Goal: Task Accomplishment & Management: Complete application form

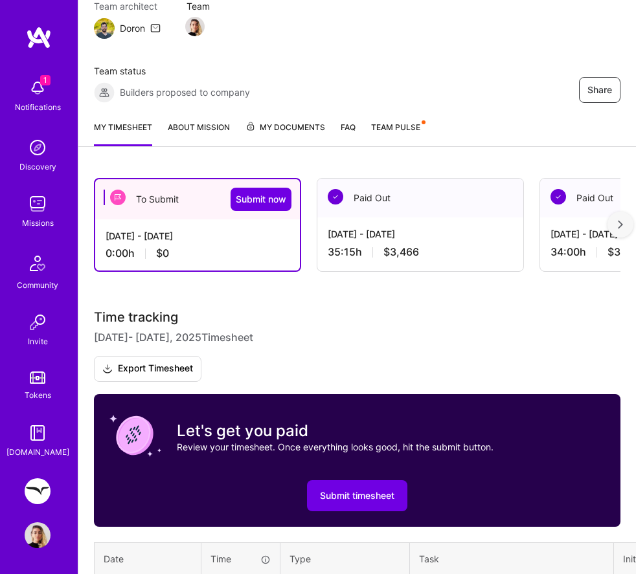
scroll to position [273, 0]
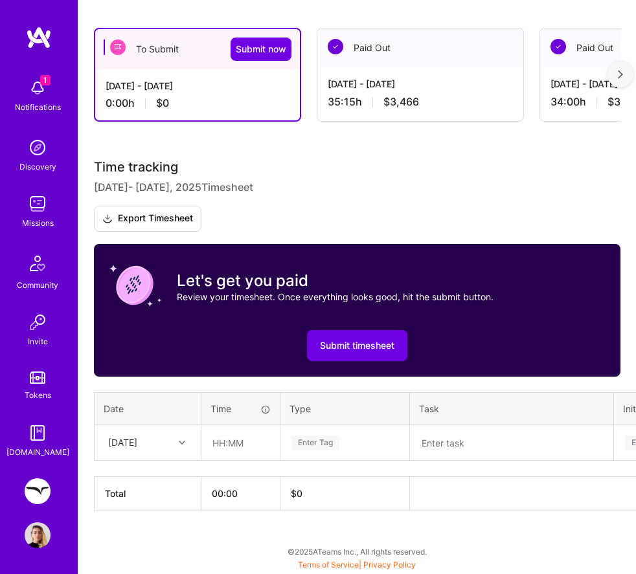
click at [176, 444] on div at bounding box center [184, 443] width 20 height 17
click at [157, 521] on div "[DATE]" at bounding box center [147, 525] width 105 height 23
click at [226, 444] on input "text" at bounding box center [240, 444] width 77 height 34
click at [225, 445] on input "text" at bounding box center [240, 444] width 77 height 34
type input "05:00"
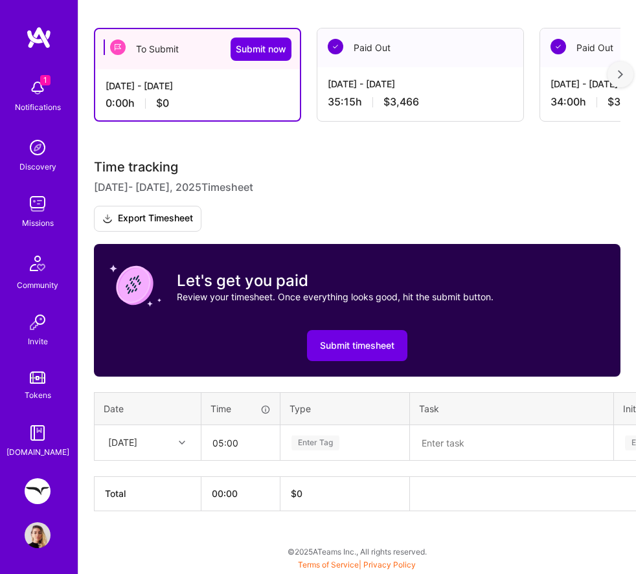
click at [311, 436] on div "Enter Tag" at bounding box center [315, 443] width 48 height 19
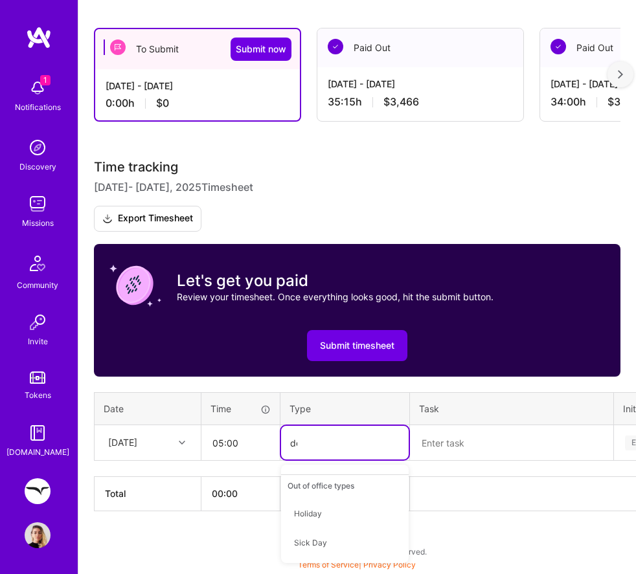
scroll to position [0, 0]
type input "des"
click at [308, 486] on span "Design" at bounding box center [307, 485] width 38 height 17
click at [472, 442] on textarea at bounding box center [511, 443] width 201 height 33
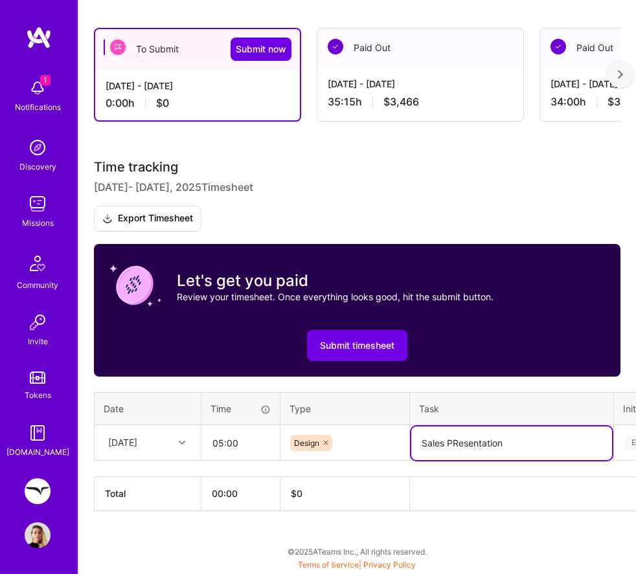
type textarea "Sales PResentation"
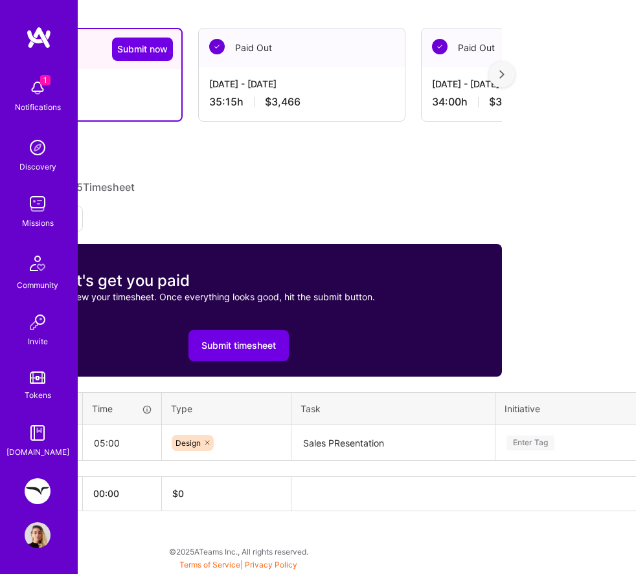
scroll to position [273, 260]
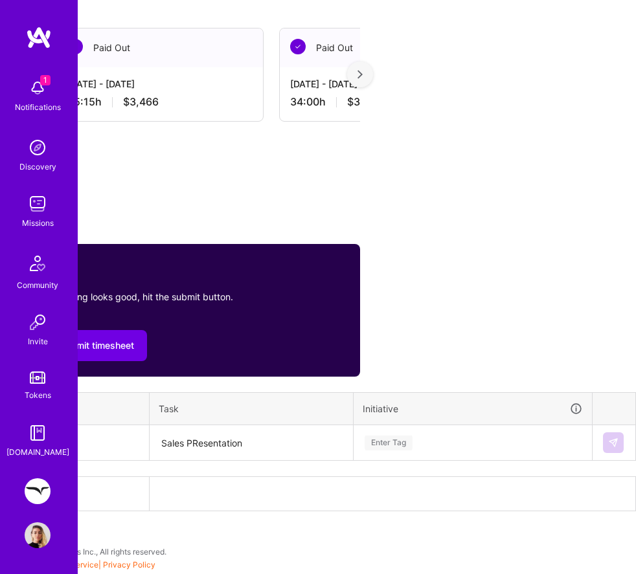
click at [360, 445] on div "Time tracking [DATE] - [DATE] Timesheet Export Timesheet Let's get you paid Rev…" at bounding box center [97, 336] width 526 height 352
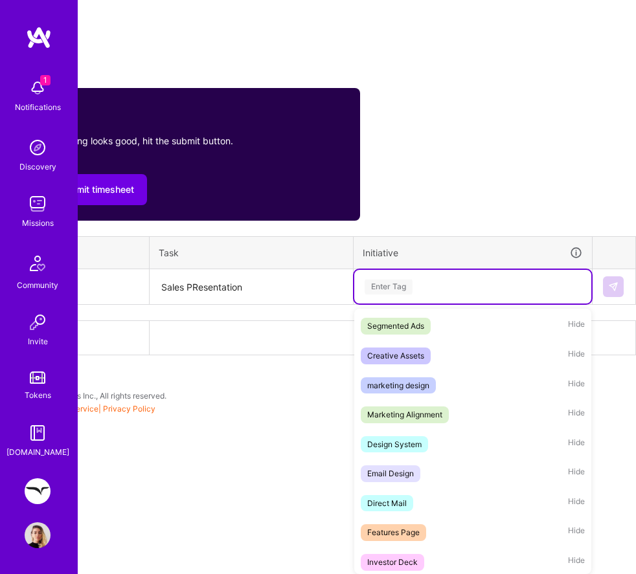
scroll to position [446, 0]
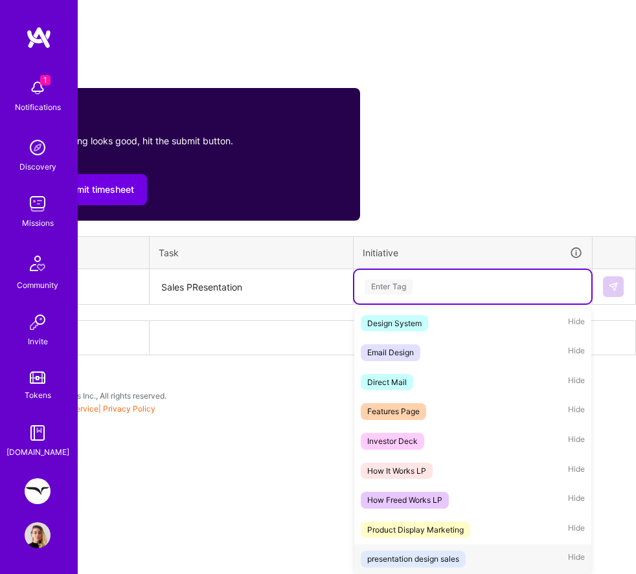
click at [440, 561] on div "presentation design sales" at bounding box center [413, 559] width 92 height 13
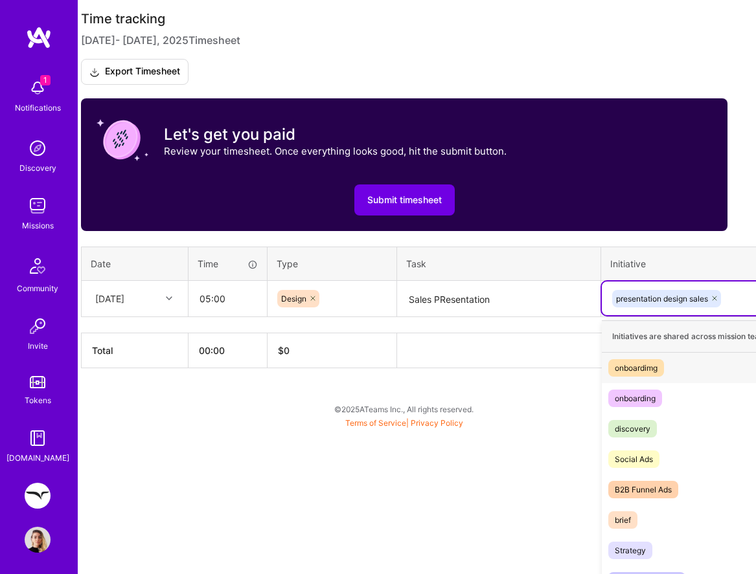
scroll to position [364, 141]
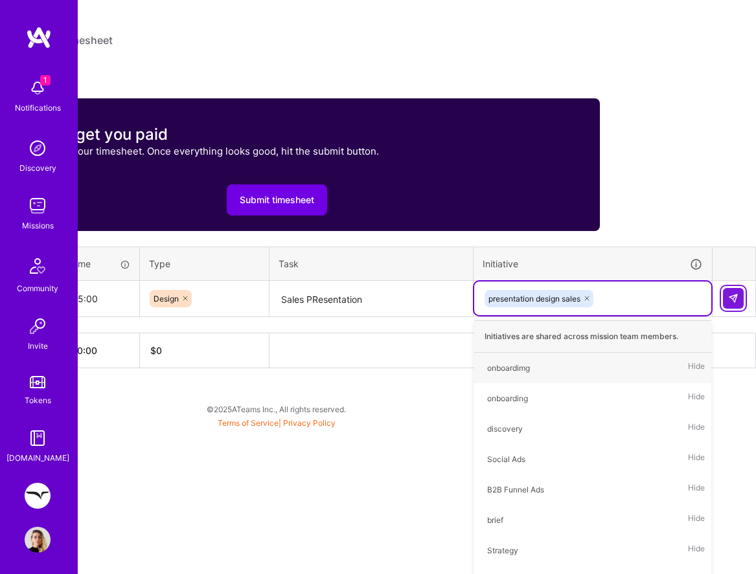
click at [615, 295] on html "1 1 Notifications Discovery Missions Community Invite Tokens [DOMAIN_NAME] Free…" at bounding box center [237, 30] width 756 height 789
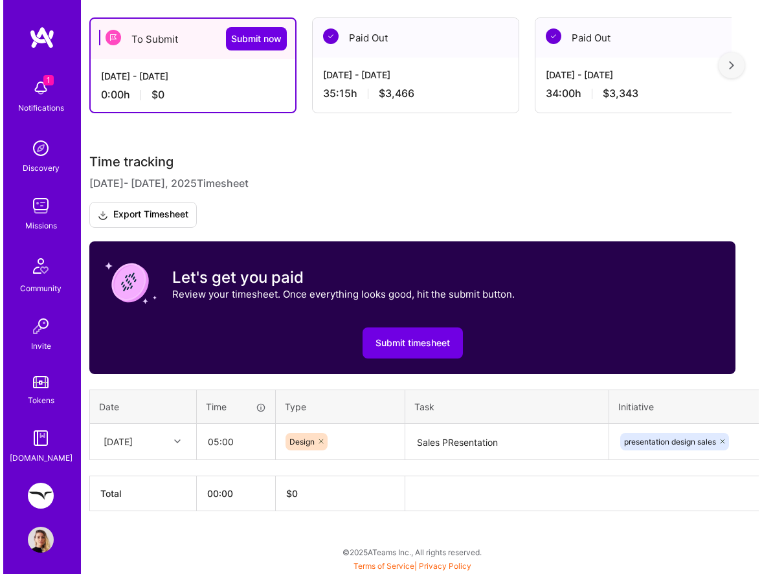
scroll to position [221, 0]
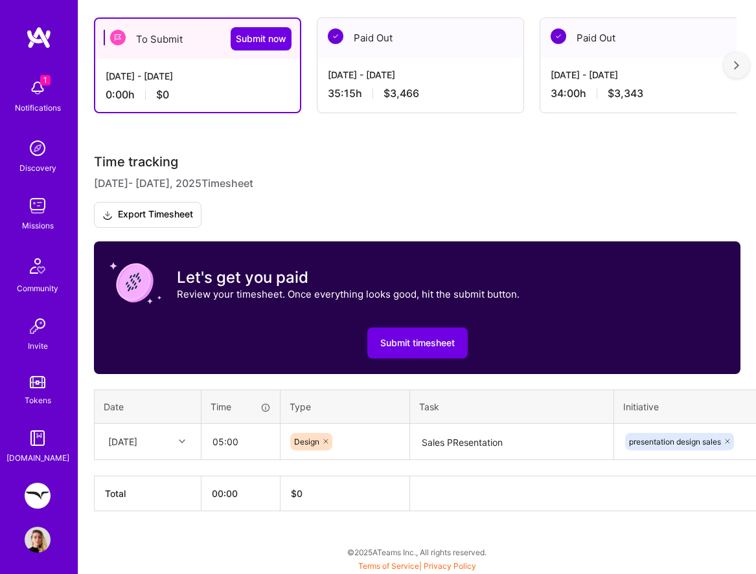
click at [5, 414] on div "1 Notifications Discovery Missions Community Invite Tokens [DOMAIN_NAME]" at bounding box center [39, 269] width 78 height 392
click at [289, 208] on h3 "Time tracking [DATE] - [DATE] Timesheet Export Timesheet" at bounding box center [417, 191] width 646 height 74
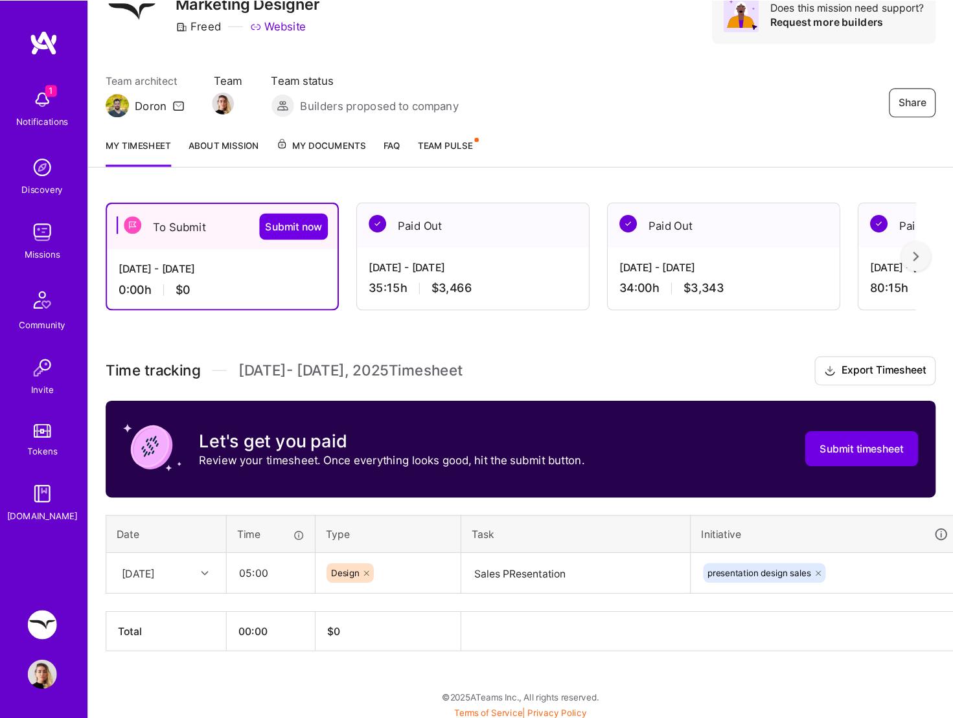
scroll to position [0, 0]
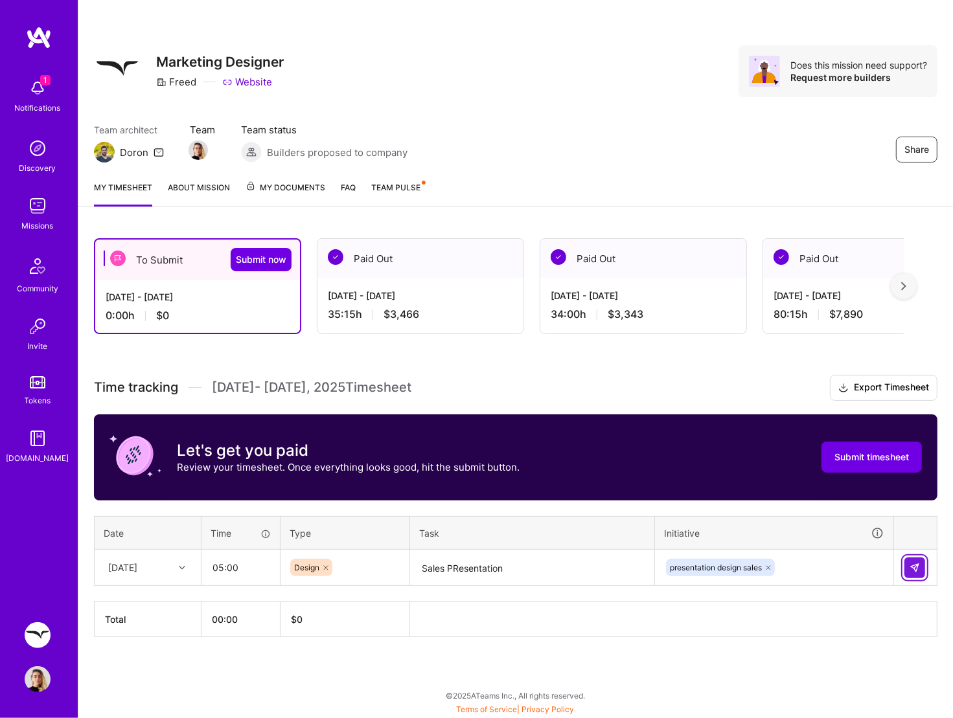
click at [914, 568] on img at bounding box center [914, 568] width 10 height 10
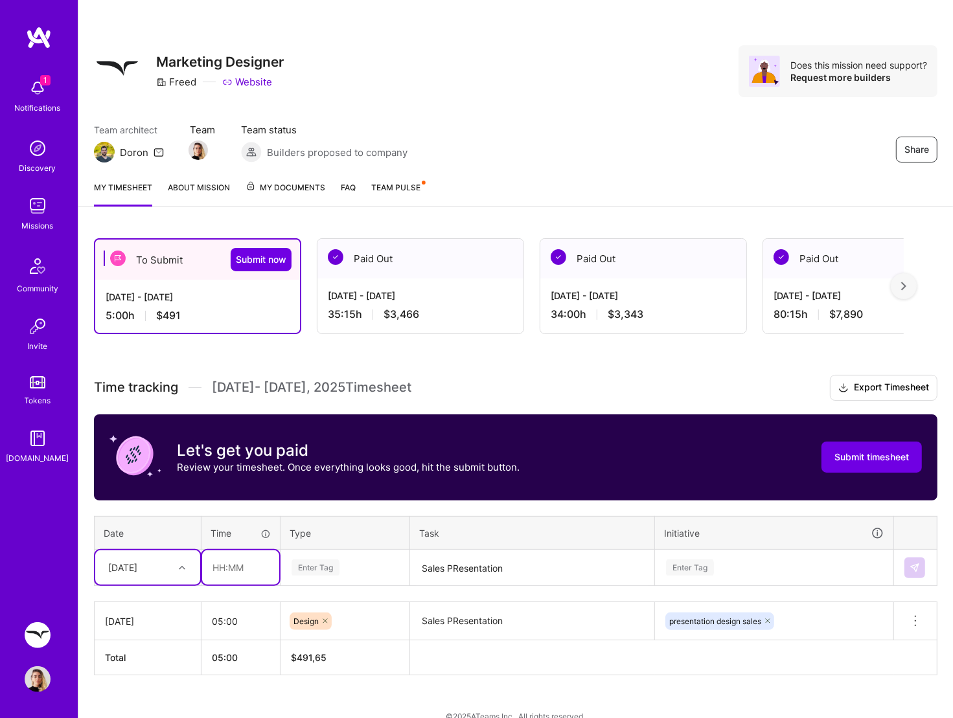
click at [237, 574] on input "text" at bounding box center [240, 567] width 77 height 34
click at [319, 565] on div "Enter Tag" at bounding box center [345, 568] width 128 height 34
type input "00:30"
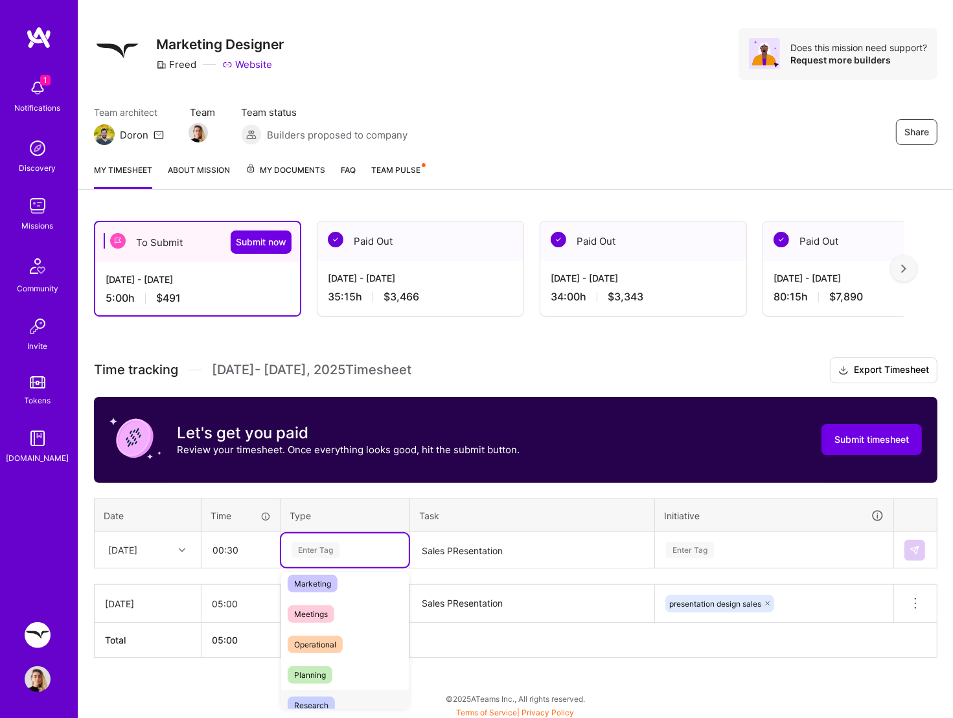
scroll to position [188, 0]
click at [321, 574] on span "Meetings" at bounding box center [311, 617] width 47 height 17
click at [537, 543] on textarea "Sales PResentation" at bounding box center [532, 551] width 242 height 34
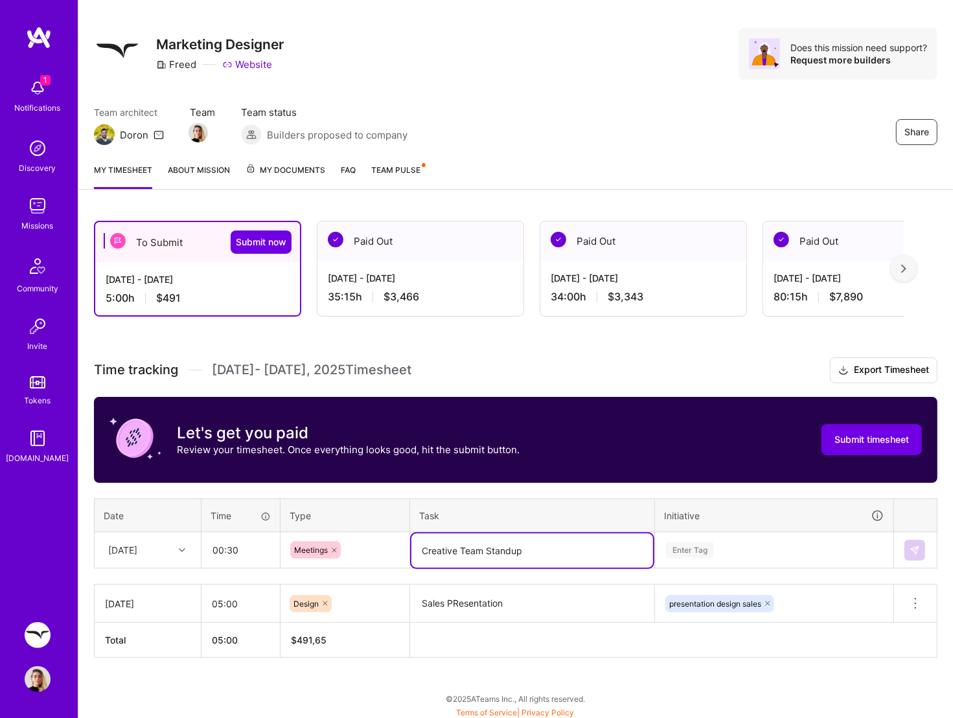
type textarea "Creative Team Standup"
click at [738, 557] on div "Enter Tag" at bounding box center [773, 551] width 237 height 34
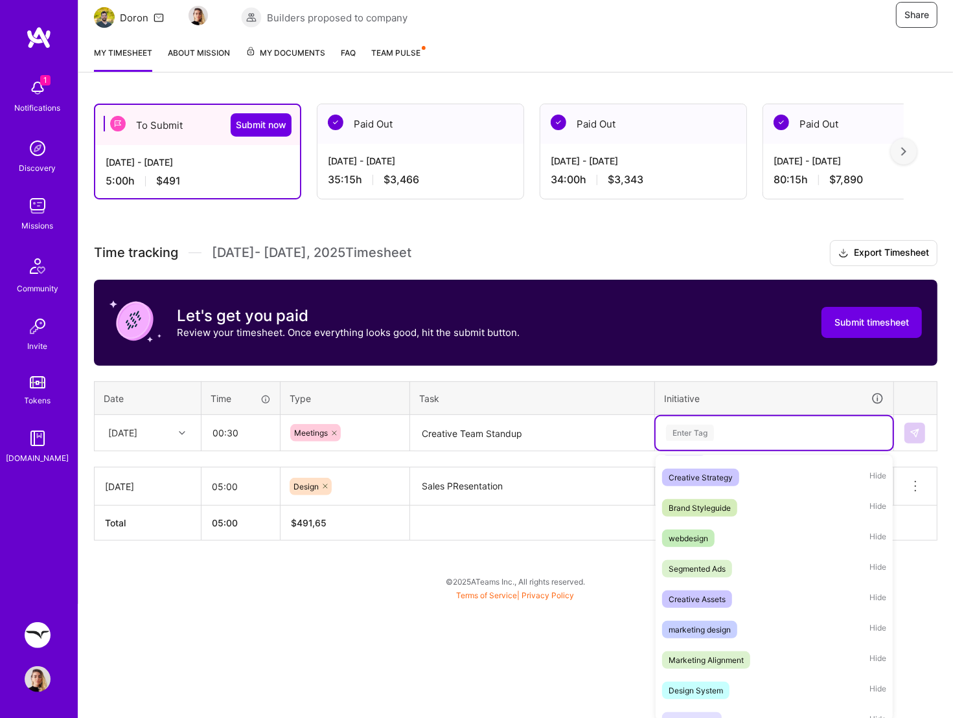
scroll to position [244, 0]
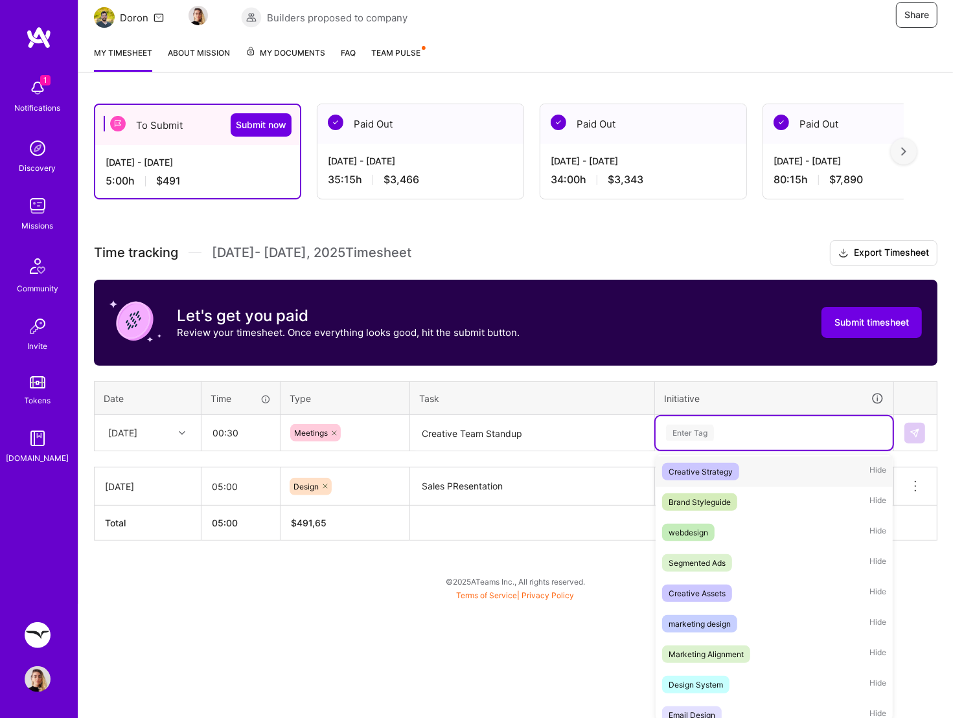
click at [712, 468] on div "Creative Strategy" at bounding box center [700, 472] width 64 height 14
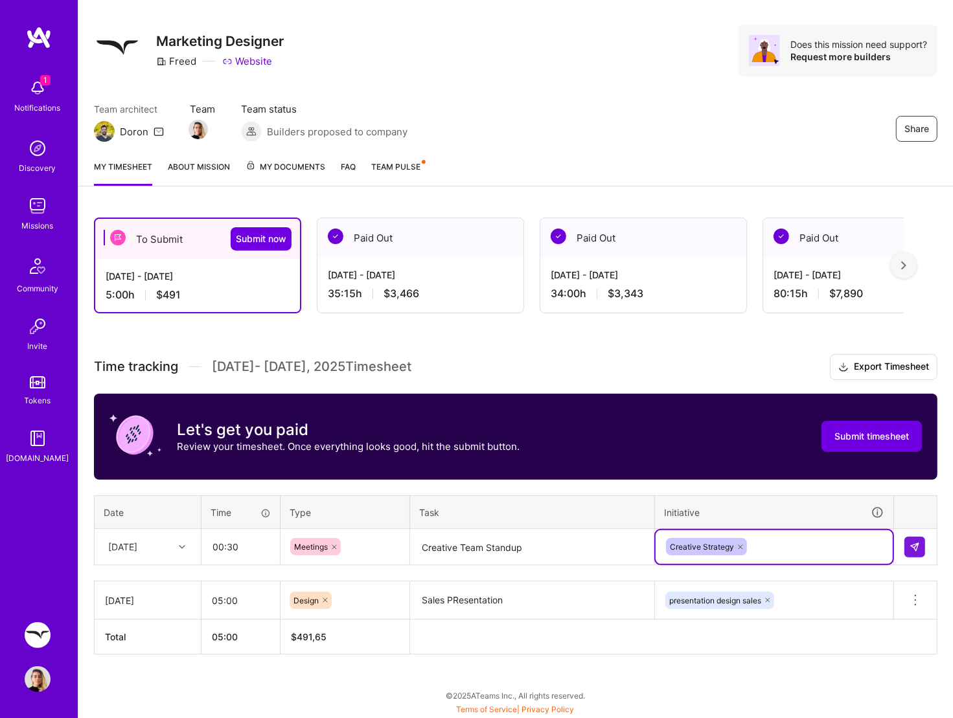
scroll to position [17, 0]
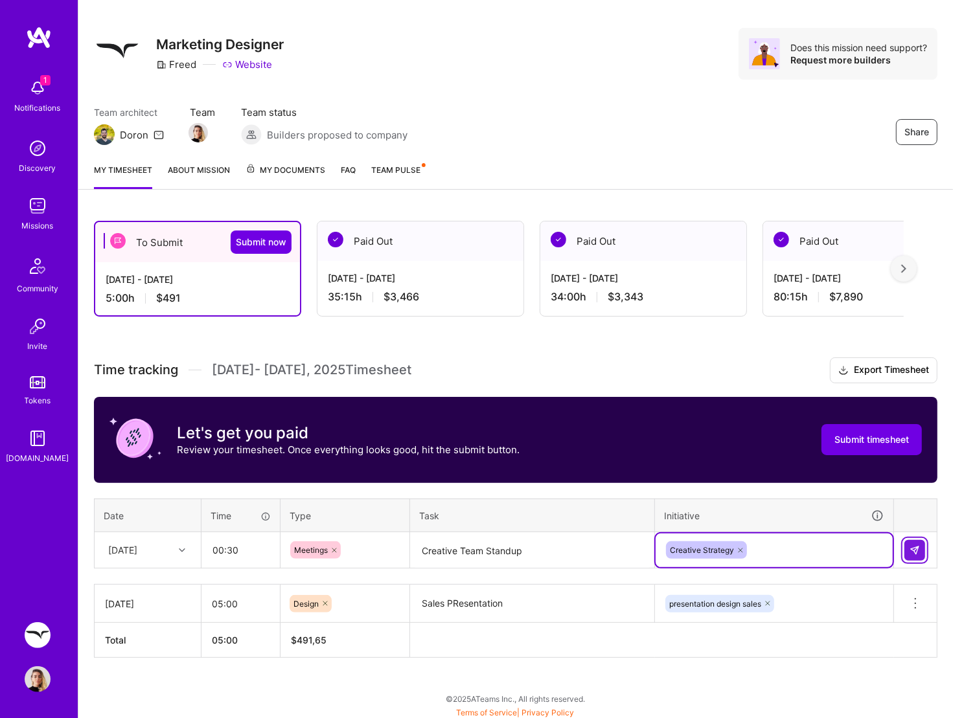
click at [915, 541] on button at bounding box center [914, 550] width 21 height 21
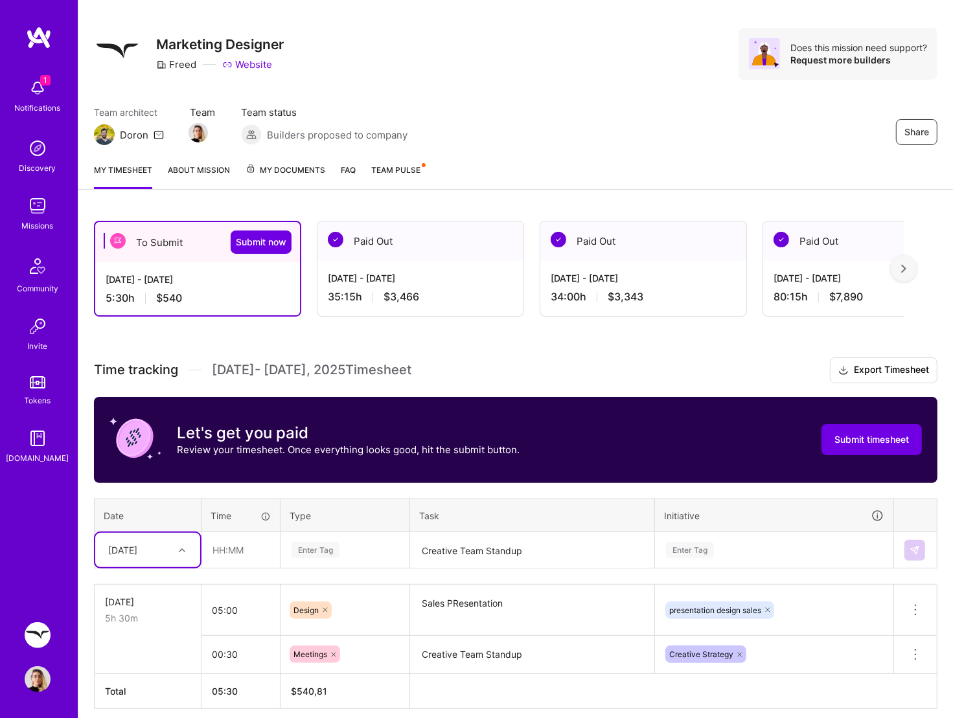
scroll to position [51, 0]
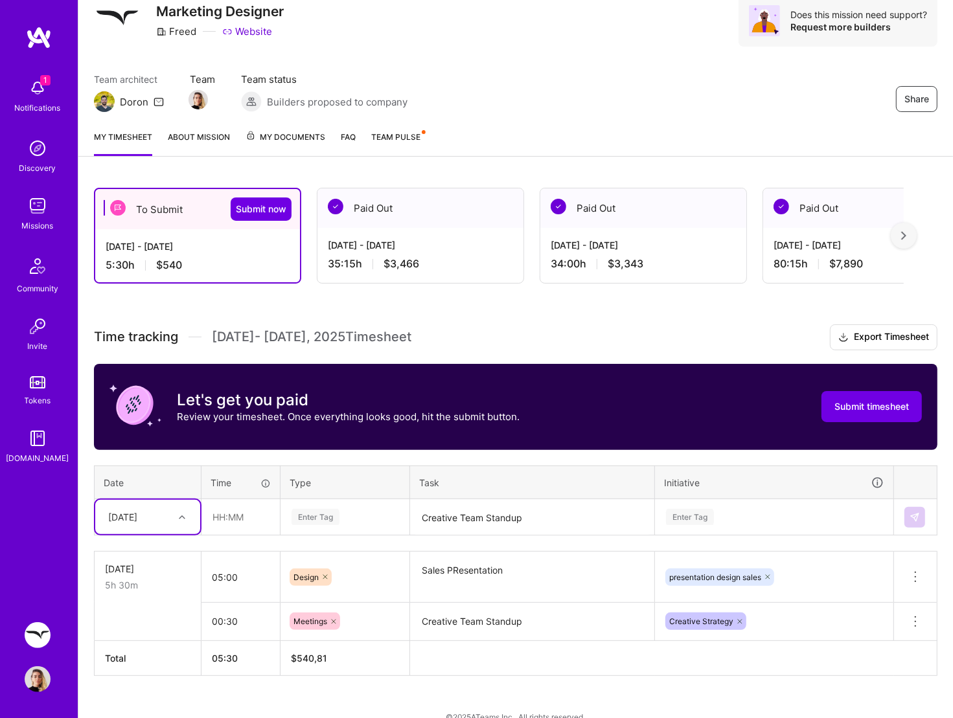
click at [185, 512] on div at bounding box center [184, 517] width 20 height 17
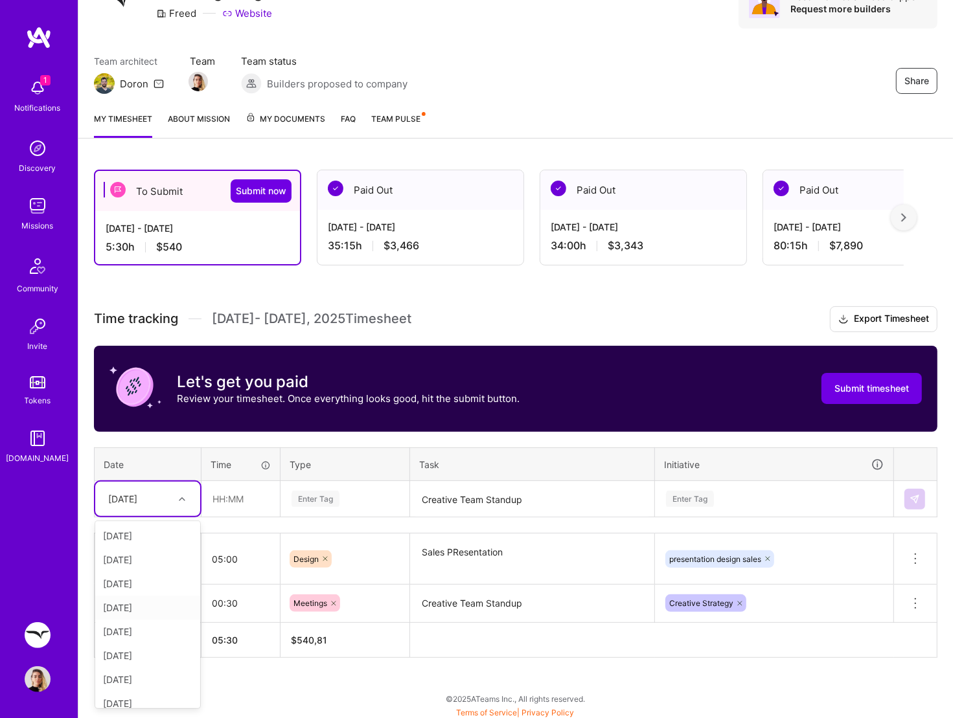
click at [136, 574] on div "[DATE]" at bounding box center [147, 608] width 105 height 24
click at [240, 497] on input "text" at bounding box center [240, 499] width 77 height 34
type input "03:30"
click at [324, 497] on div "Enter Tag" at bounding box center [315, 499] width 48 height 20
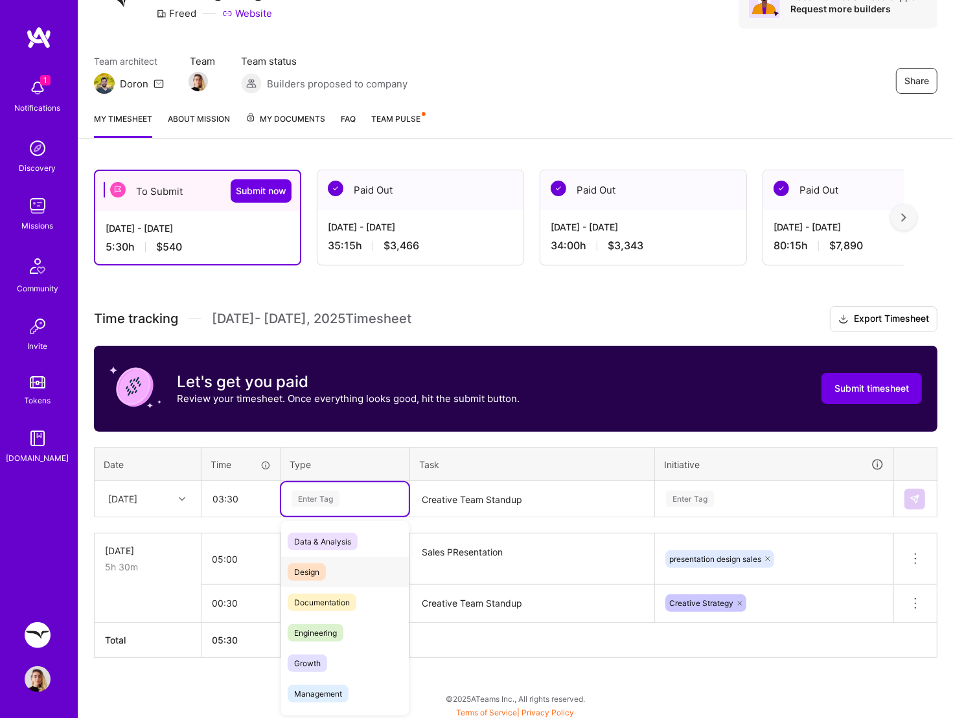
click at [315, 574] on span "Design" at bounding box center [307, 571] width 38 height 17
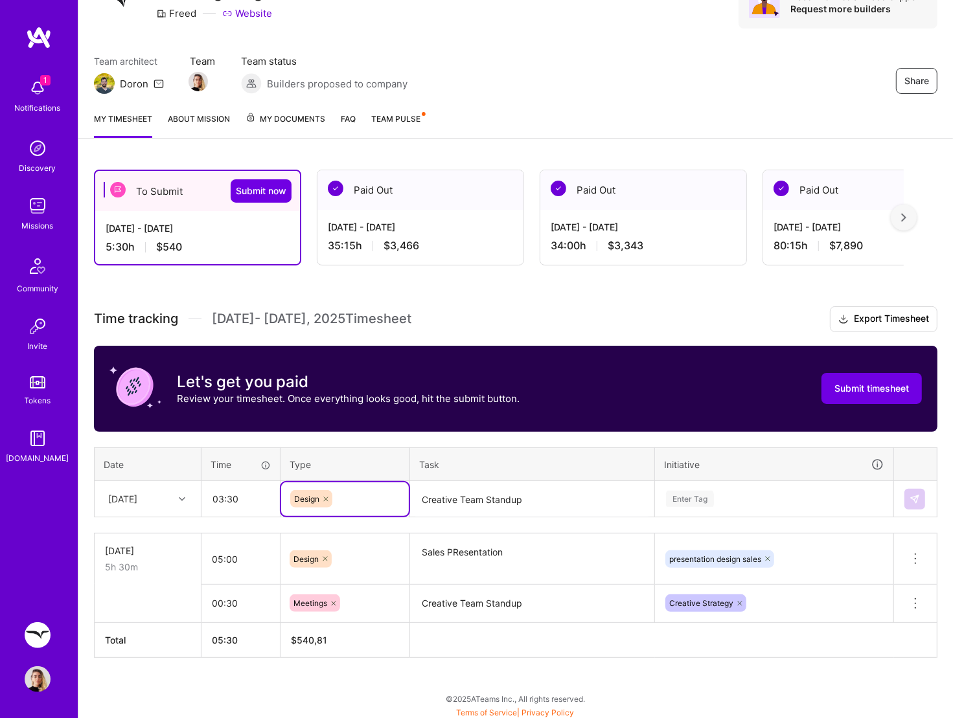
click at [471, 498] on textarea "Creative Team Standup" at bounding box center [532, 499] width 242 height 34
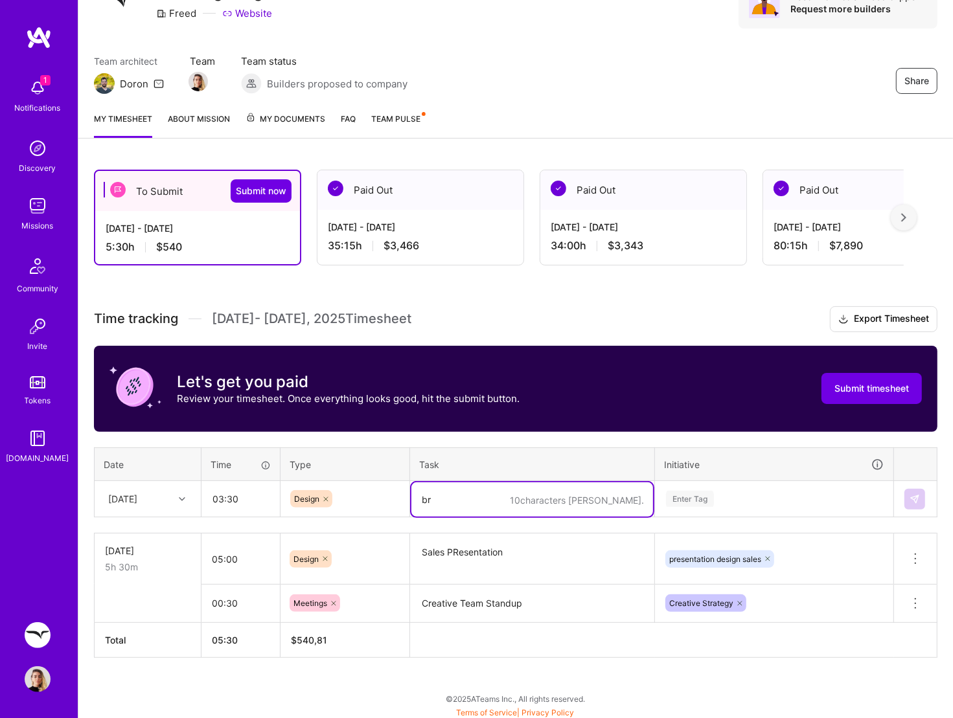
type textarea "b"
type textarea "Brand Style Guide – Iconography Section"
click at [701, 492] on div "Time tracking [DATE] - [DATE] Timesheet Export Timesheet Let's get you paid Rev…" at bounding box center [515, 482] width 843 height 352
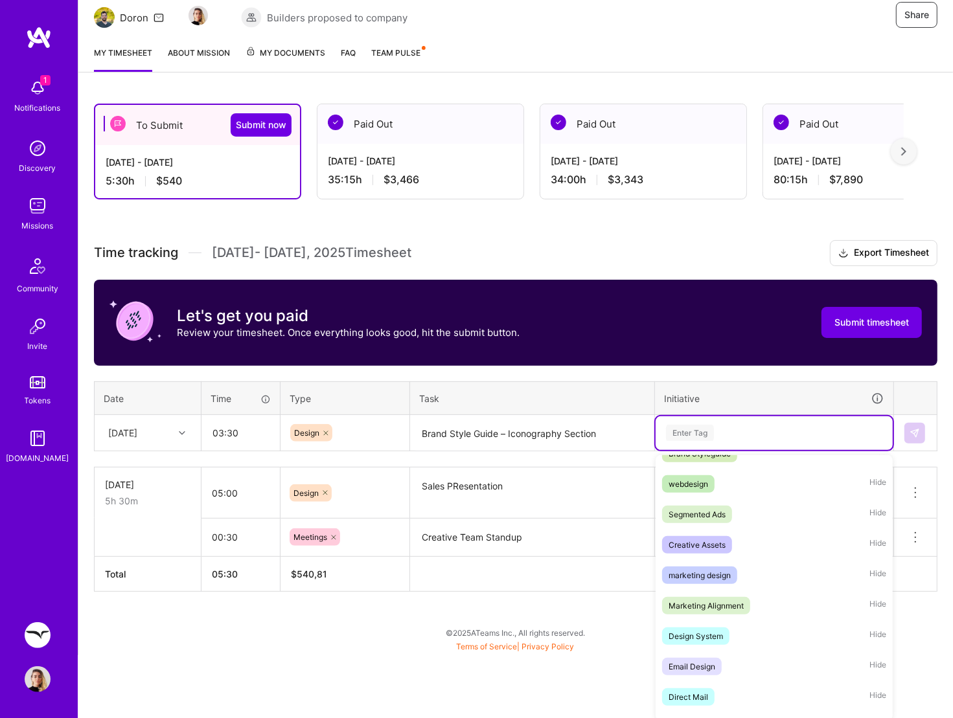
scroll to position [199, 0]
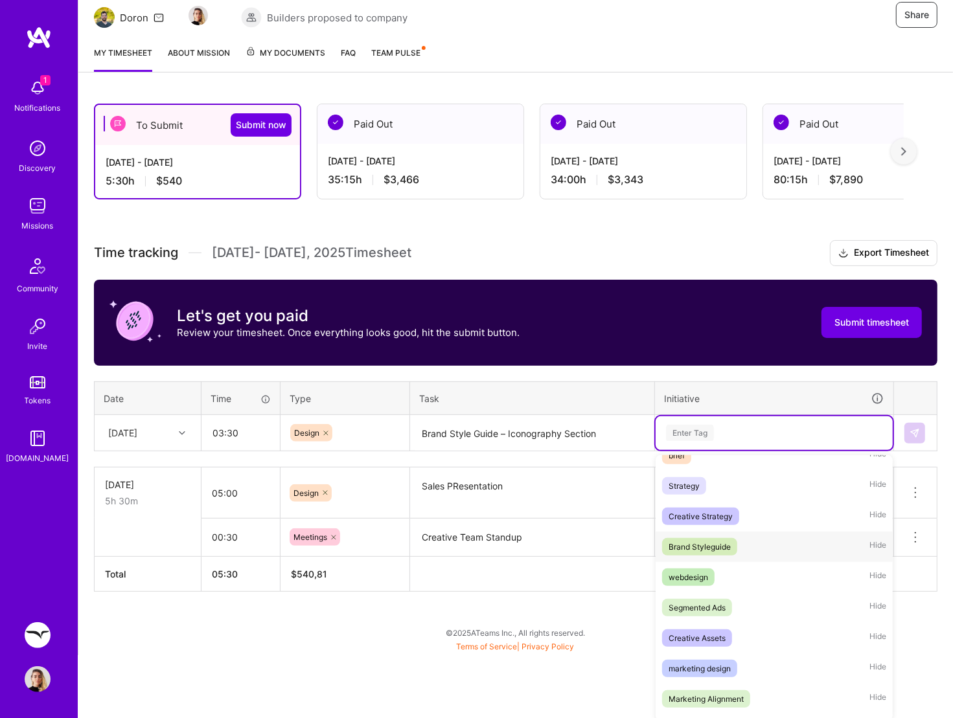
click at [706, 547] on div "Brand Styleguide" at bounding box center [699, 547] width 62 height 14
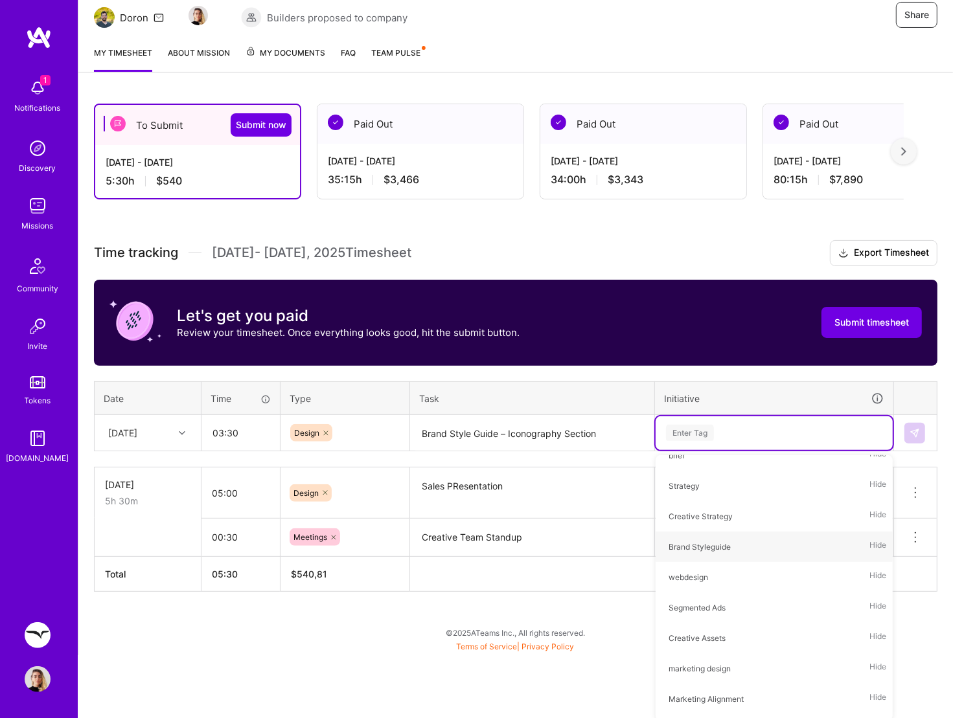
scroll to position [69, 0]
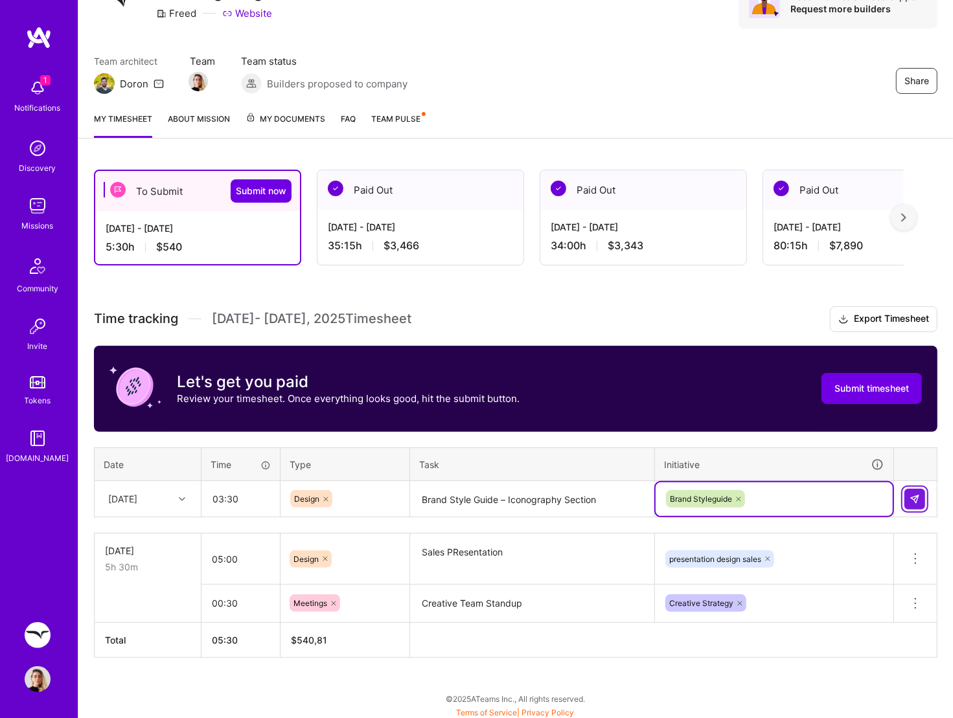
click at [911, 494] on img at bounding box center [914, 499] width 10 height 10
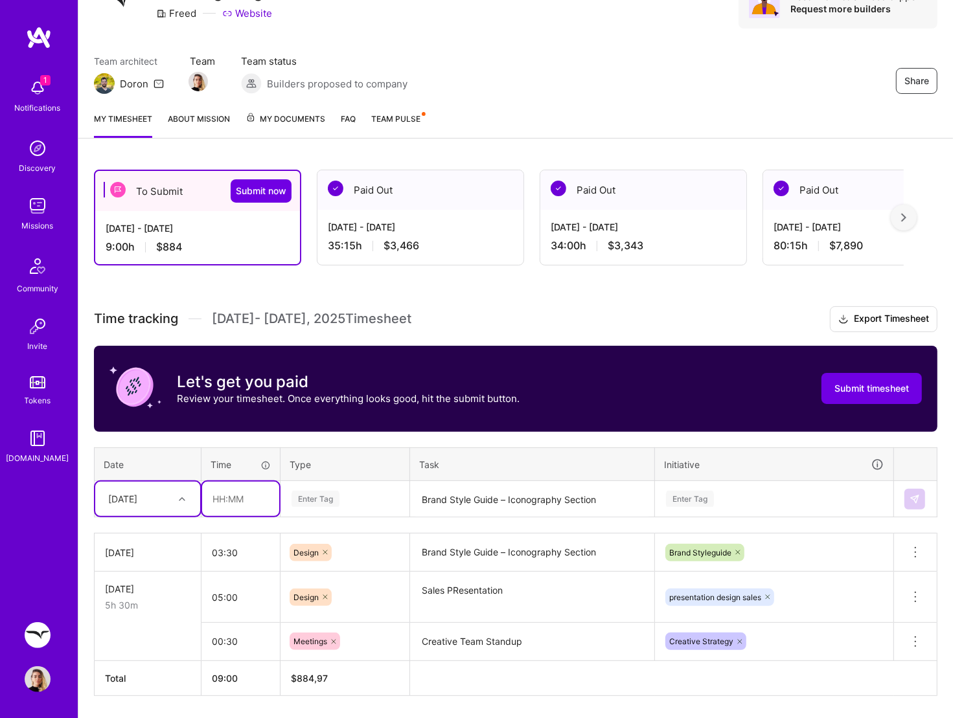
click at [263, 497] on input "text" at bounding box center [240, 499] width 77 height 34
click at [315, 498] on div "Enter Tag" at bounding box center [315, 499] width 48 height 20
type input "01:30"
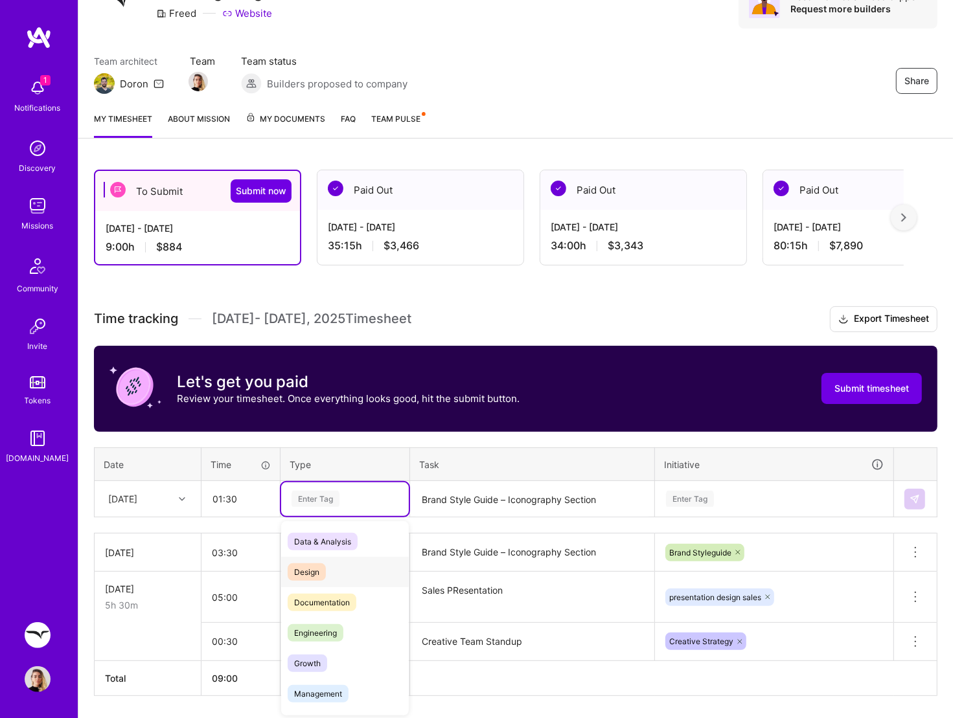
click at [313, 574] on div "Design" at bounding box center [345, 572] width 128 height 30
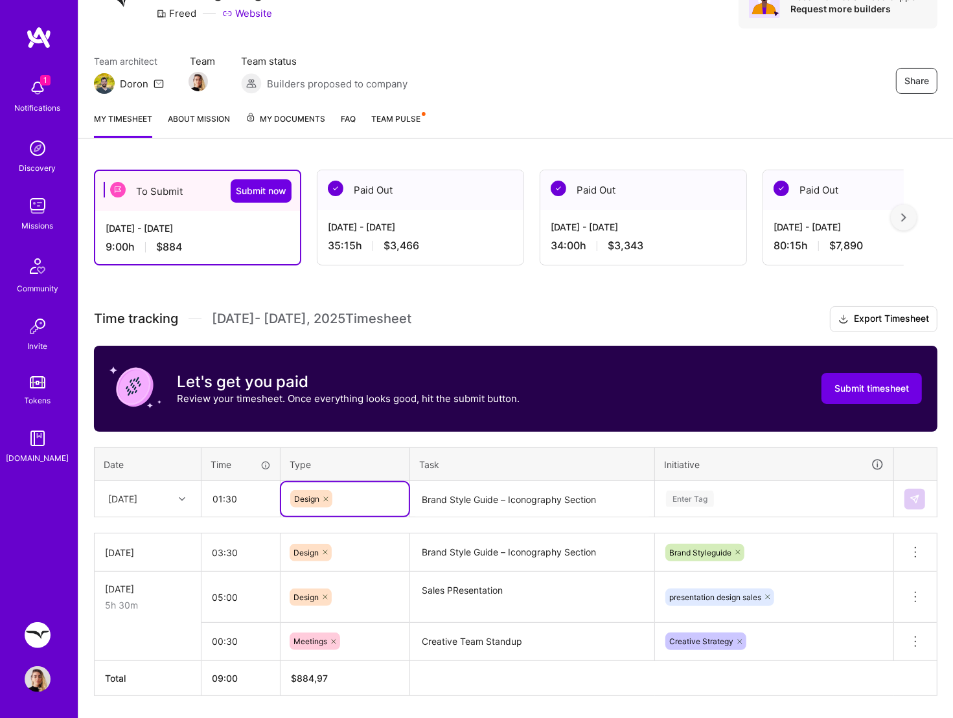
click at [484, 504] on textarea "Brand Style Guide – Iconography Section" at bounding box center [532, 499] width 242 height 34
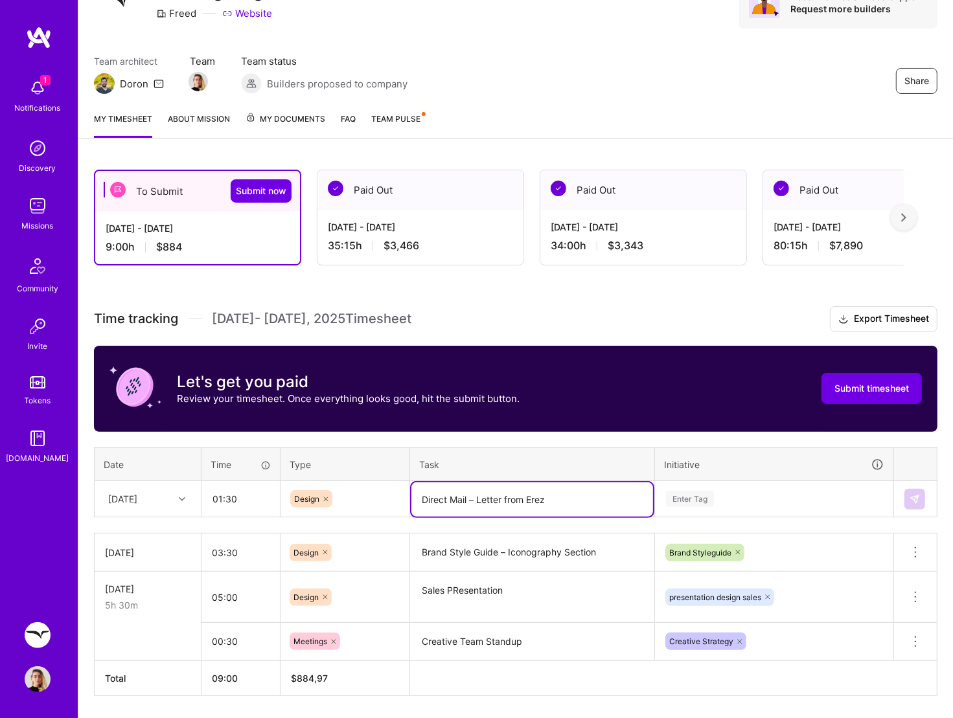
type textarea "Direct Mail – Letter from Erez"
click at [684, 500] on div "Enter Tag" at bounding box center [773, 499] width 237 height 34
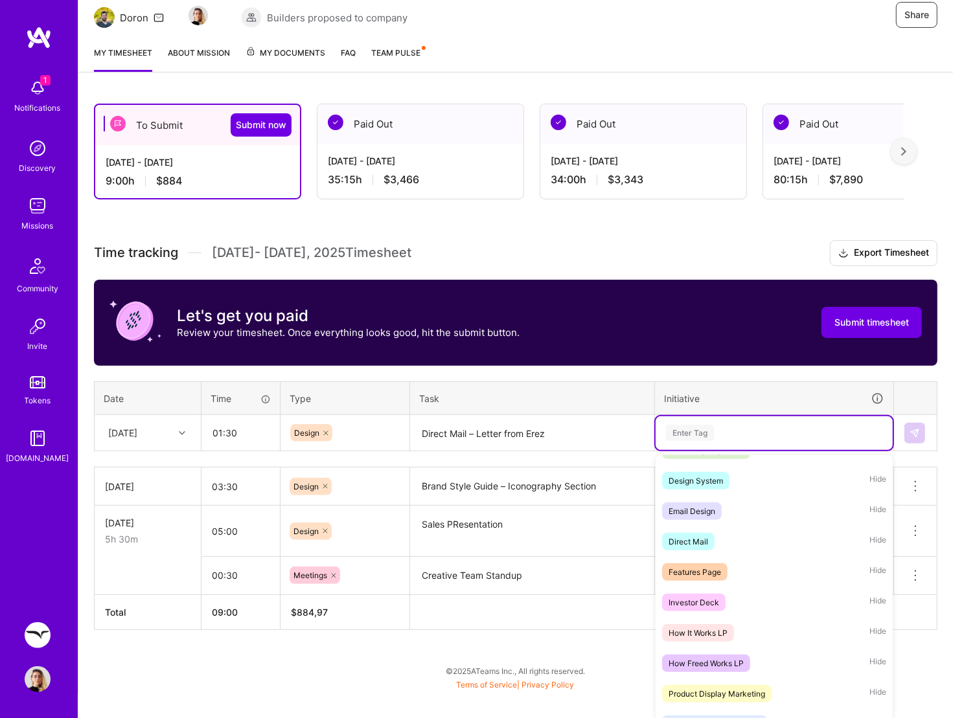
scroll to position [466, 0]
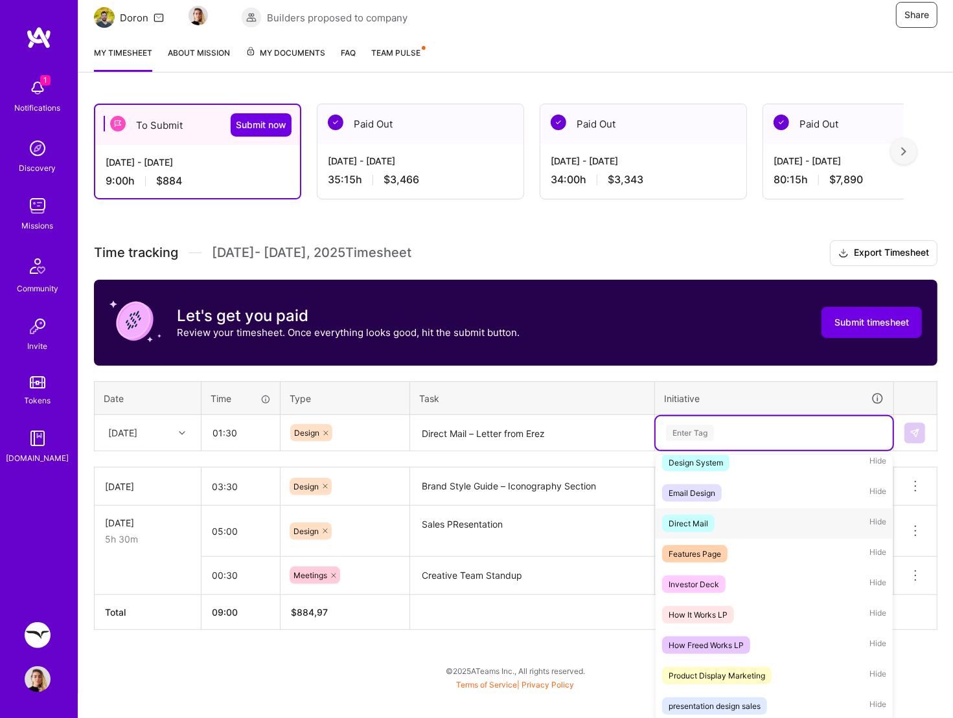
click at [696, 518] on div "Direct Mail" at bounding box center [688, 524] width 40 height 14
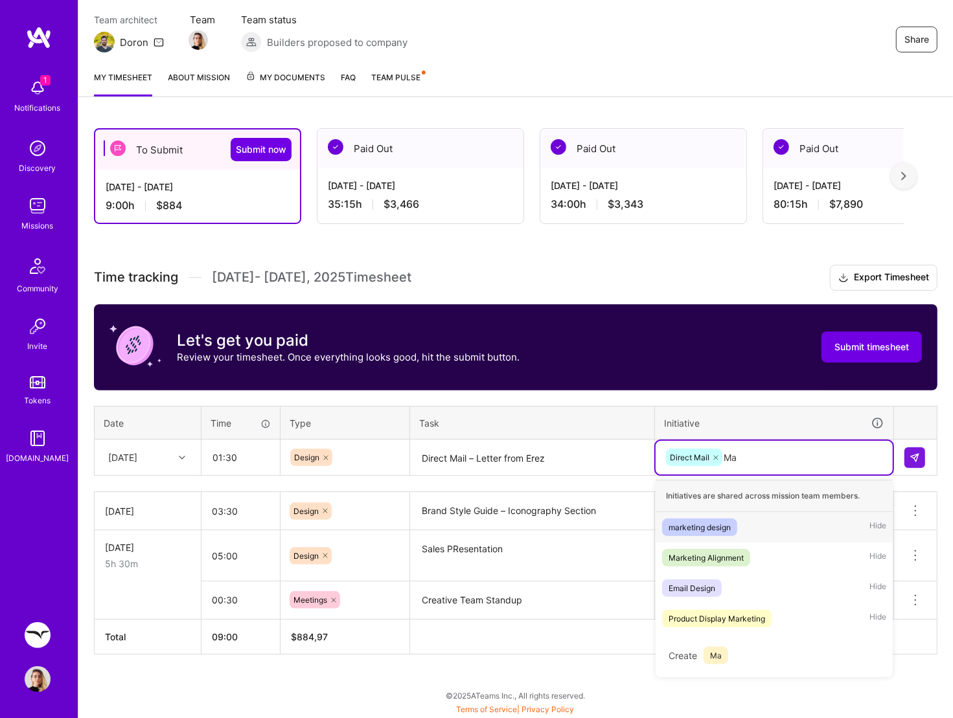
scroll to position [106, 0]
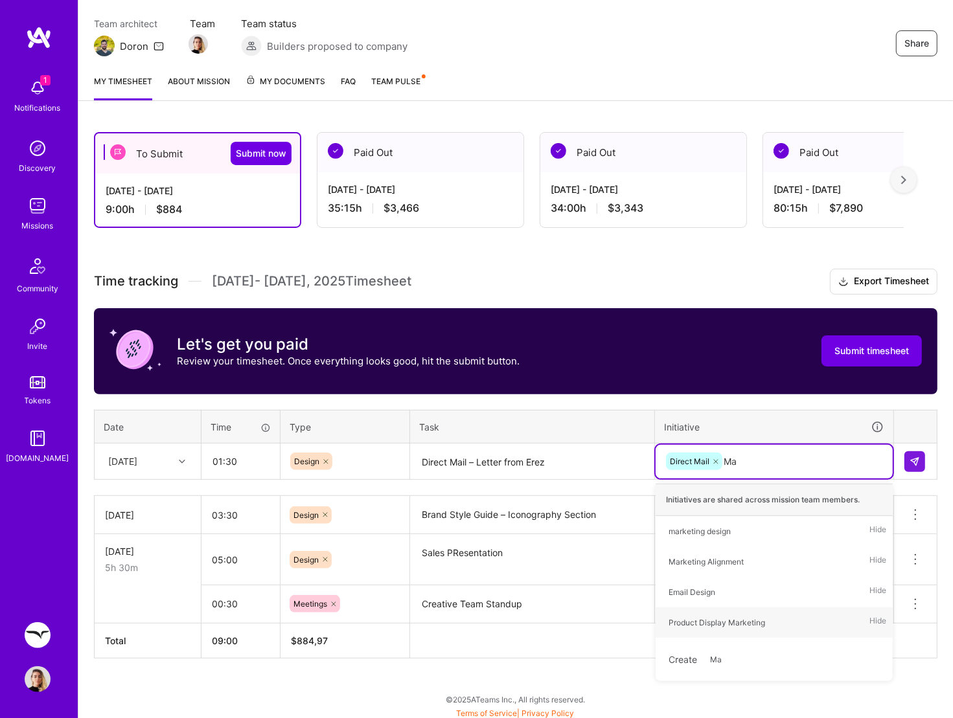
type input "Mar"
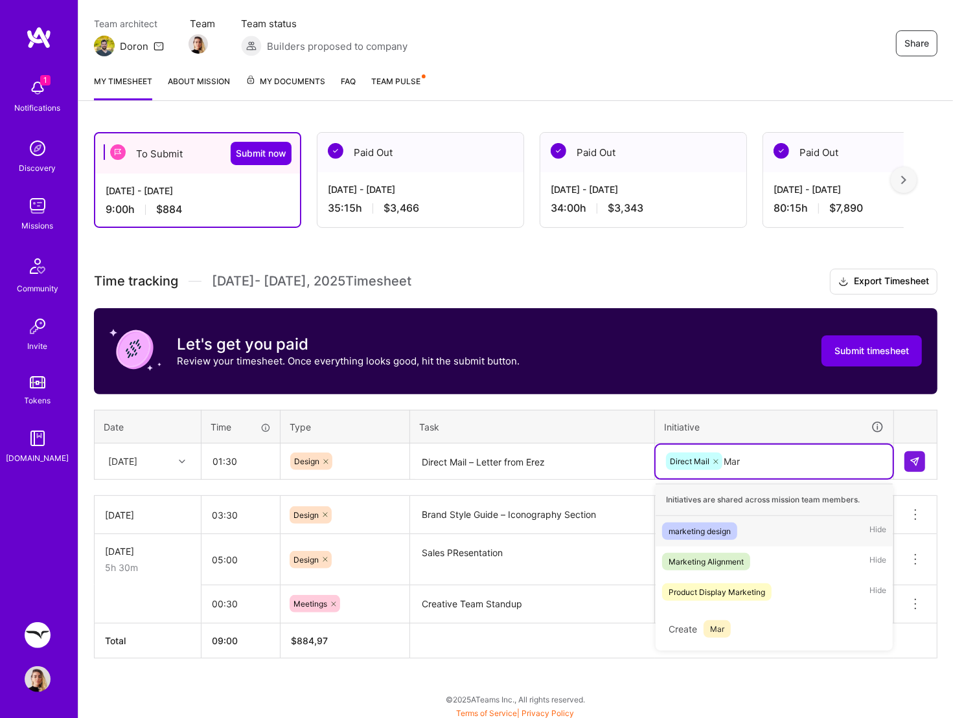
click at [791, 528] on div "marketing design Hide" at bounding box center [773, 531] width 237 height 30
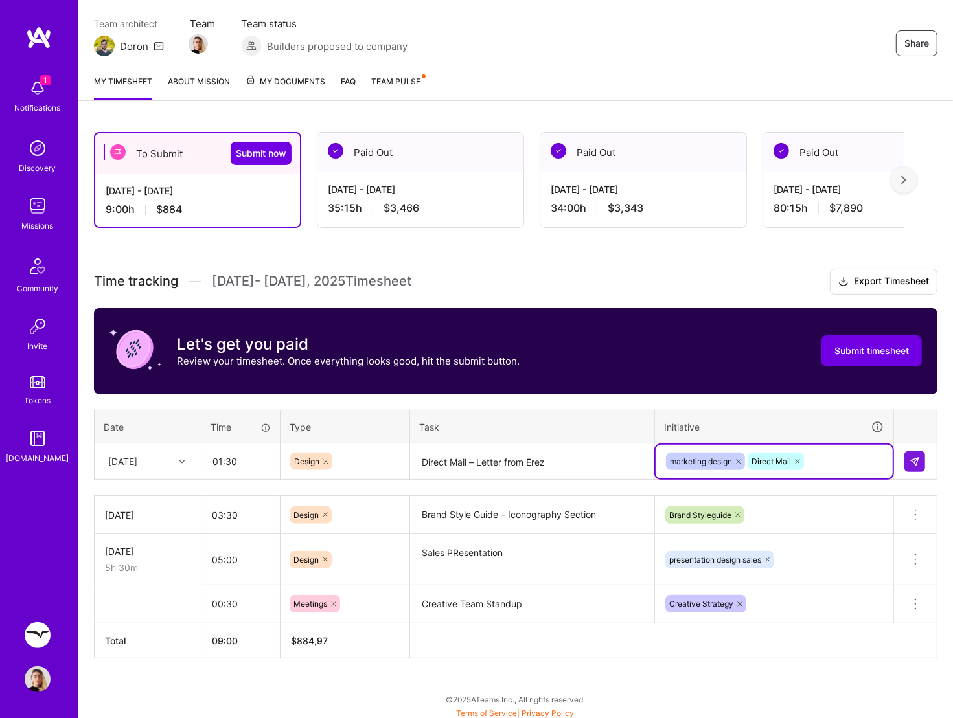
click at [739, 460] on icon at bounding box center [738, 462] width 4 height 4
click at [915, 460] on img at bounding box center [914, 462] width 10 height 10
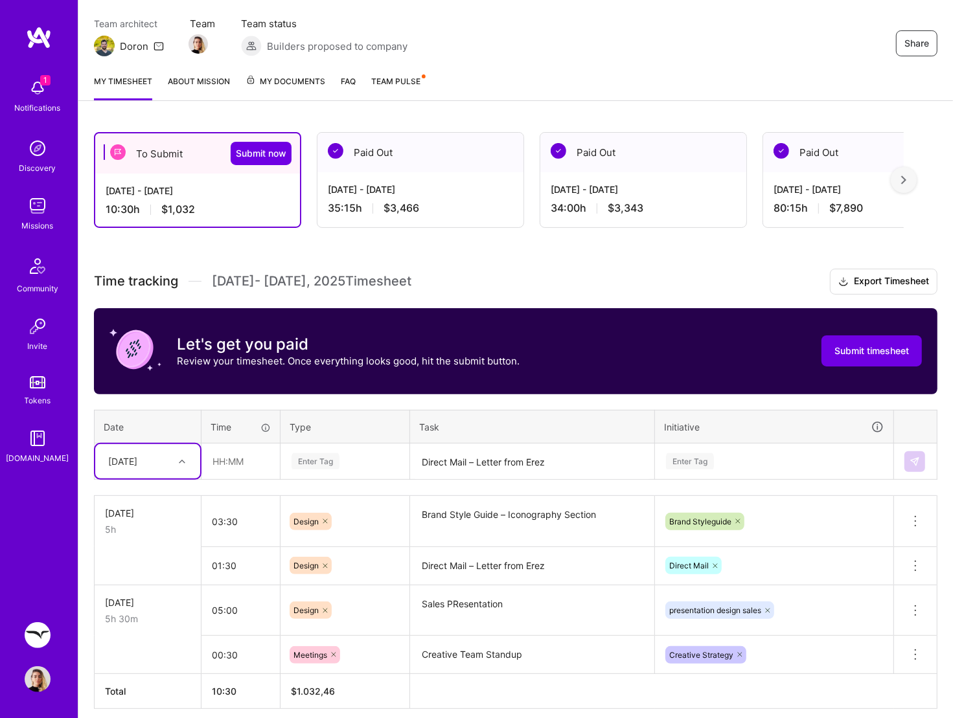
click at [184, 460] on icon at bounding box center [182, 461] width 6 height 6
click at [150, 574] on div "[DATE]" at bounding box center [147, 637] width 105 height 24
click at [250, 465] on input "text" at bounding box center [240, 461] width 77 height 34
type input "04:30"
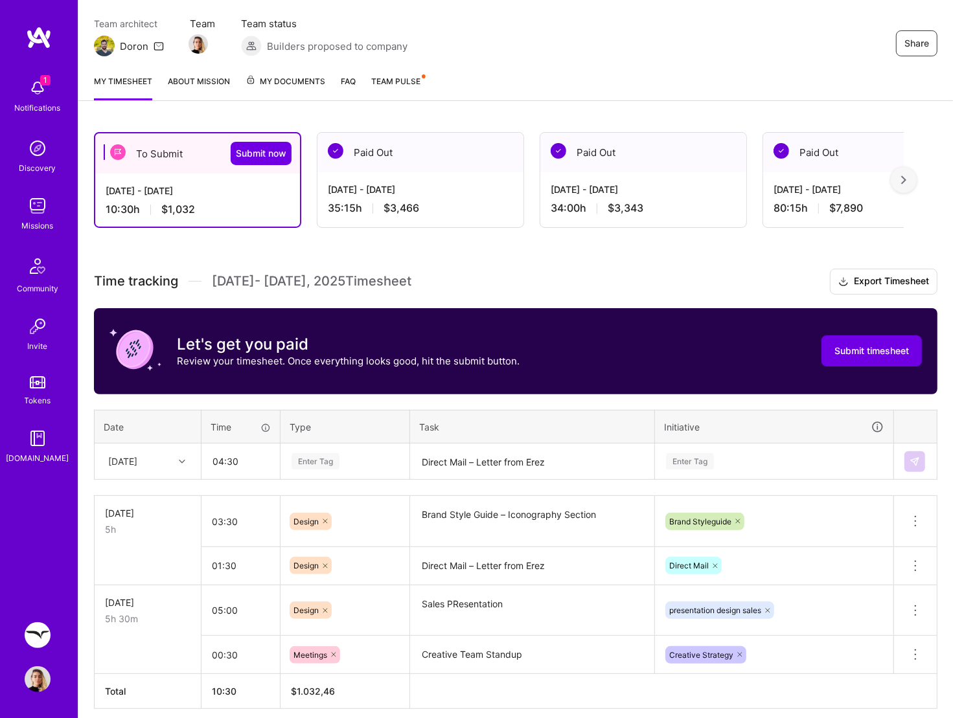
click at [317, 463] on div "Enter Tag" at bounding box center [315, 461] width 48 height 20
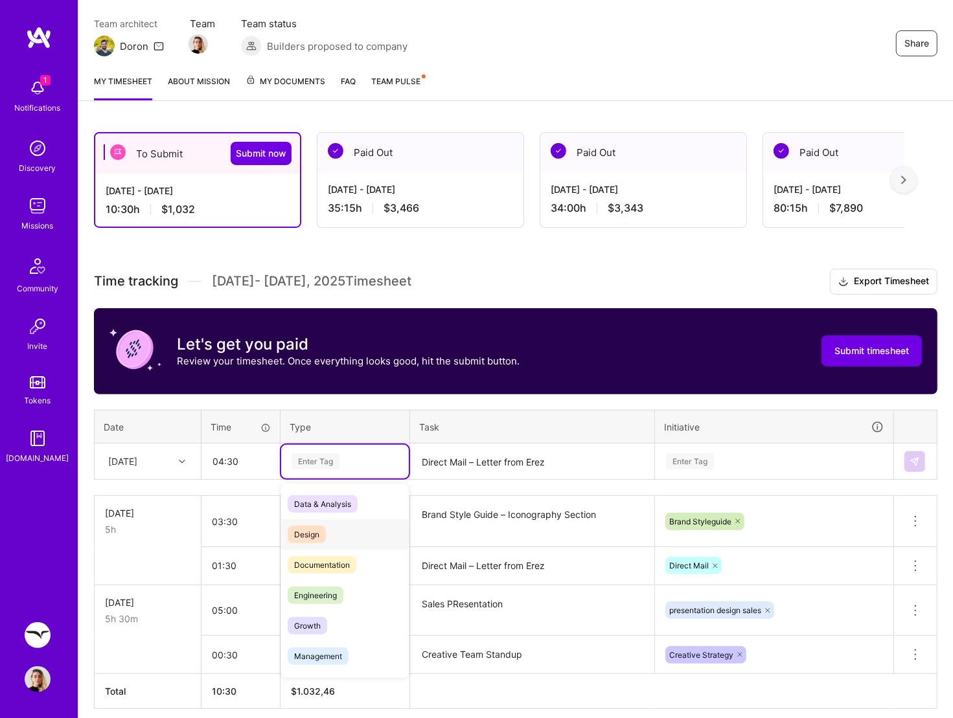
click at [317, 528] on span "Design" at bounding box center [307, 534] width 38 height 17
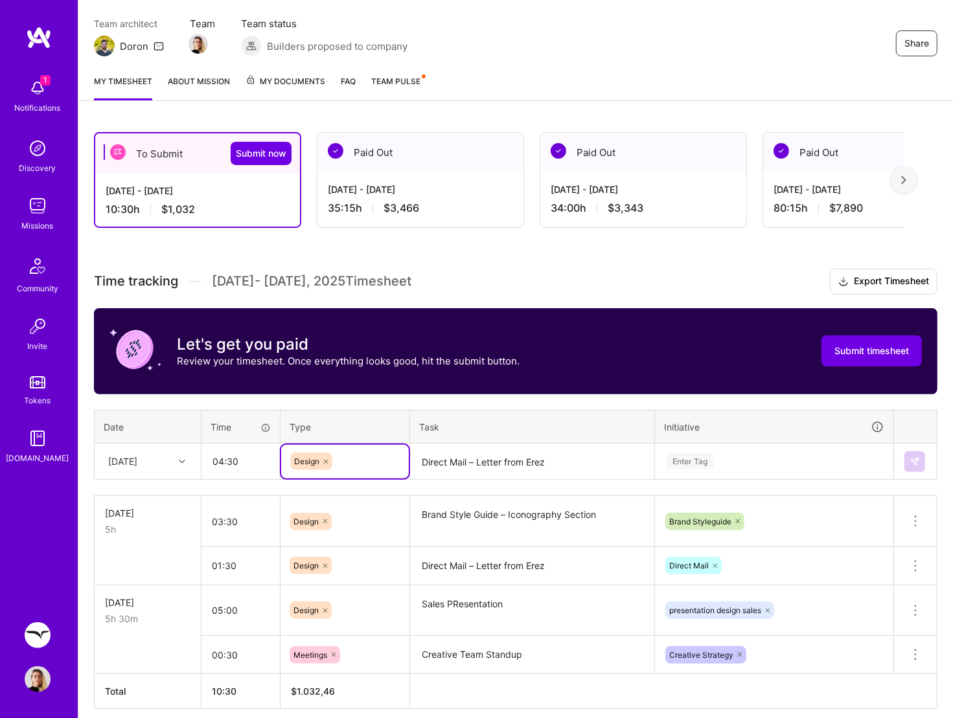
click at [488, 566] on textarea "Direct Mail – Letter from Erez" at bounding box center [532, 566] width 242 height 36
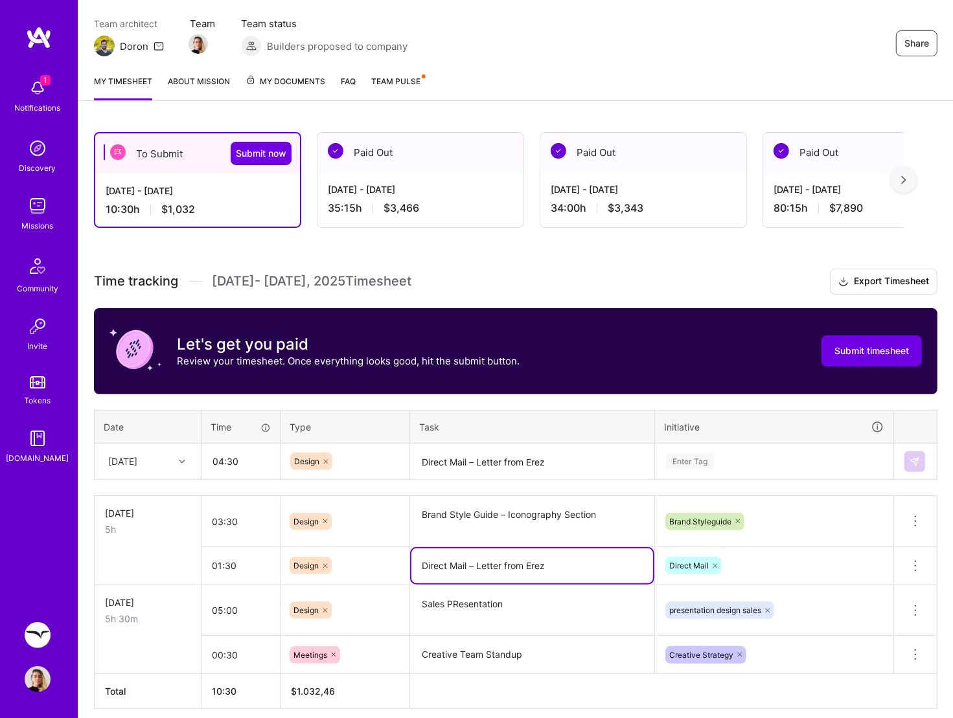
click at [488, 566] on textarea "Direct Mail – Letter from Erez" at bounding box center [532, 565] width 242 height 35
click at [468, 455] on textarea "Direct Mail – Letter from Erez" at bounding box center [532, 462] width 242 height 34
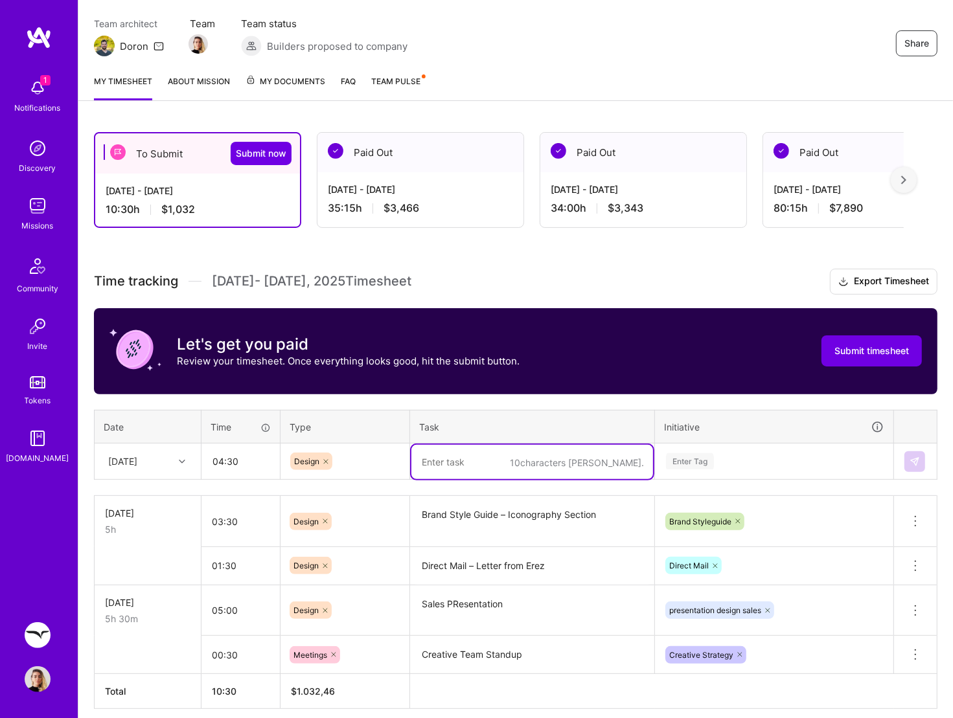
paste textarea "Direct Mail – Letter from Erez"
type textarea "Direct Mail – Letter from Erez"
click at [685, 462] on div "Enter Tag" at bounding box center [773, 462] width 237 height 34
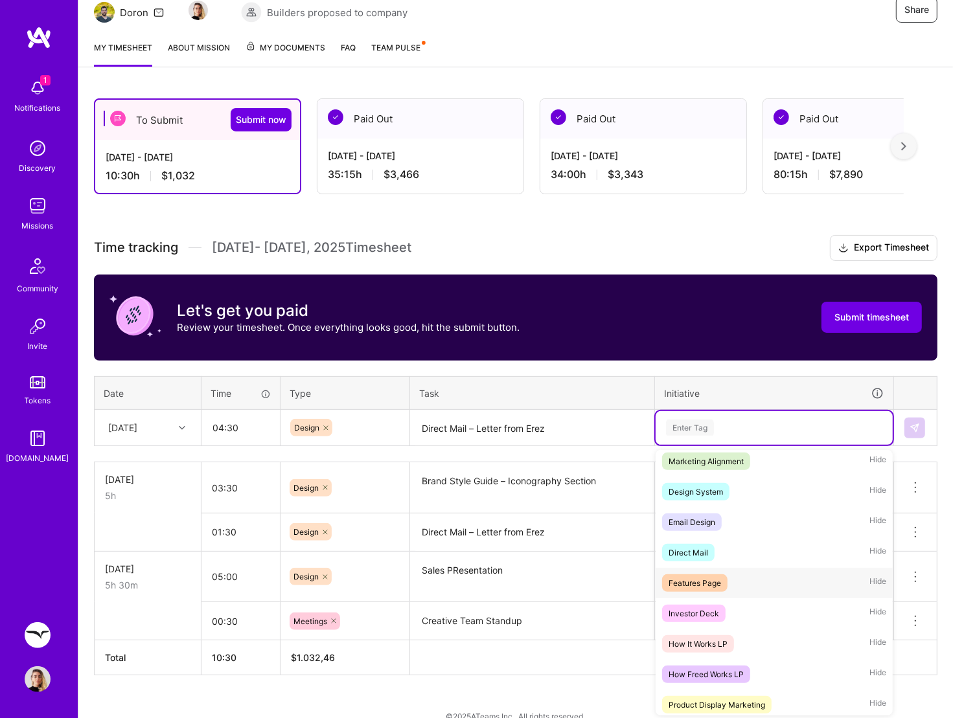
scroll to position [466, 0]
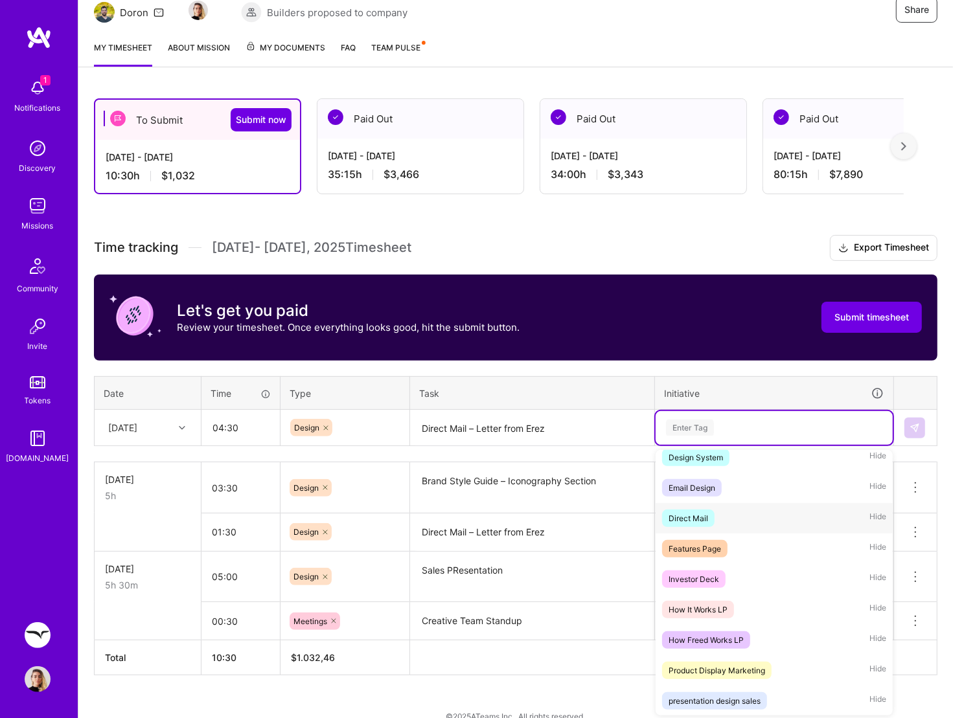
click at [696, 515] on div "Direct Mail" at bounding box center [688, 519] width 40 height 14
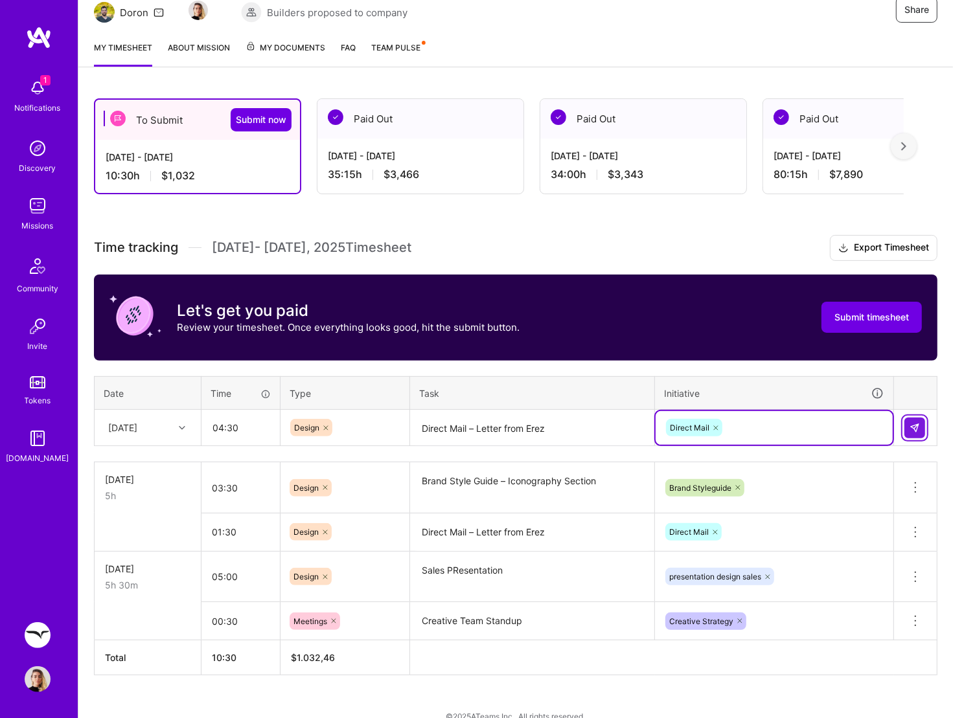
click at [920, 421] on button at bounding box center [914, 428] width 21 height 21
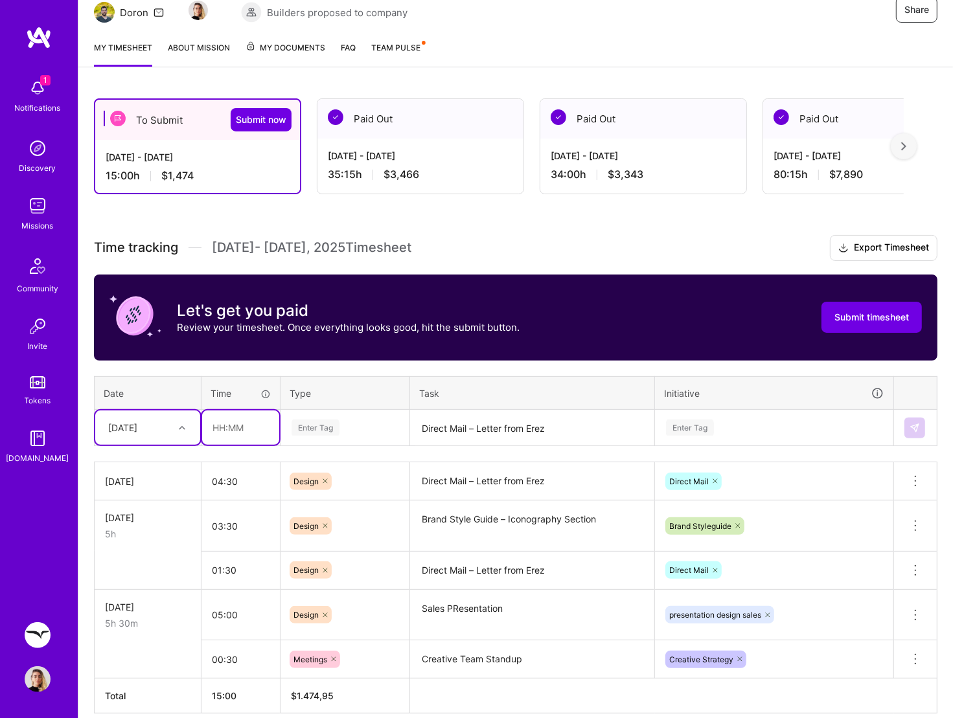
click at [216, 427] on input "text" at bounding box center [240, 428] width 77 height 34
type input "00:30"
click at [316, 429] on div "Enter Tag" at bounding box center [315, 428] width 48 height 20
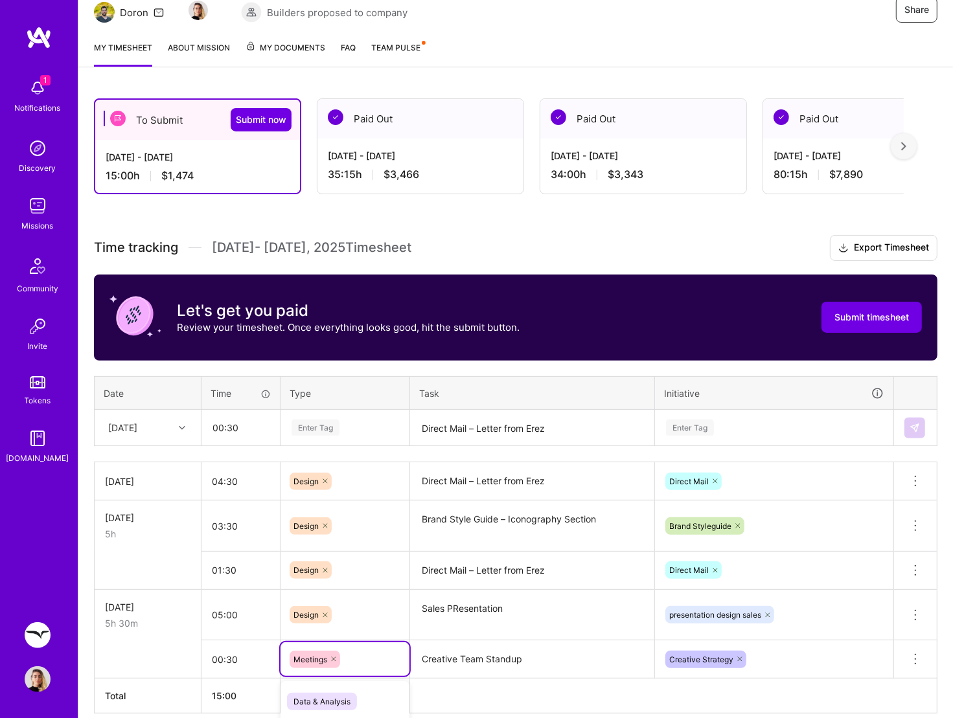
scroll to position [294, 0]
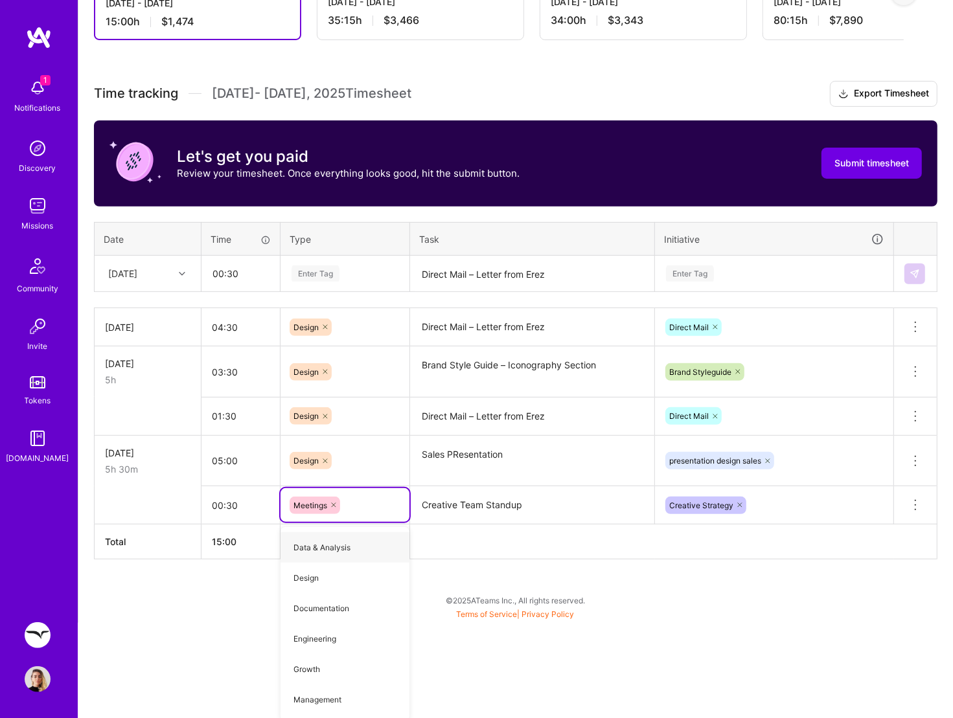
click at [328, 263] on div "Time tracking [DATE] - [DATE] Timesheet Export Timesheet Let's get you paid Rev…" at bounding box center [515, 320] width 843 height 479
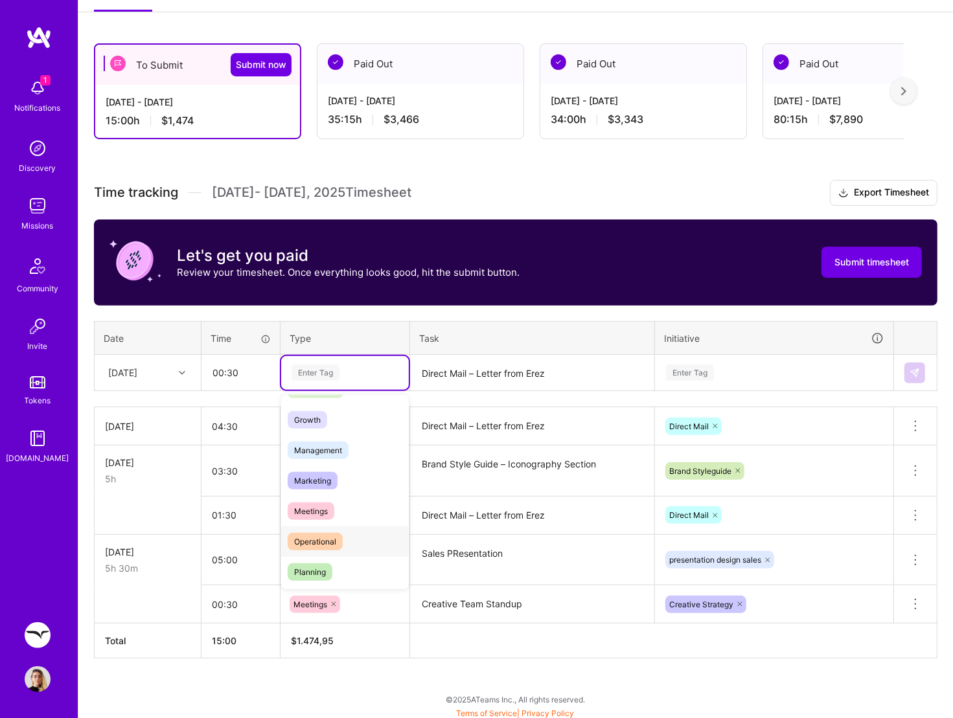
scroll to position [125, 0]
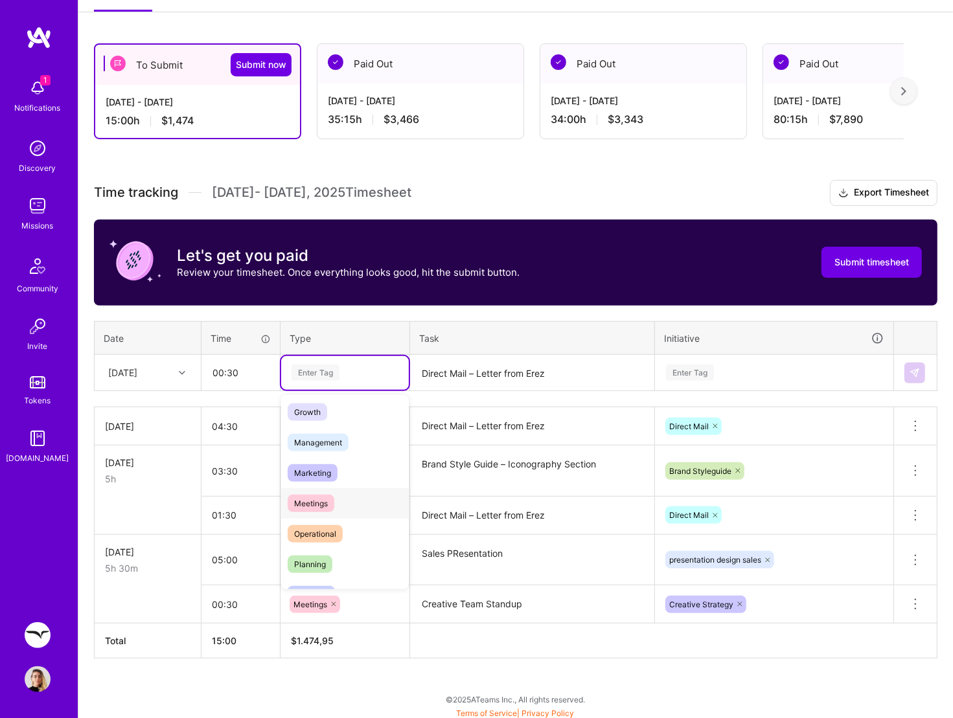
click at [314, 503] on span "Meetings" at bounding box center [311, 503] width 47 height 17
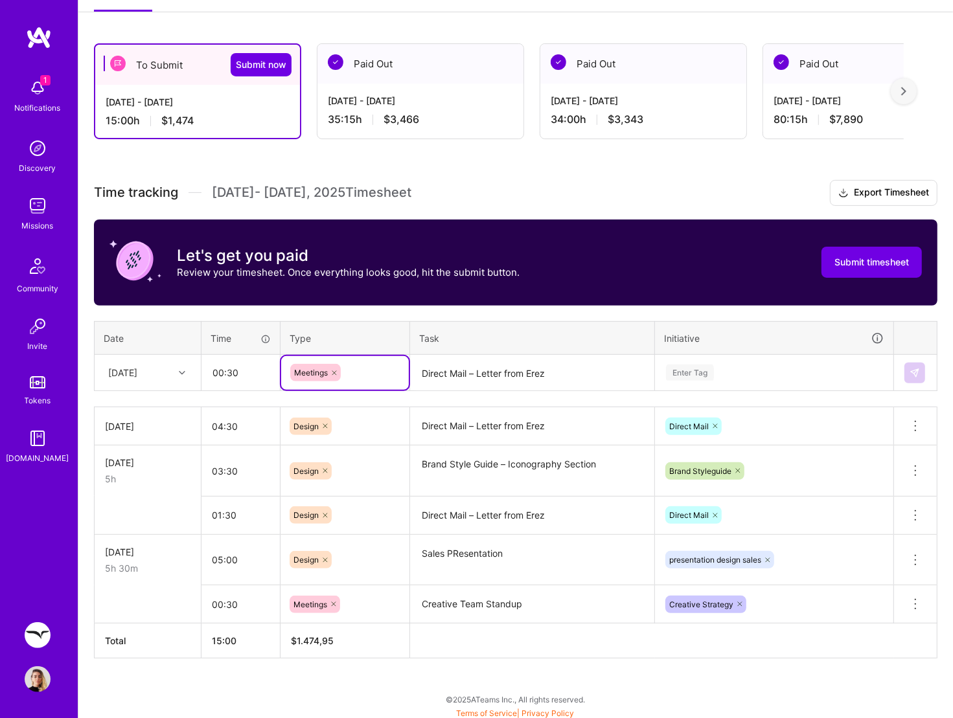
click at [463, 371] on textarea "Direct Mail – Letter from Erez" at bounding box center [532, 373] width 242 height 34
type textarea "Creative Team Standup"
click at [684, 373] on div "Enter Tag" at bounding box center [690, 373] width 48 height 20
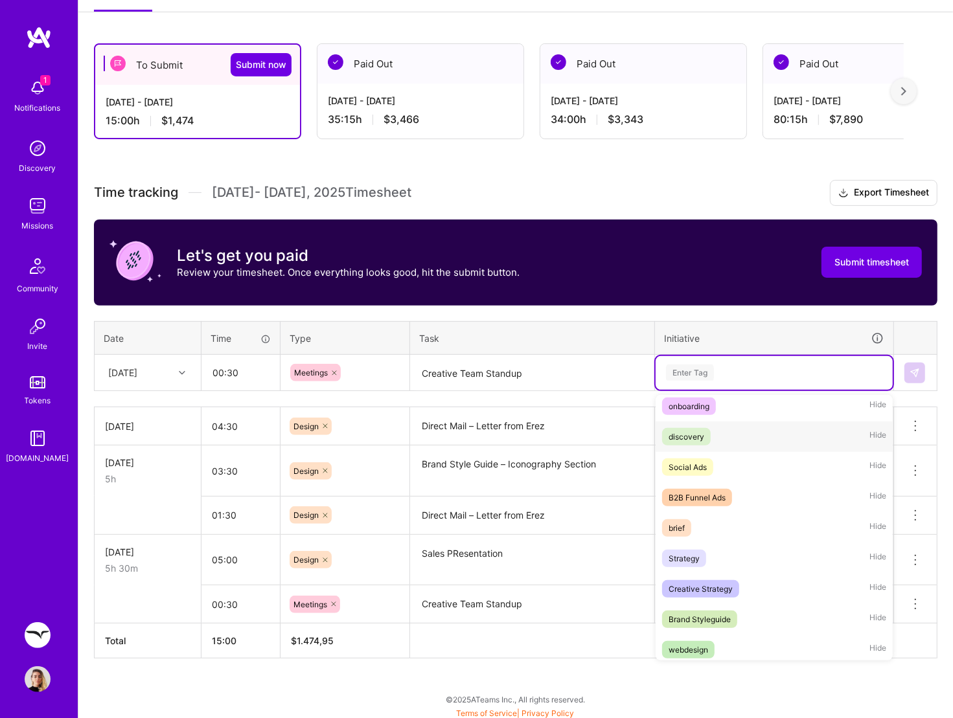
scroll to position [69, 0]
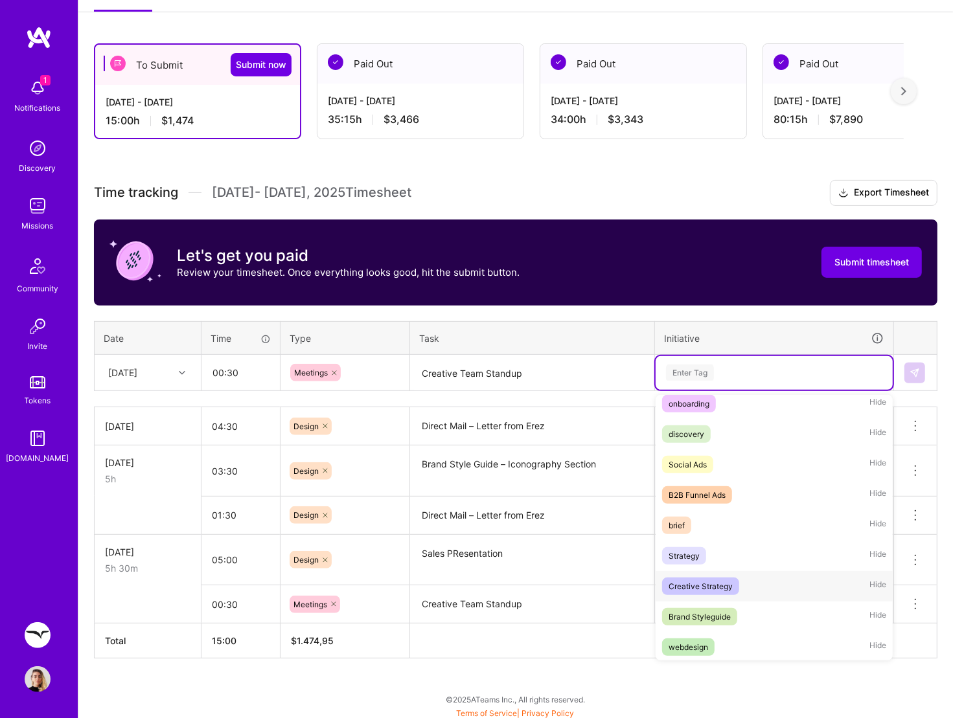
click at [695, 574] on span "Creative Strategy" at bounding box center [700, 586] width 77 height 17
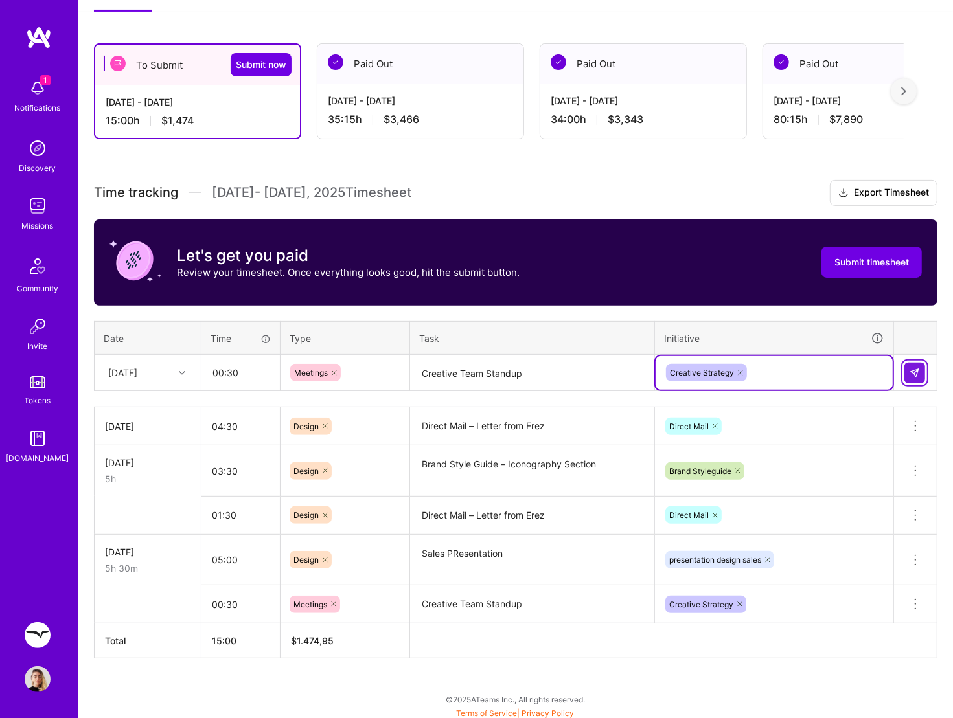
click at [908, 367] on button at bounding box center [914, 373] width 21 height 21
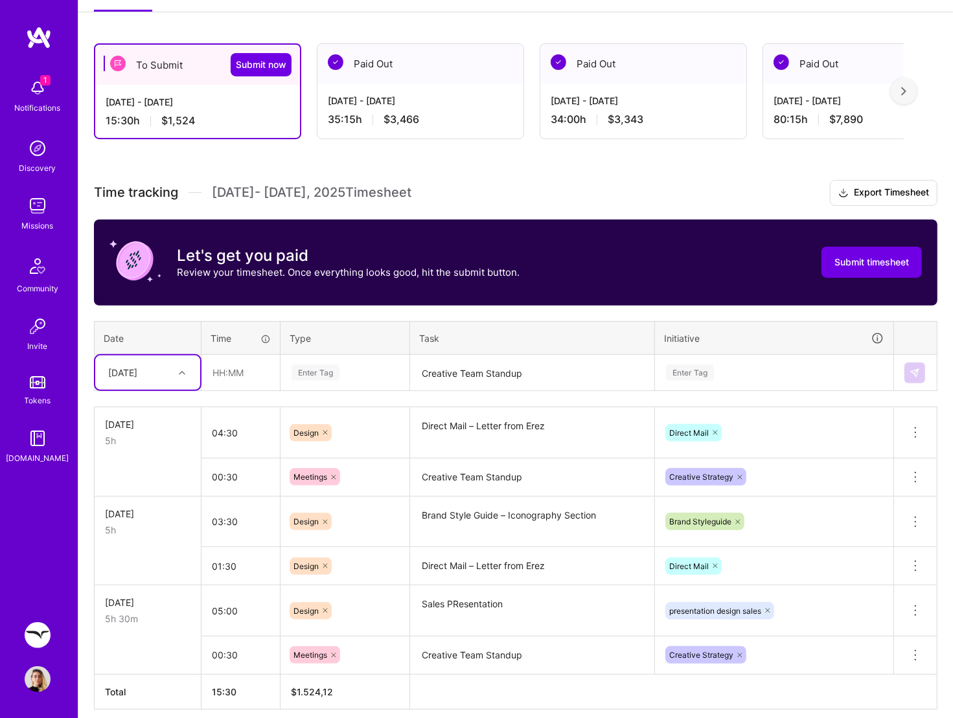
click at [188, 370] on div at bounding box center [184, 373] width 20 height 17
click at [229, 373] on input "text" at bounding box center [240, 373] width 77 height 34
click at [307, 371] on div "Enter Tag" at bounding box center [315, 373] width 48 height 20
type input "01:00"
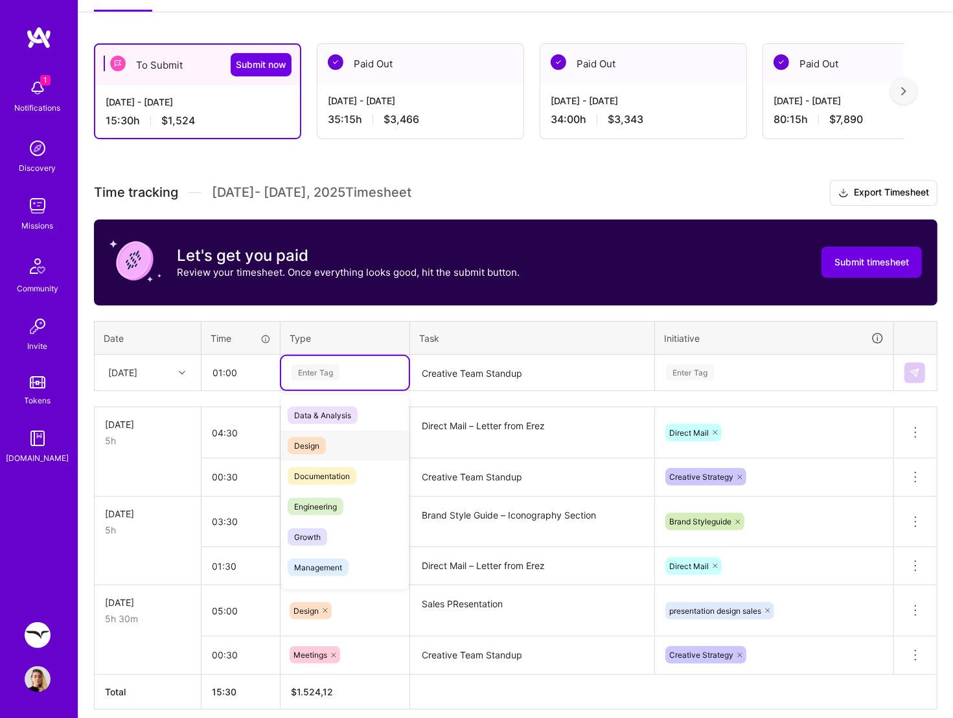
click at [306, 455] on div "Design" at bounding box center [345, 446] width 128 height 30
click at [471, 384] on textarea "Creative Team Standup" at bounding box center [532, 373] width 242 height 34
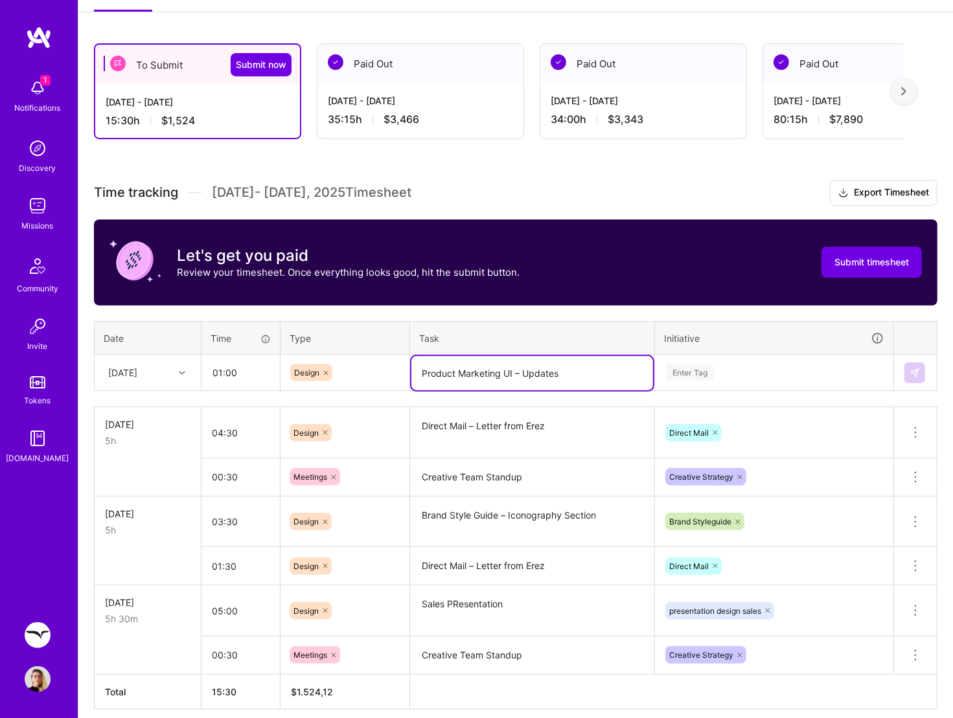
type textarea "Product Marketing UI – Updates"
click at [690, 370] on div "Enter Tag" at bounding box center [690, 373] width 48 height 20
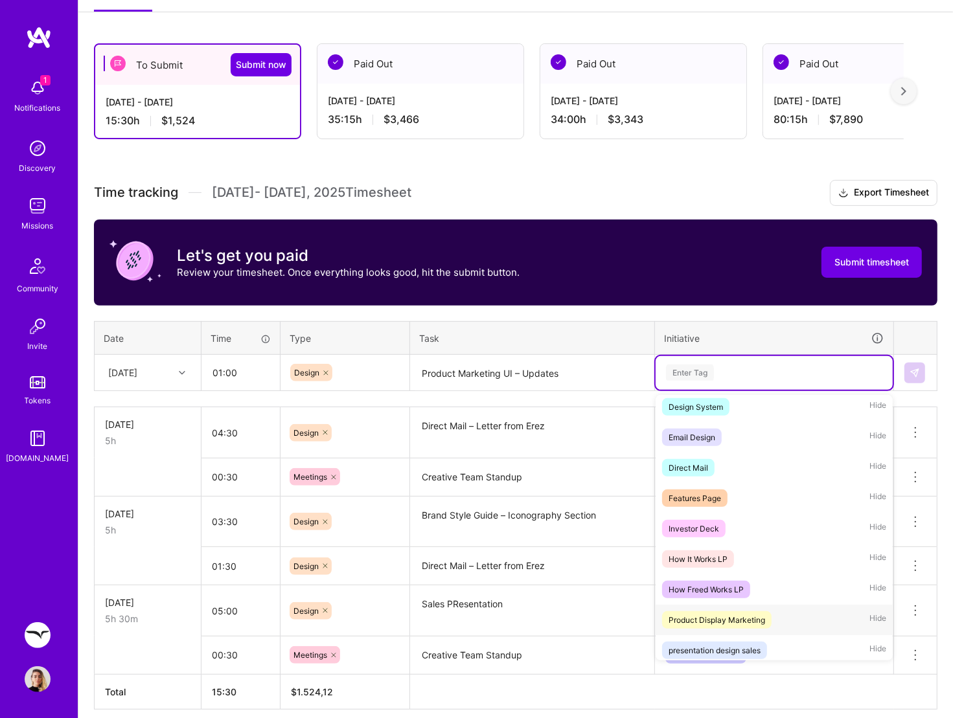
scroll to position [466, 0]
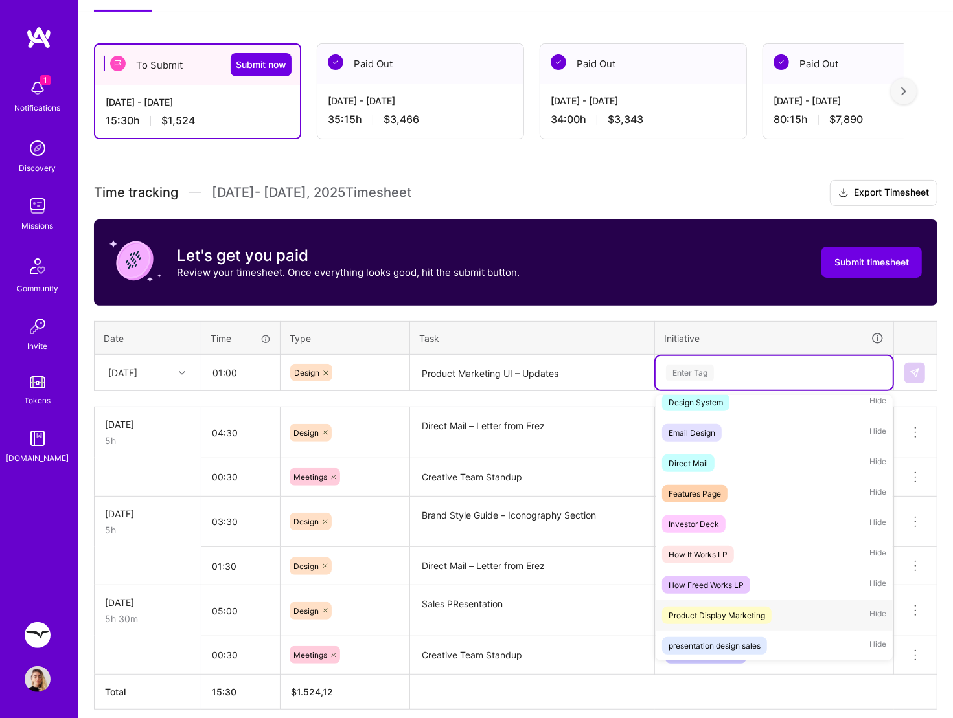
click at [728, 574] on div "Product Display Marketing" at bounding box center [716, 616] width 96 height 14
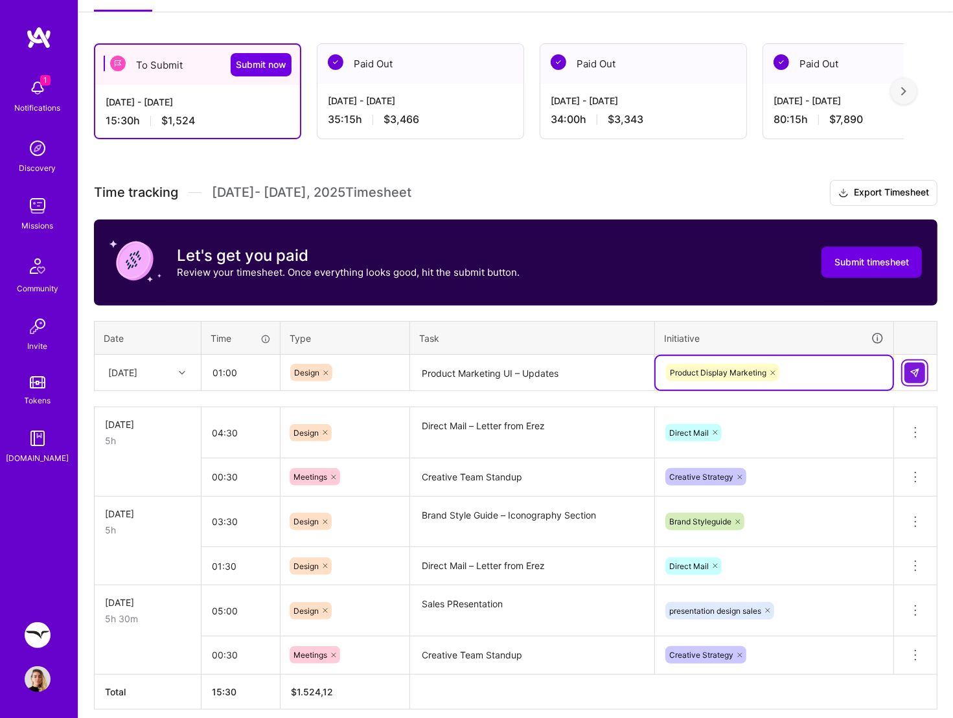
click at [912, 373] on img at bounding box center [914, 373] width 10 height 10
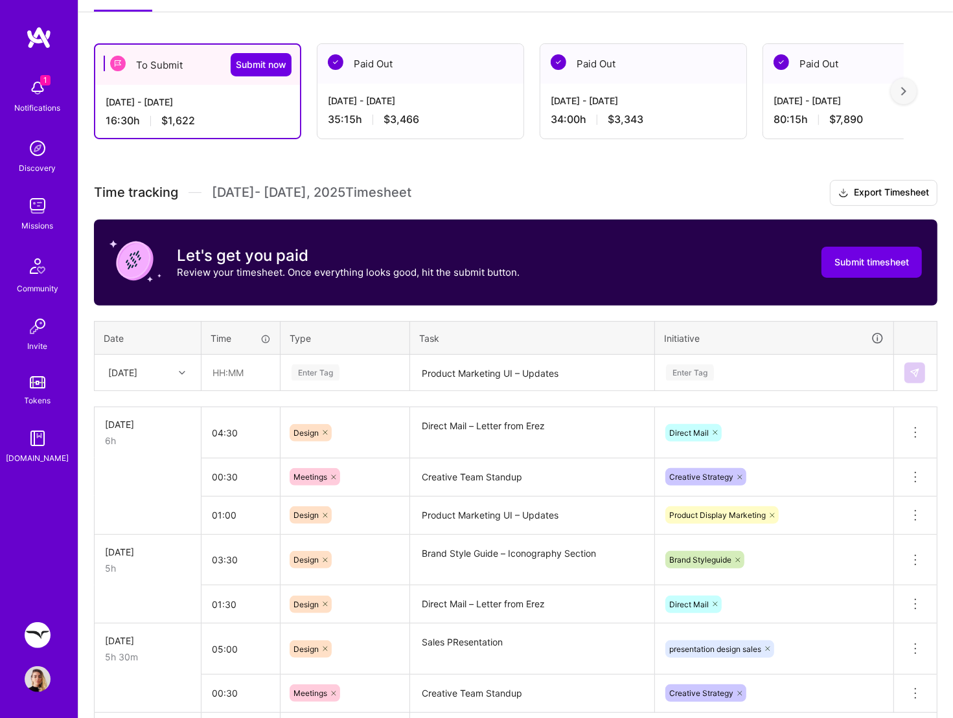
click at [177, 376] on div at bounding box center [184, 373] width 20 height 17
click at [181, 374] on div at bounding box center [184, 373] width 20 height 17
click at [152, 528] on div "[DATE]" at bounding box center [147, 532] width 105 height 24
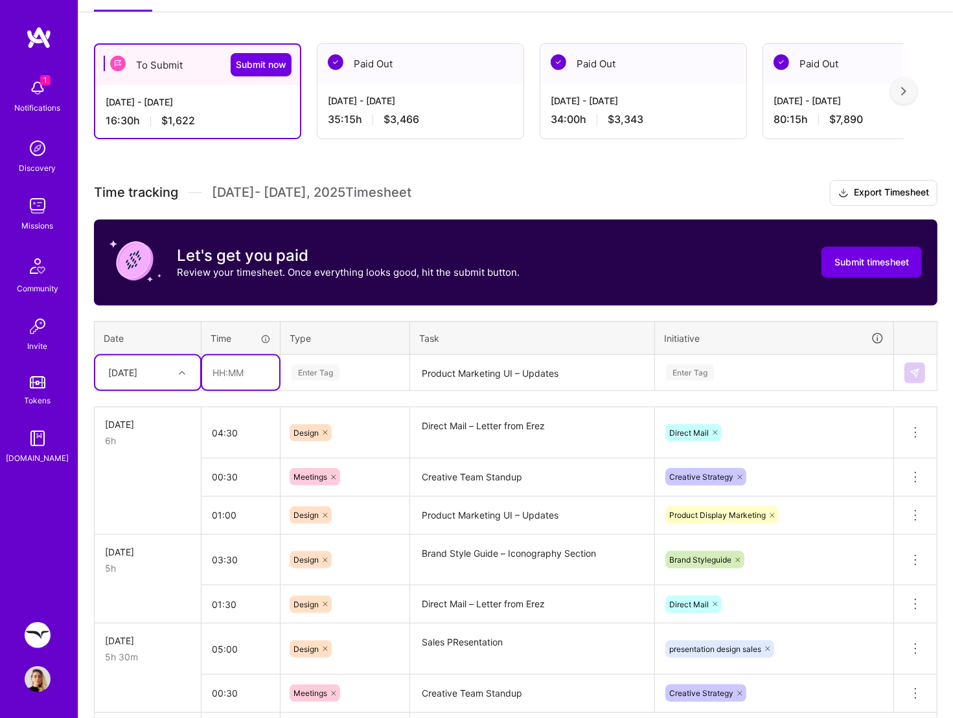
click at [228, 370] on input "text" at bounding box center [240, 373] width 77 height 34
type input "04:00"
click at [335, 368] on div "Enter Tag" at bounding box center [315, 373] width 48 height 20
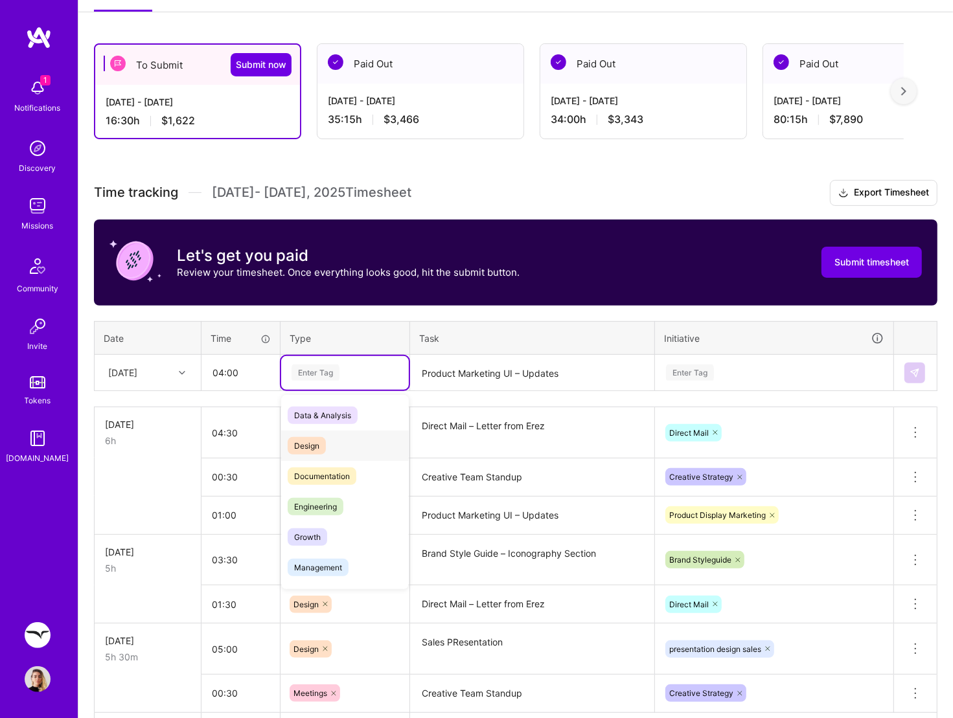
click at [323, 443] on span "Design" at bounding box center [307, 445] width 38 height 17
click at [468, 367] on textarea "Product Marketing UI – Updates" at bounding box center [532, 373] width 242 height 34
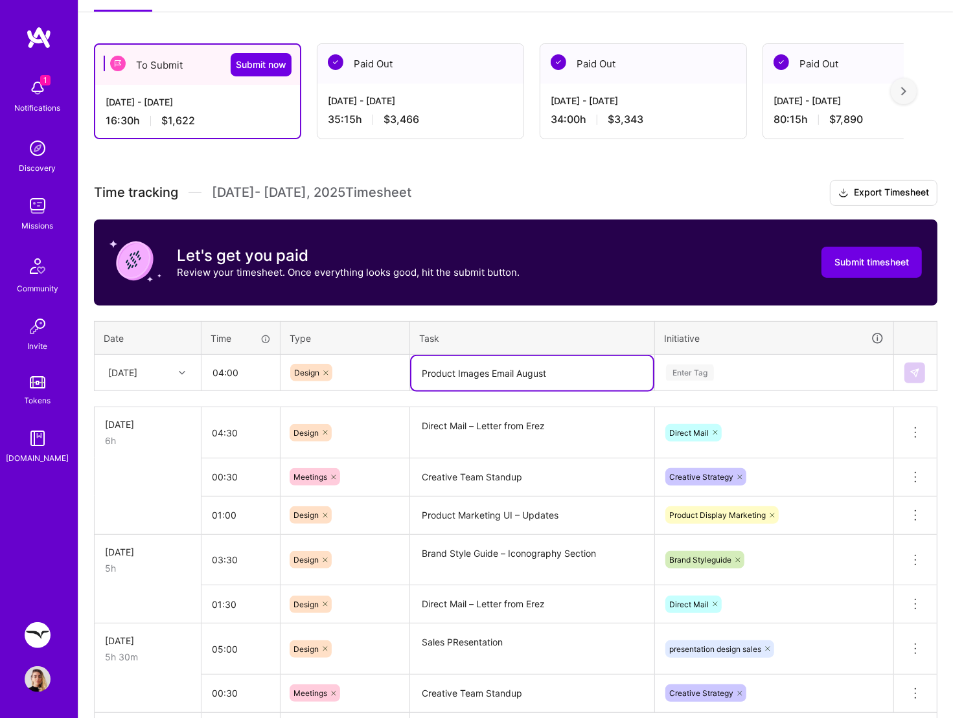
type textarea "Product Images Email August"
click at [687, 372] on div "Enter Tag" at bounding box center [690, 373] width 48 height 20
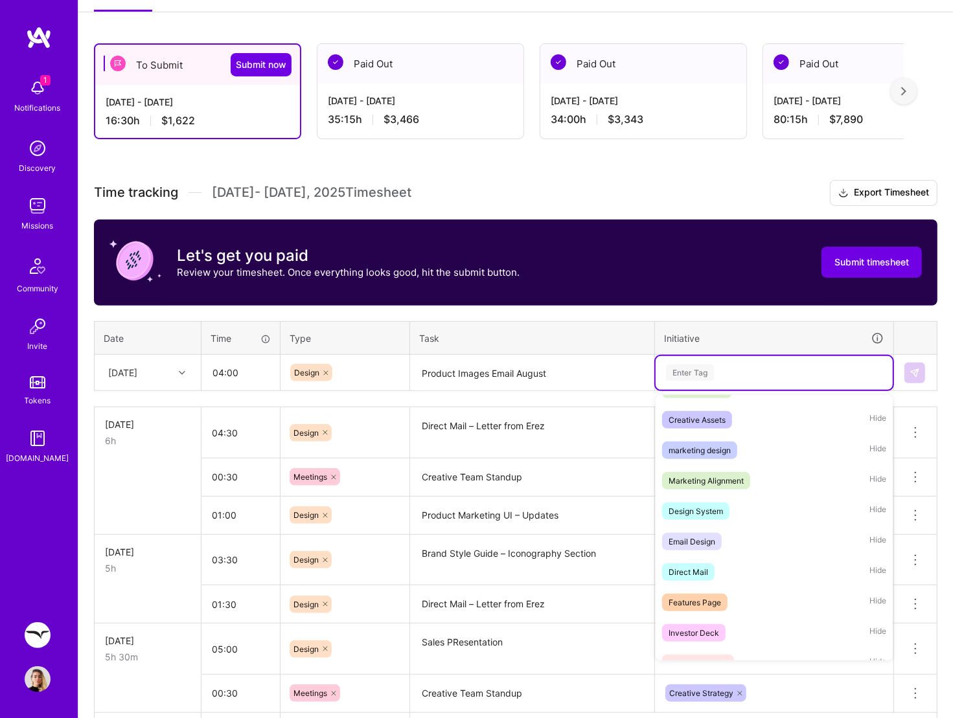
scroll to position [364, 0]
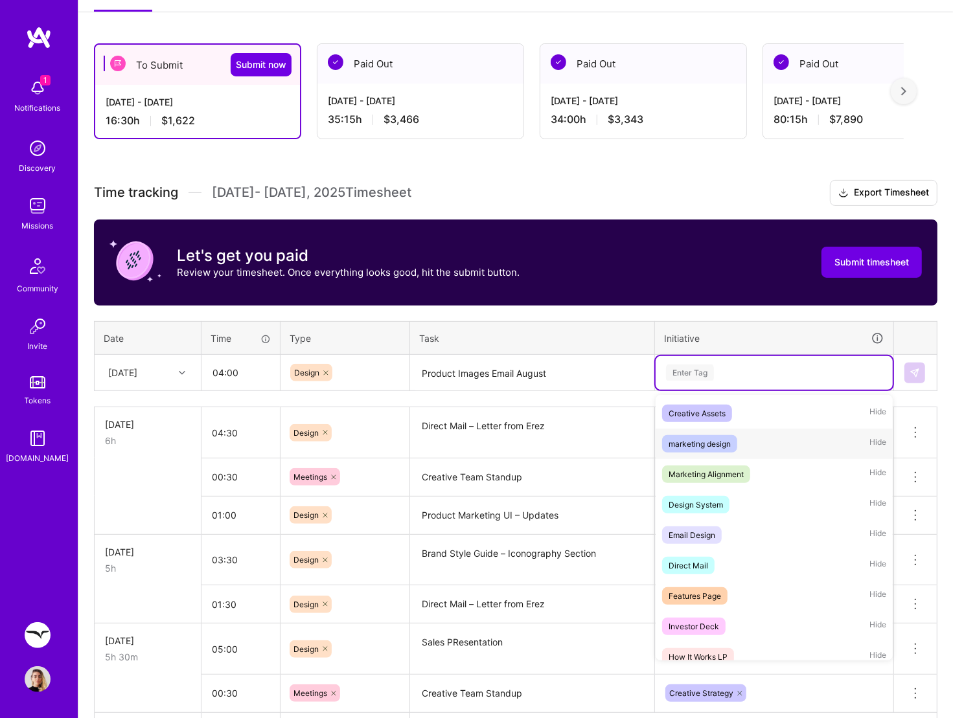
click at [729, 442] on div "marketing design" at bounding box center [699, 444] width 62 height 14
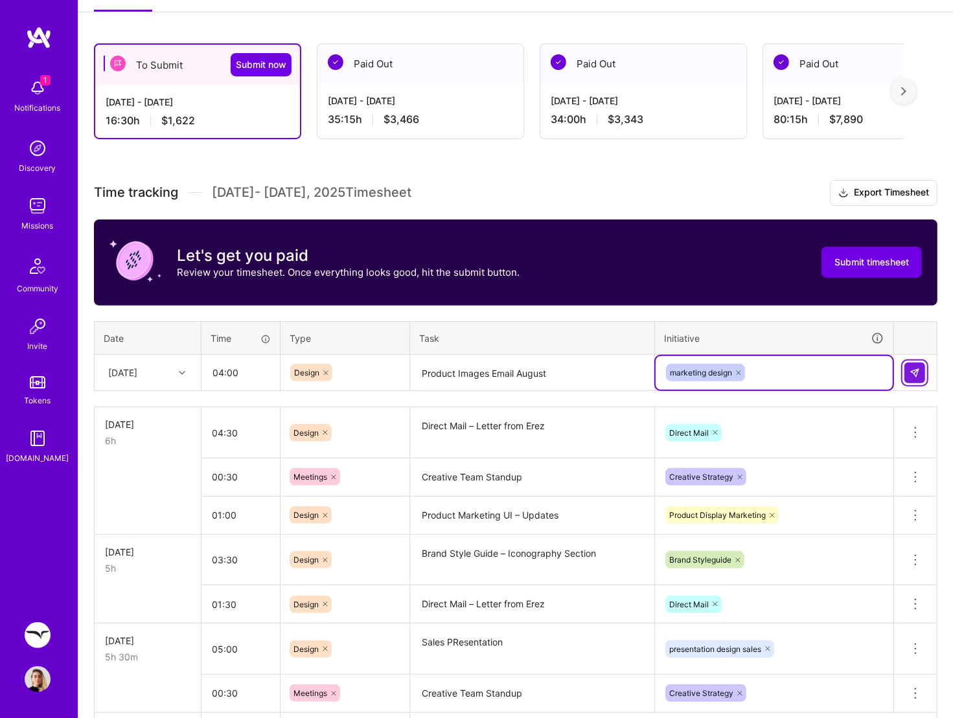
click at [910, 371] on img at bounding box center [914, 373] width 10 height 10
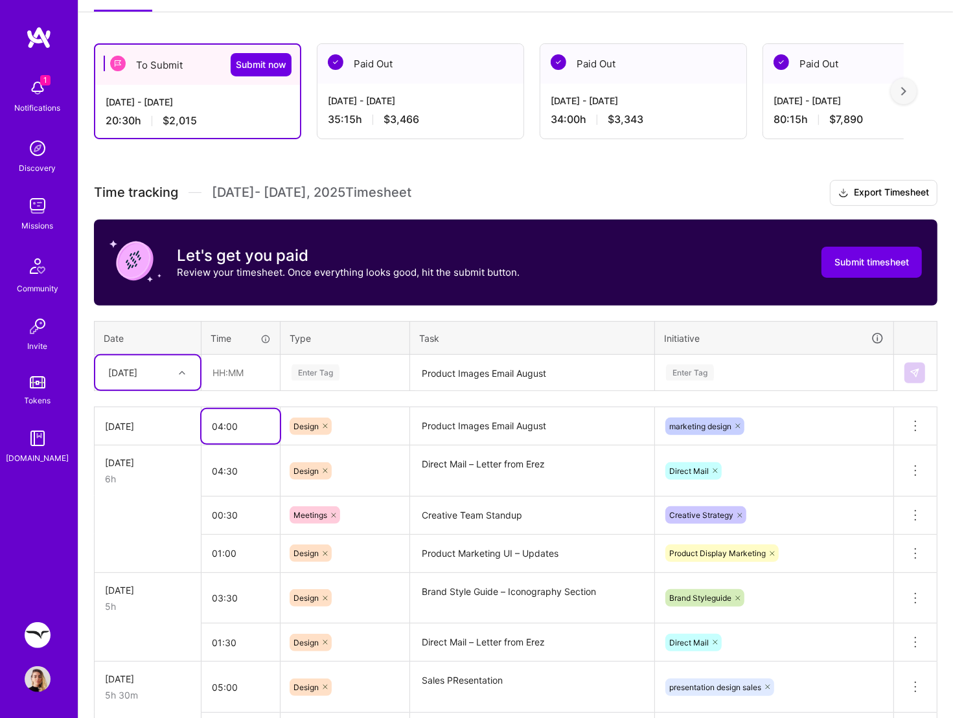
click at [217, 428] on input "04:00" at bounding box center [240, 426] width 78 height 34
click at [223, 427] on input "04:00" at bounding box center [240, 426] width 78 height 34
click at [217, 361] on input "text" at bounding box center [240, 373] width 77 height 34
click at [148, 420] on div "[DATE]" at bounding box center [147, 427] width 85 height 14
click at [163, 428] on div "[DATE]" at bounding box center [147, 427] width 85 height 14
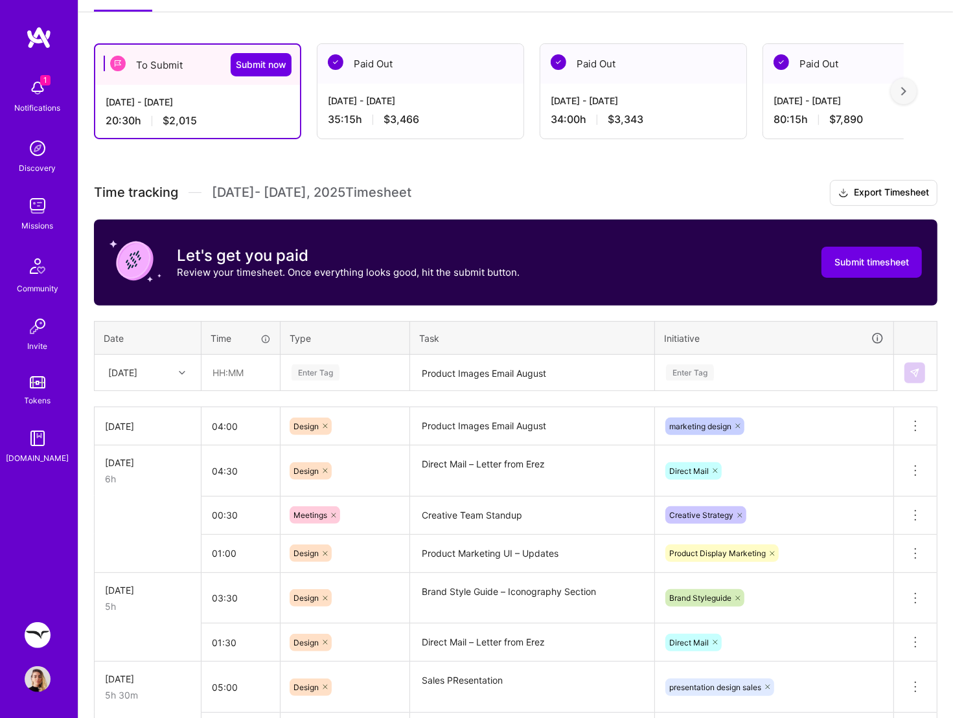
click at [146, 424] on div "[DATE]" at bounding box center [147, 427] width 85 height 14
click at [917, 429] on icon at bounding box center [915, 426] width 16 height 16
click at [76, 389] on link "Tokens" at bounding box center [37, 389] width 80 height 36
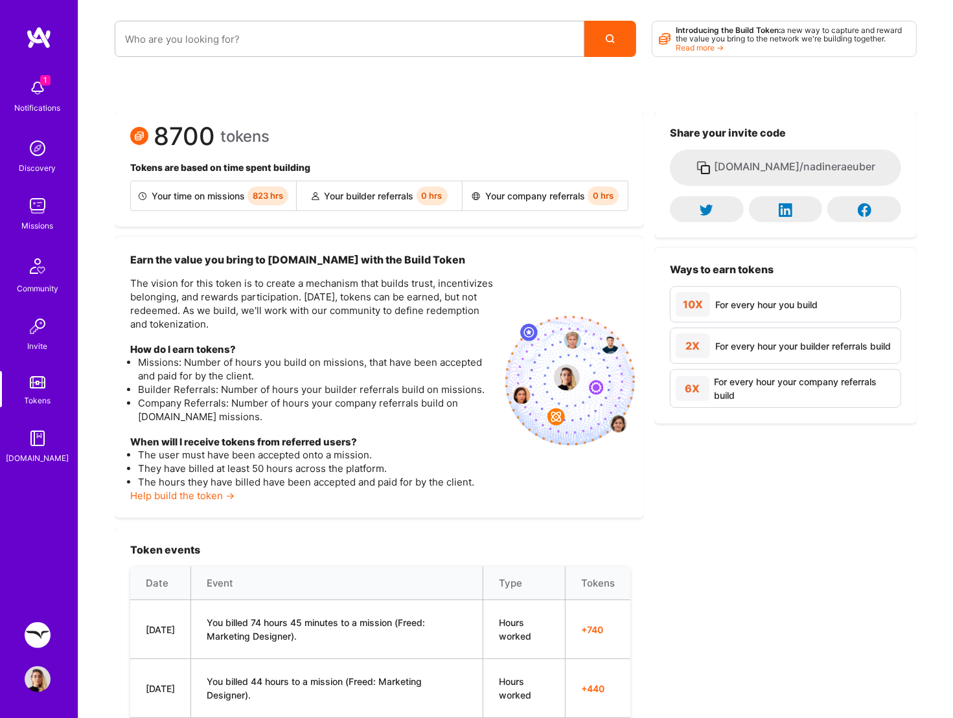
click at [49, 574] on link "Freed: Marketing Designer" at bounding box center [37, 635] width 32 height 26
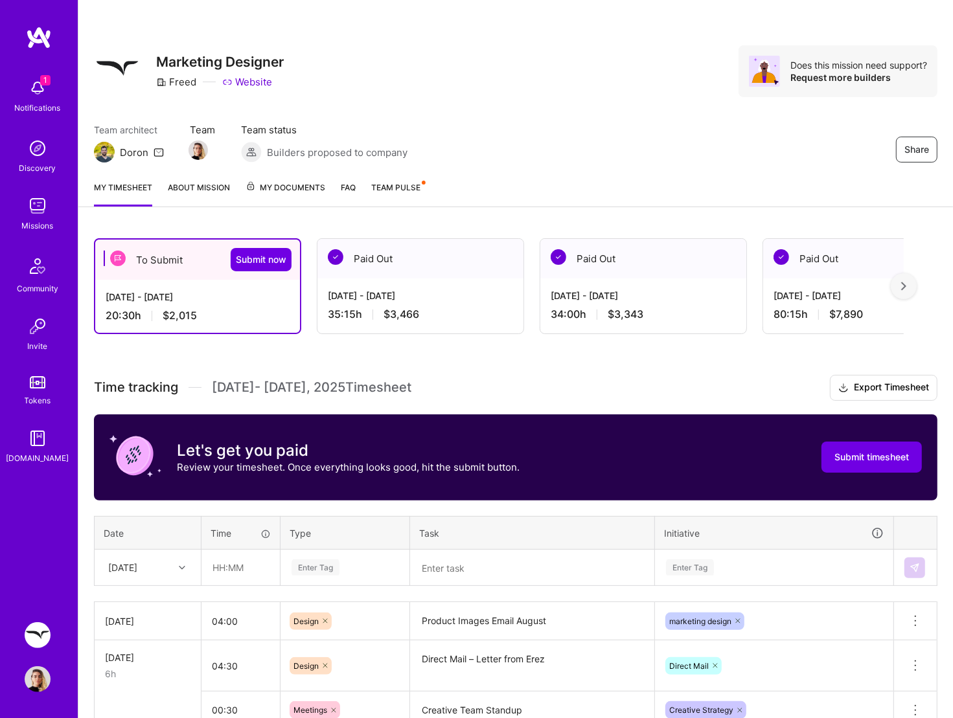
click at [180, 574] on div "[DATE]" at bounding box center [147, 622] width 85 height 14
click at [155, 574] on div "[DATE]" at bounding box center [147, 622] width 85 height 14
click at [188, 572] on div "[DATE]" at bounding box center [147, 567] width 105 height 34
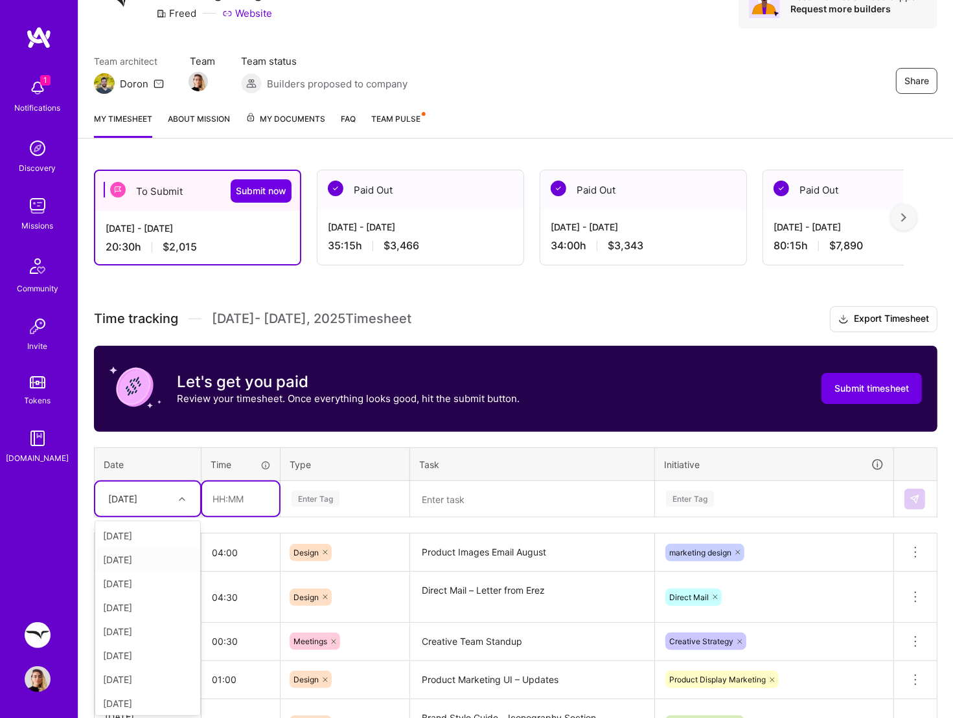
click at [245, 493] on input "text" at bounding box center [240, 499] width 77 height 34
click at [157, 546] on div "[DATE]" at bounding box center [147, 553] width 85 height 14
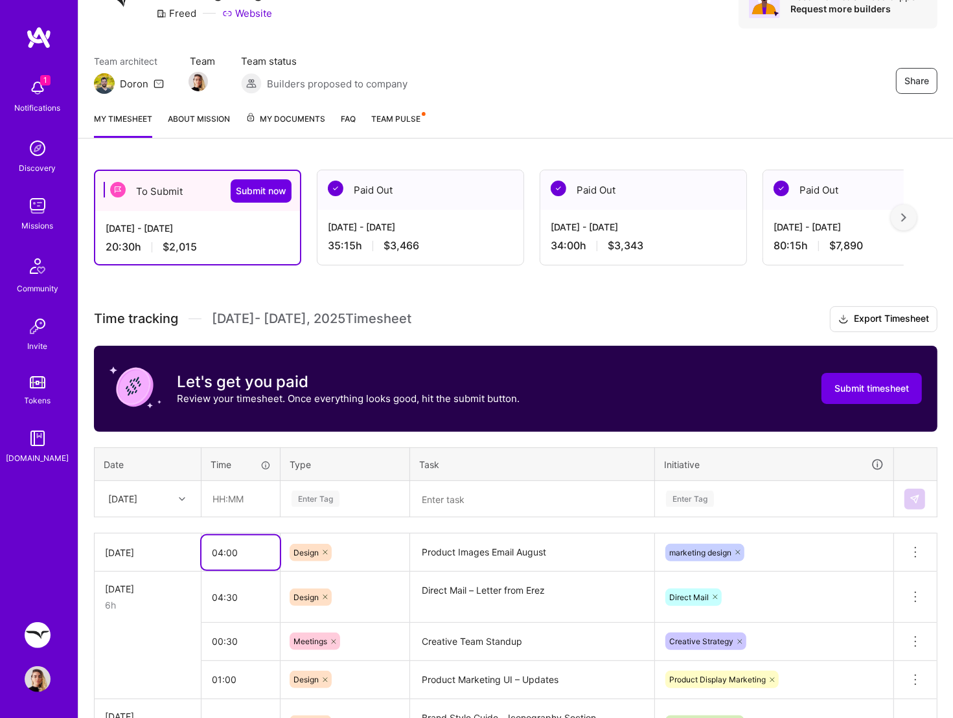
click at [220, 548] on input "04:00" at bounding box center [240, 553] width 78 height 34
click at [218, 552] on input "04:00" at bounding box center [240, 553] width 78 height 34
type input "03:00"
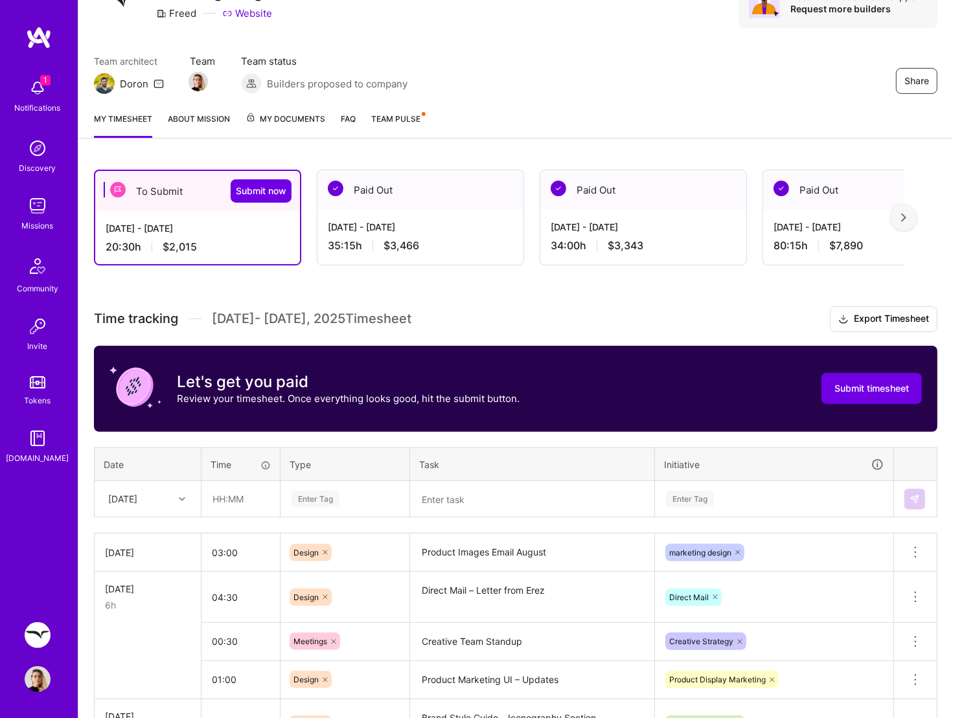
click at [451, 553] on textarea "Product Images Email August" at bounding box center [532, 553] width 242 height 36
click at [451, 553] on textarea "Product Images Email August" at bounding box center [532, 552] width 242 height 35
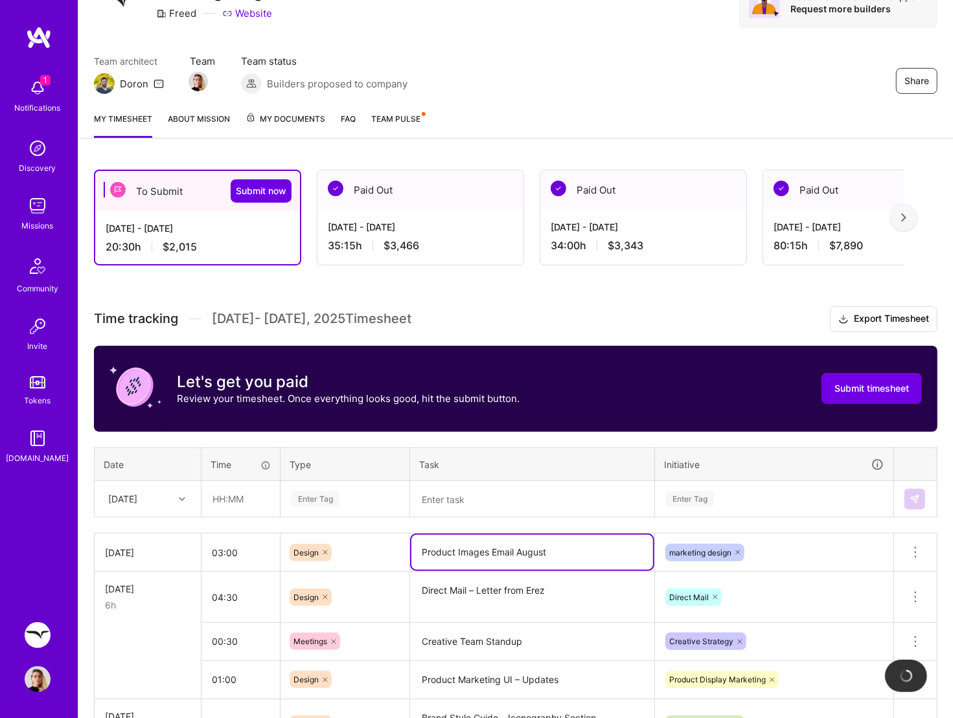
click at [451, 553] on textarea "Product Images Email August" at bounding box center [532, 552] width 242 height 35
click at [506, 574] on textarea "Product Marketing UI – Updates" at bounding box center [532, 680] width 242 height 36
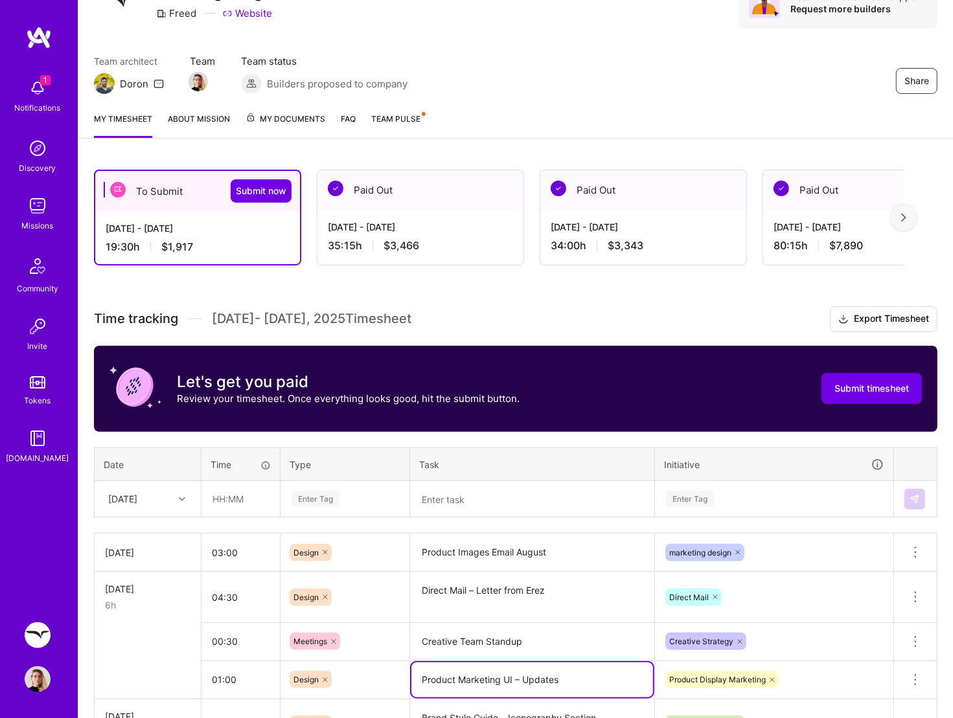
click at [506, 574] on textarea "Product Marketing UI – Updates" at bounding box center [532, 679] width 242 height 35
click at [493, 553] on textarea "Product Images Email August" at bounding box center [532, 553] width 242 height 36
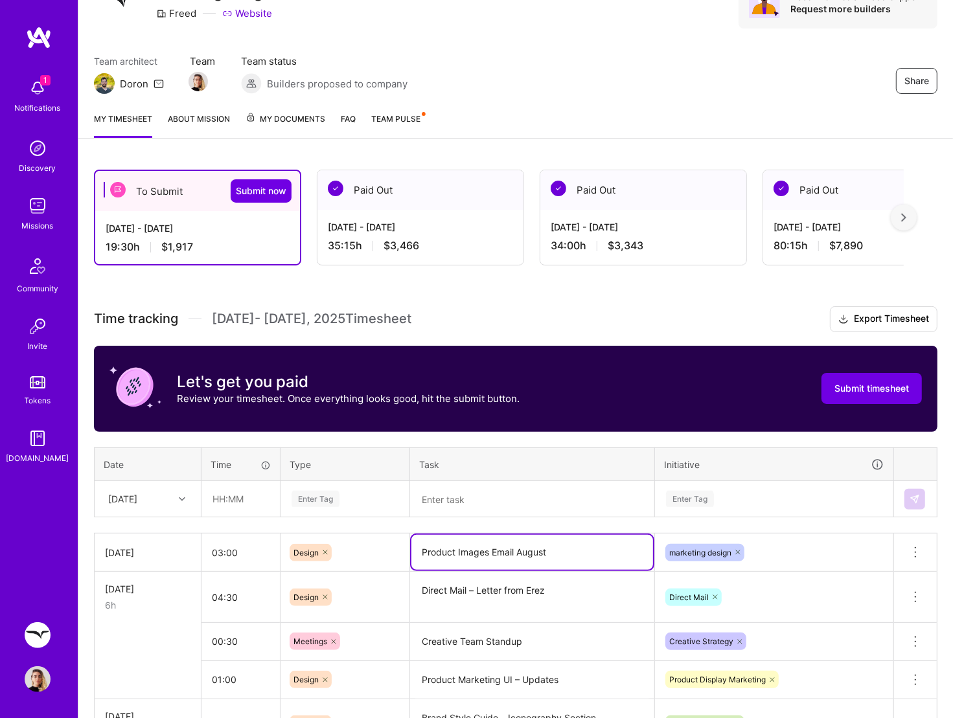
click at [493, 553] on textarea "Product Images Email August" at bounding box center [532, 552] width 242 height 35
paste textarea "Marketing UI – Updates"
type textarea "Product Marketing UI – Updates"
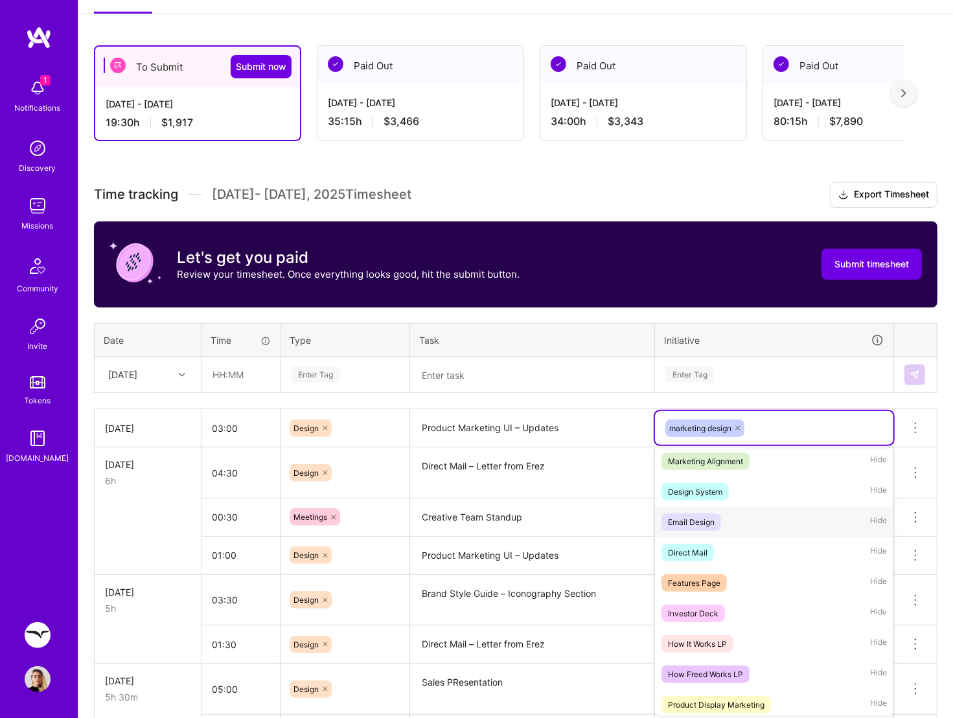
scroll to position [436, 0]
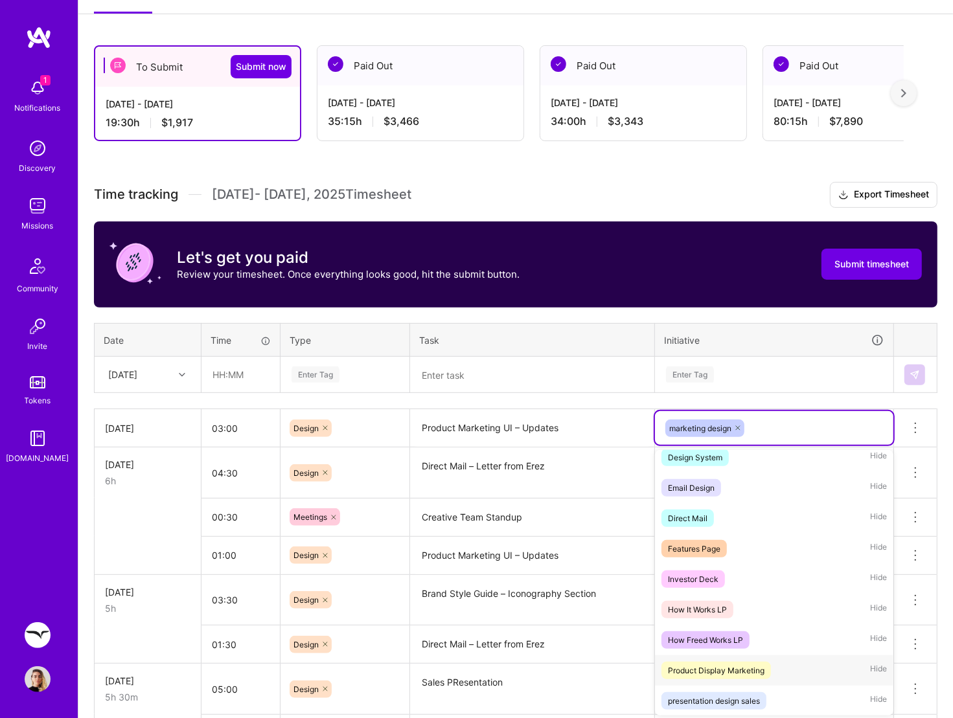
click at [738, 574] on span "Product Display Marketing" at bounding box center [715, 670] width 109 height 17
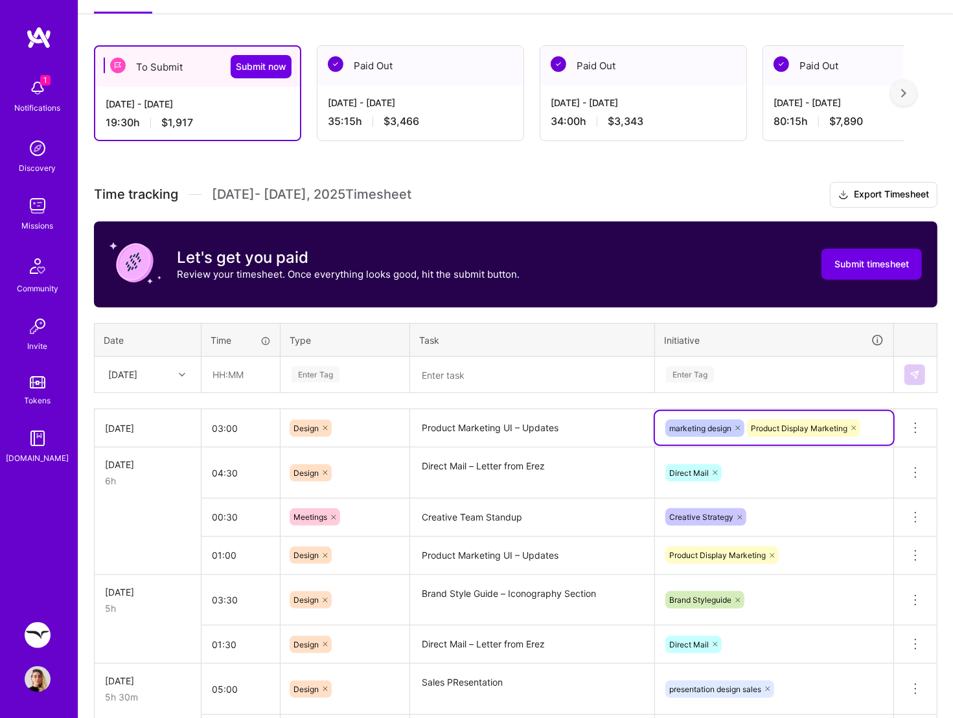
click at [754, 376] on div "Enter Tag" at bounding box center [773, 375] width 219 height 16
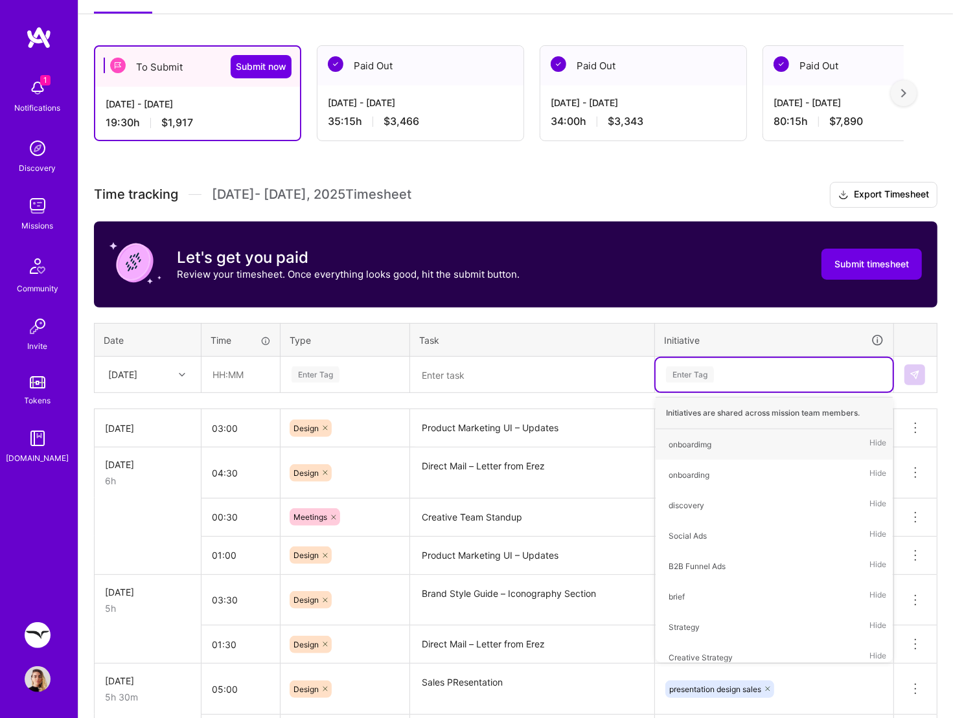
click at [433, 383] on textarea at bounding box center [532, 375] width 242 height 34
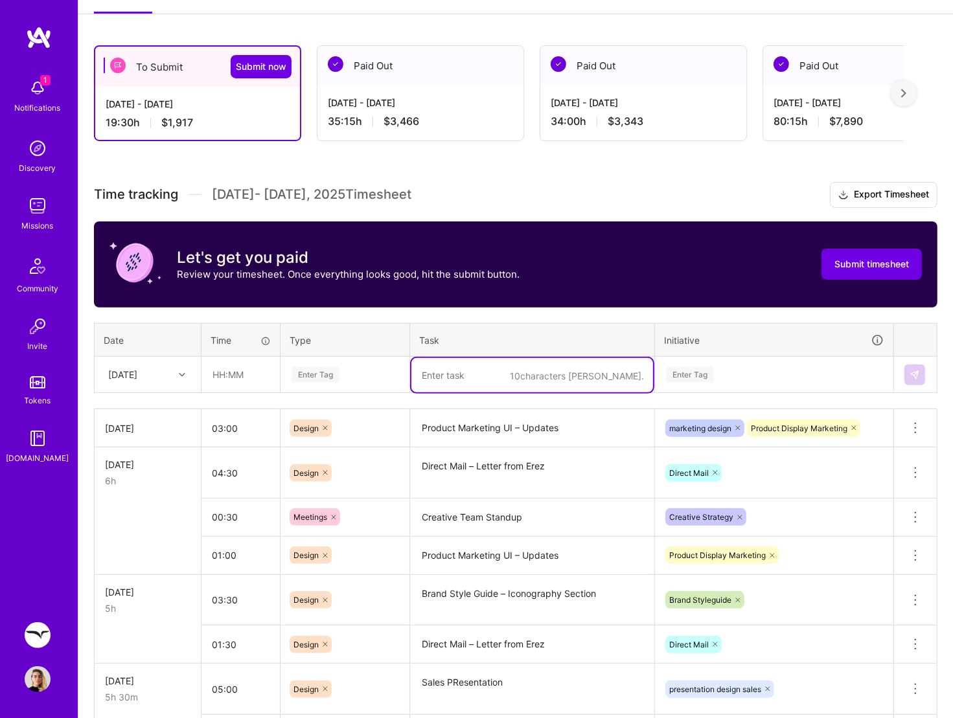
click at [738, 426] on icon at bounding box center [738, 428] width 8 height 8
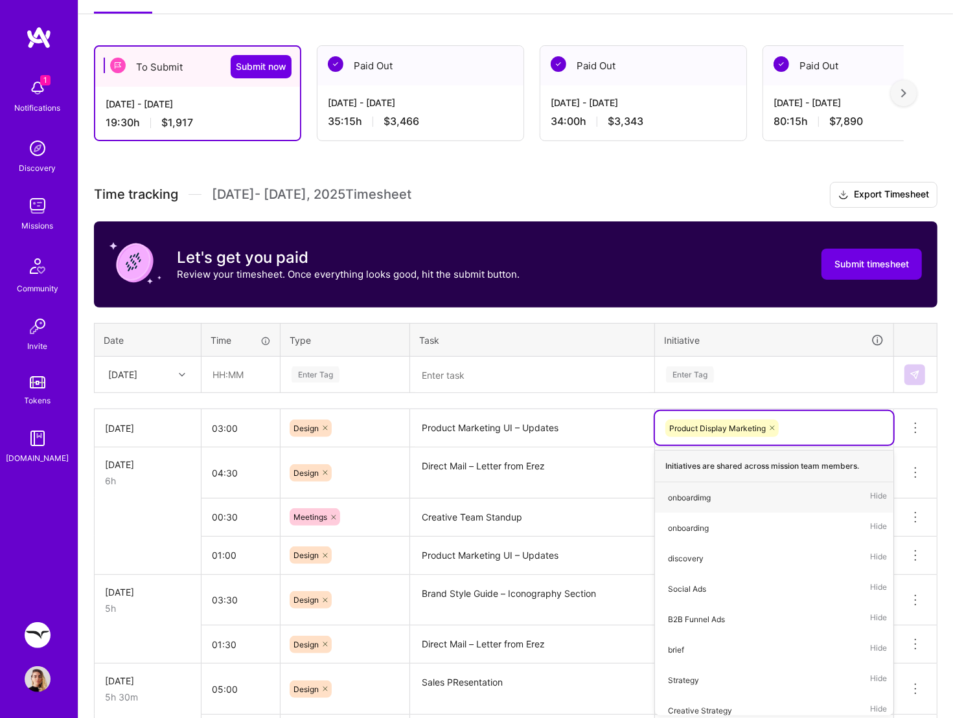
click at [177, 374] on div at bounding box center [184, 375] width 20 height 17
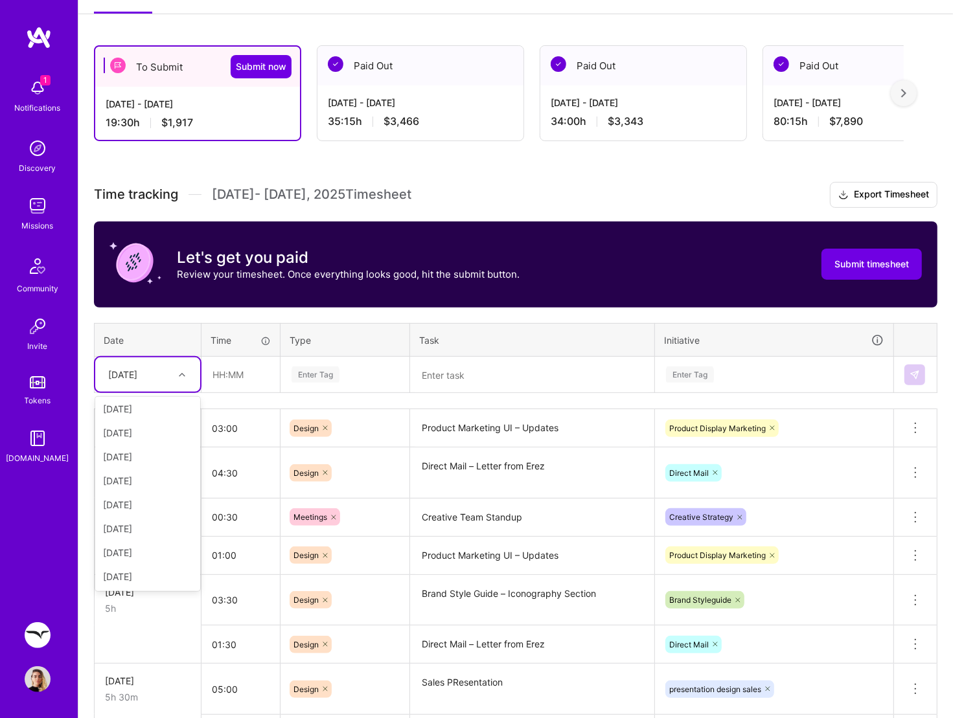
scroll to position [170, 0]
click at [148, 459] on div "[DATE]" at bounding box center [147, 457] width 105 height 24
click at [238, 370] on input "text" at bounding box center [240, 374] width 77 height 34
type input "04:00"
click at [329, 367] on div "Enter Tag" at bounding box center [315, 375] width 48 height 20
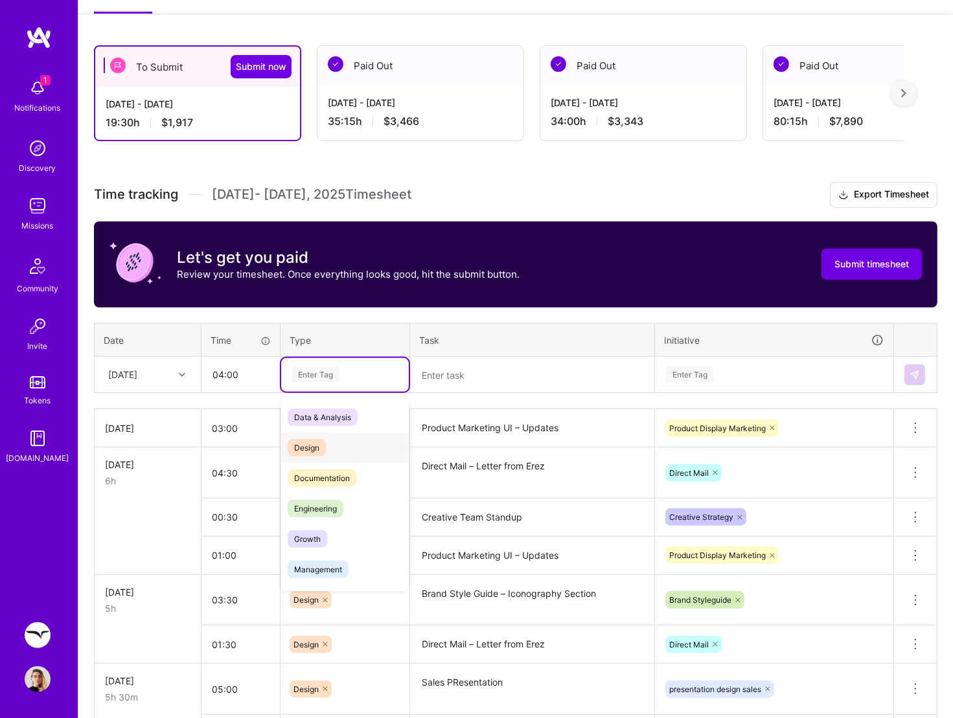
click at [320, 433] on div "Design" at bounding box center [345, 448] width 128 height 30
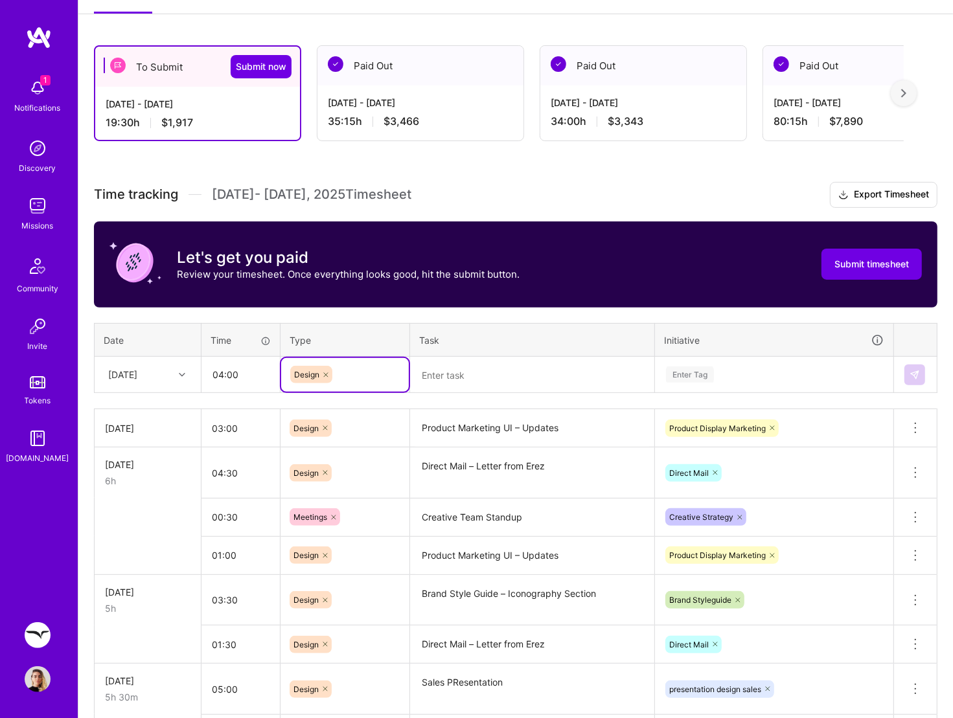
click at [420, 368] on textarea at bounding box center [532, 375] width 242 height 34
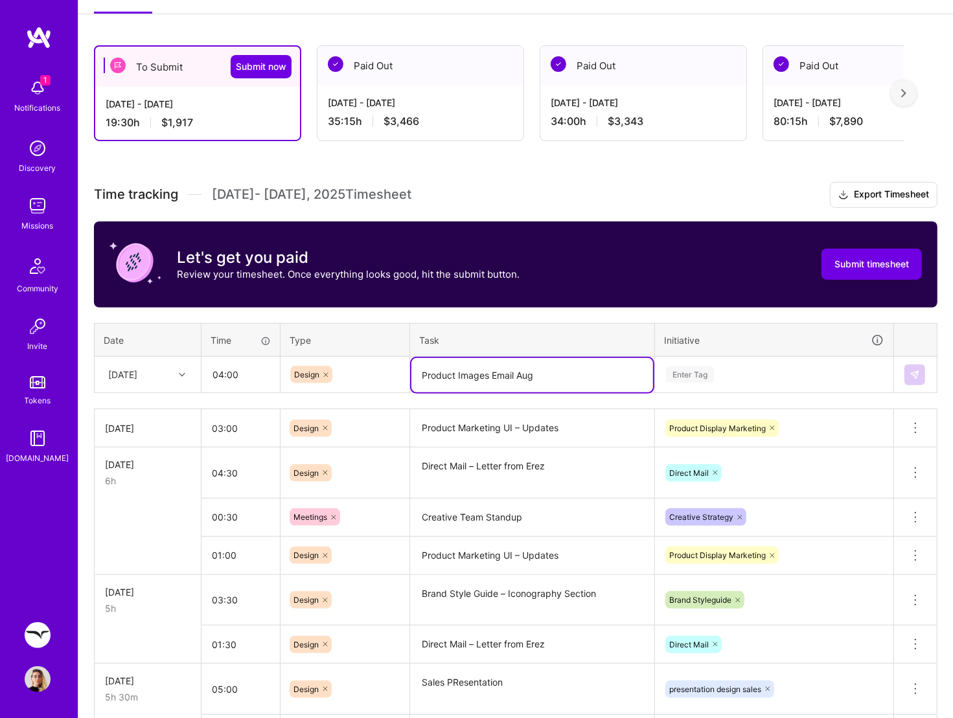
type textarea "Product Images Email Aug"
click at [697, 374] on div "Enter Tag" at bounding box center [690, 375] width 48 height 20
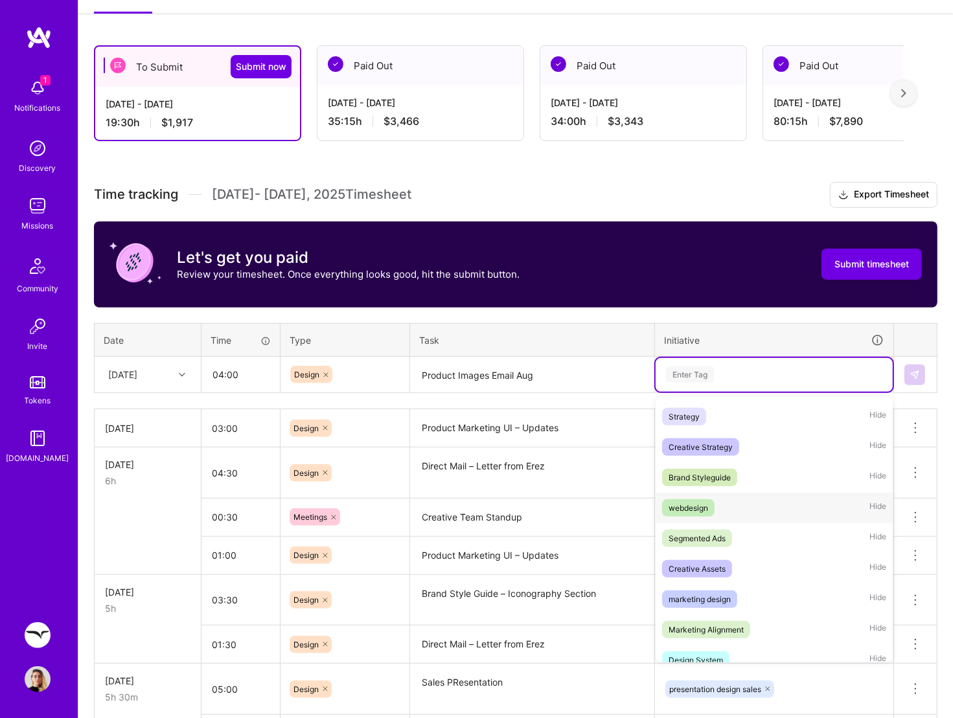
scroll to position [212, 0]
click at [709, 574] on div "marketing design" at bounding box center [699, 598] width 62 height 14
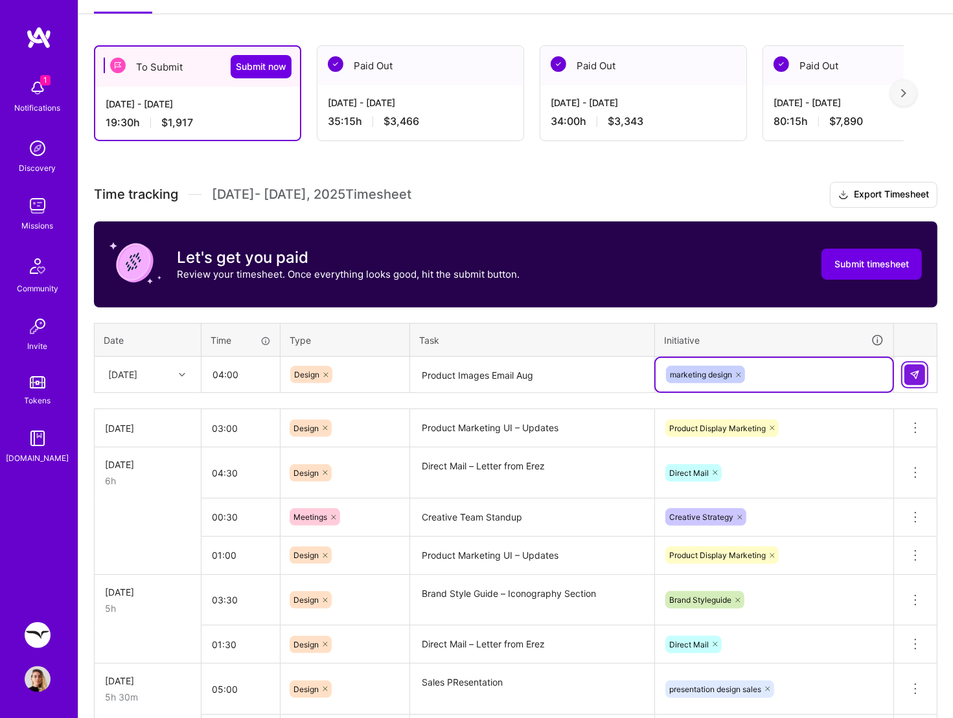
click at [915, 374] on img at bounding box center [914, 375] width 10 height 10
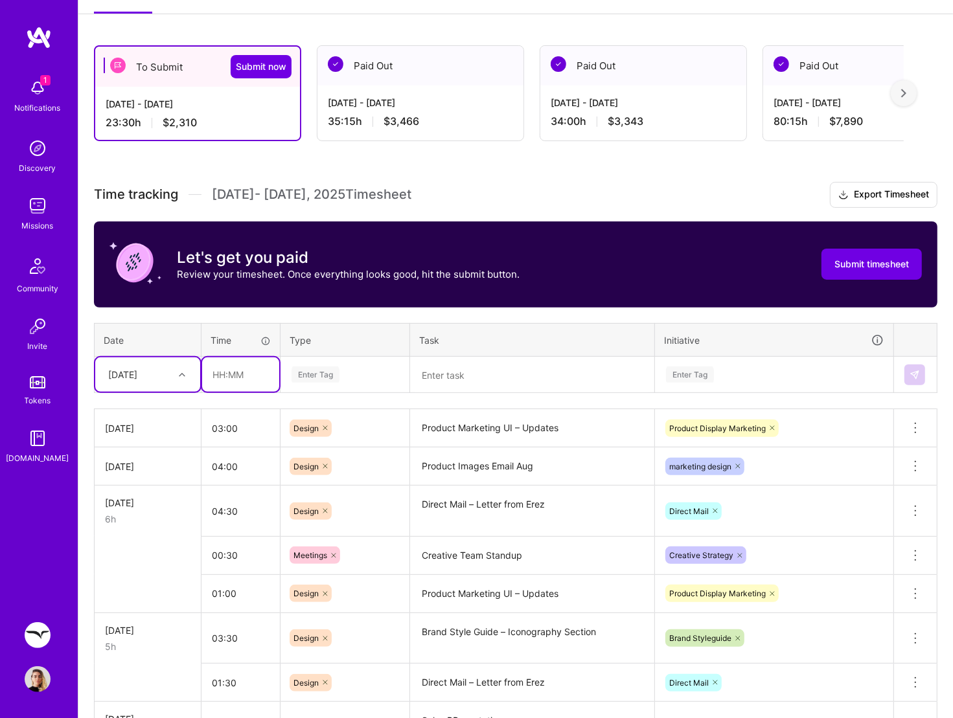
click at [238, 374] on input "text" at bounding box center [240, 374] width 77 height 34
click at [346, 368] on div "Enter Tag" at bounding box center [344, 375] width 109 height 16
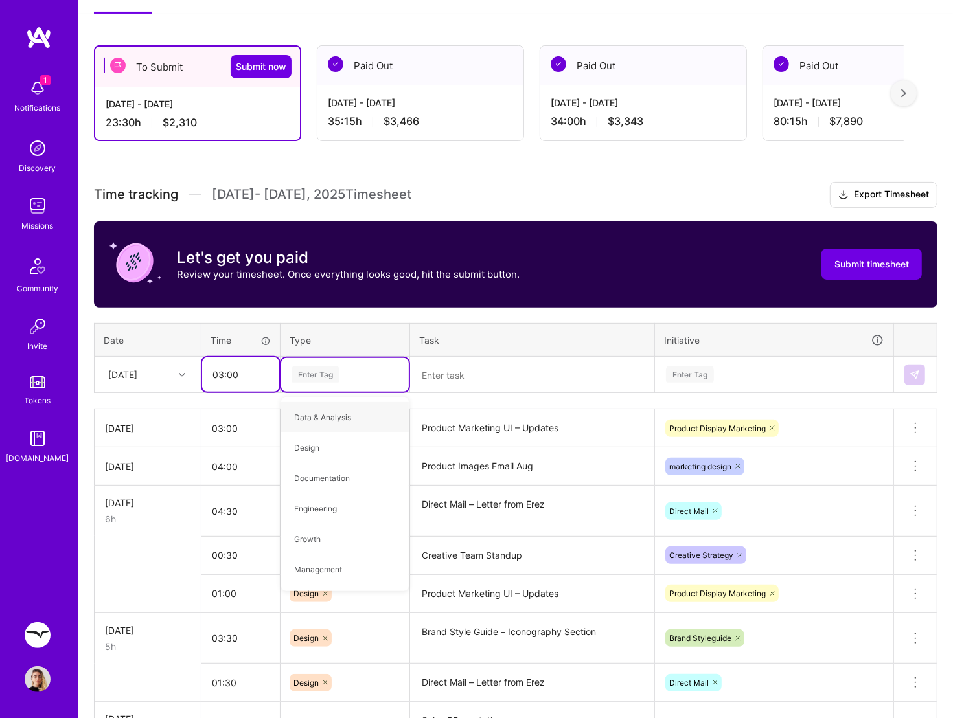
click at [221, 376] on input "03:00" at bounding box center [240, 374] width 77 height 34
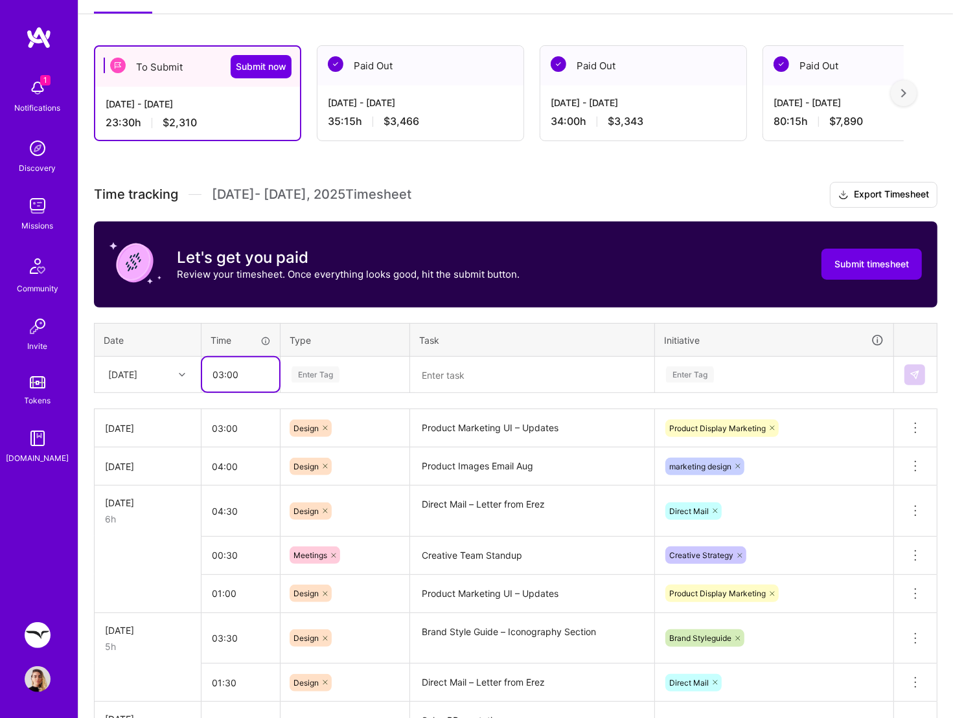
click at [218, 376] on input "03:00" at bounding box center [240, 374] width 77 height 34
click at [226, 376] on input "06:00" at bounding box center [240, 374] width 77 height 34
type input "06:30"
click at [315, 379] on div "Enter Tag" at bounding box center [315, 375] width 48 height 20
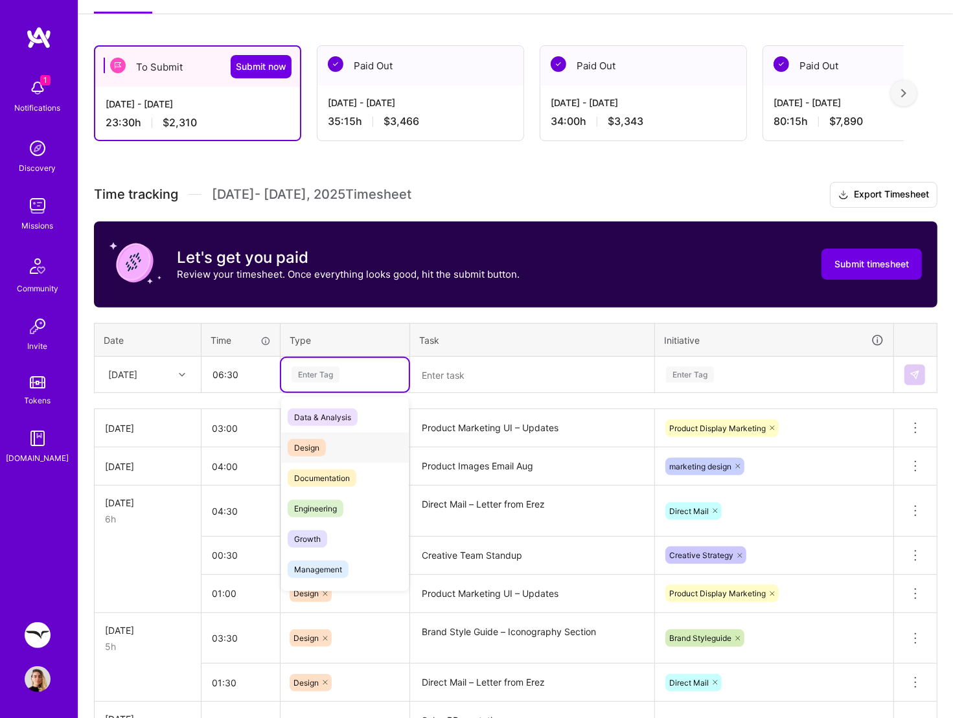
click at [316, 451] on span "Design" at bounding box center [307, 447] width 38 height 17
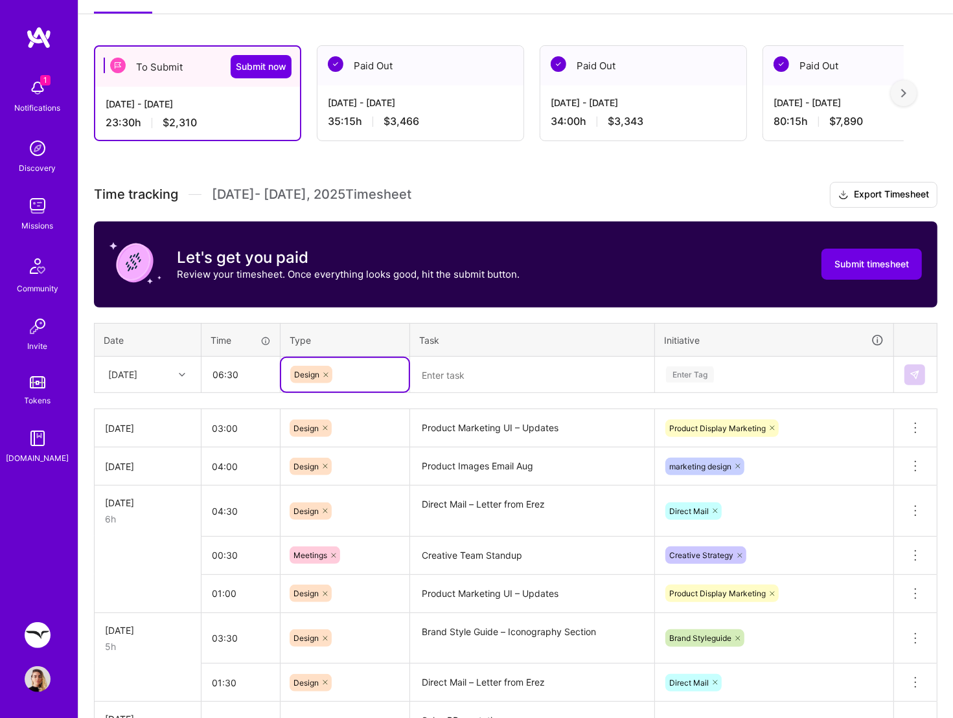
click at [518, 429] on textarea "Product Marketing UI – Updates" at bounding box center [532, 429] width 242 height 36
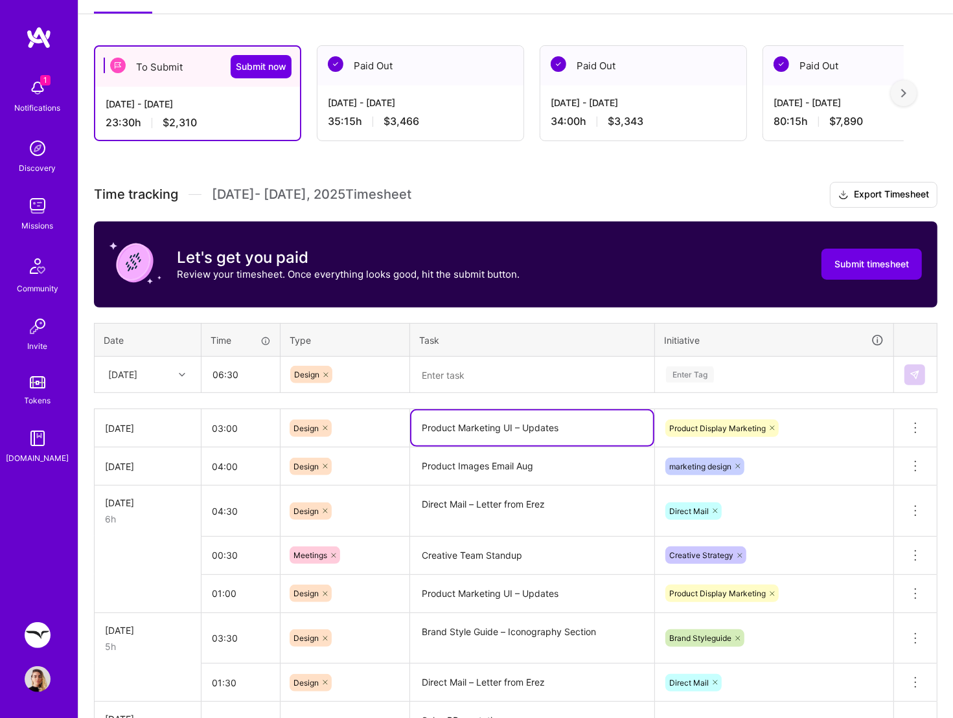
click at [518, 429] on textarea "Product Marketing UI – Updates" at bounding box center [532, 428] width 242 height 35
click at [476, 381] on textarea at bounding box center [532, 375] width 242 height 34
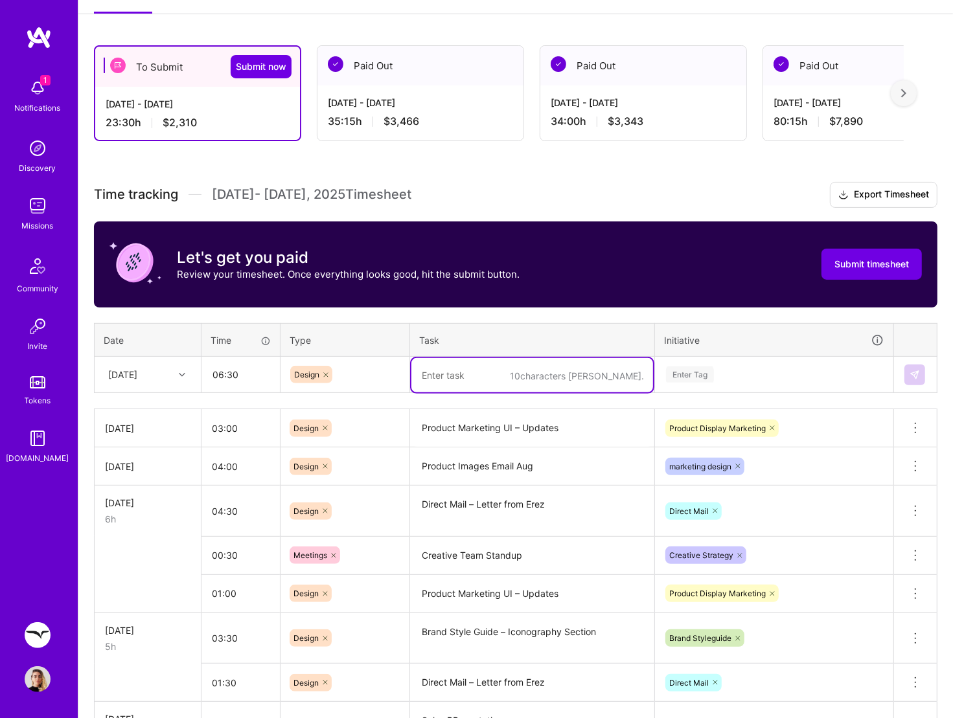
paste textarea "Product Marketing UI – Updates"
drag, startPoint x: 588, startPoint y: 376, endPoint x: 523, endPoint y: 378, distance: 64.8
click at [523, 378] on textarea "Product Marketing UI – Updates" at bounding box center [532, 375] width 242 height 34
type textarea "Product Marketing UI & Email –"
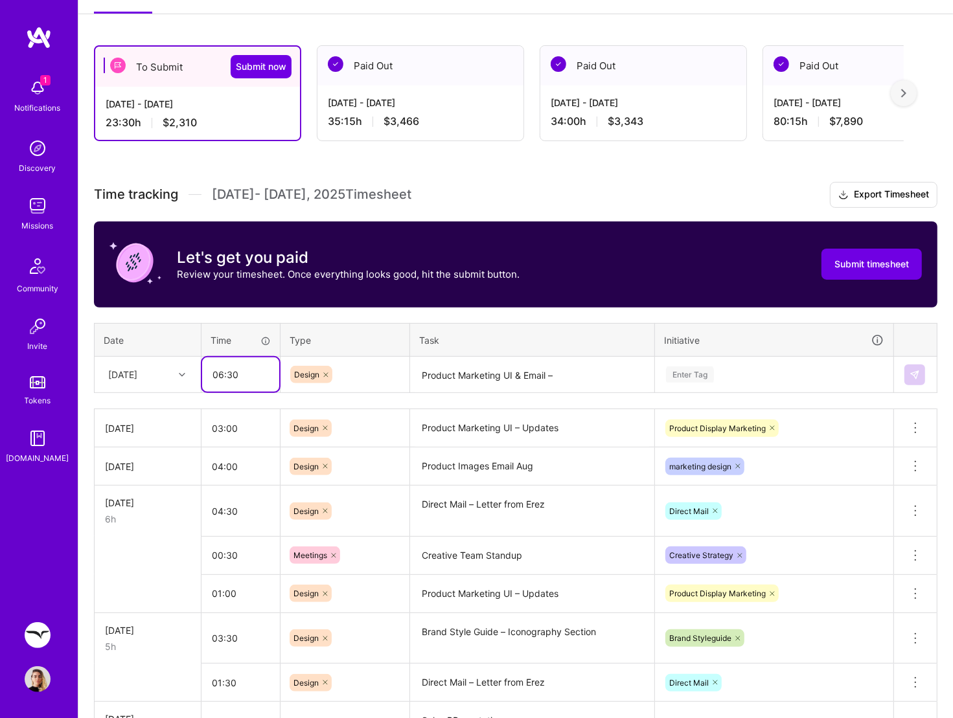
click at [216, 376] on input "06:30" at bounding box center [240, 374] width 77 height 34
type input "03:30"
drag, startPoint x: 569, startPoint y: 375, endPoint x: 517, endPoint y: 375, distance: 52.5
click at [517, 375] on textarea "Product Marketing UI & Email –" at bounding box center [532, 375] width 242 height 34
click at [563, 375] on textarea "Product Marketing UI – Upates to new UI" at bounding box center [532, 375] width 242 height 34
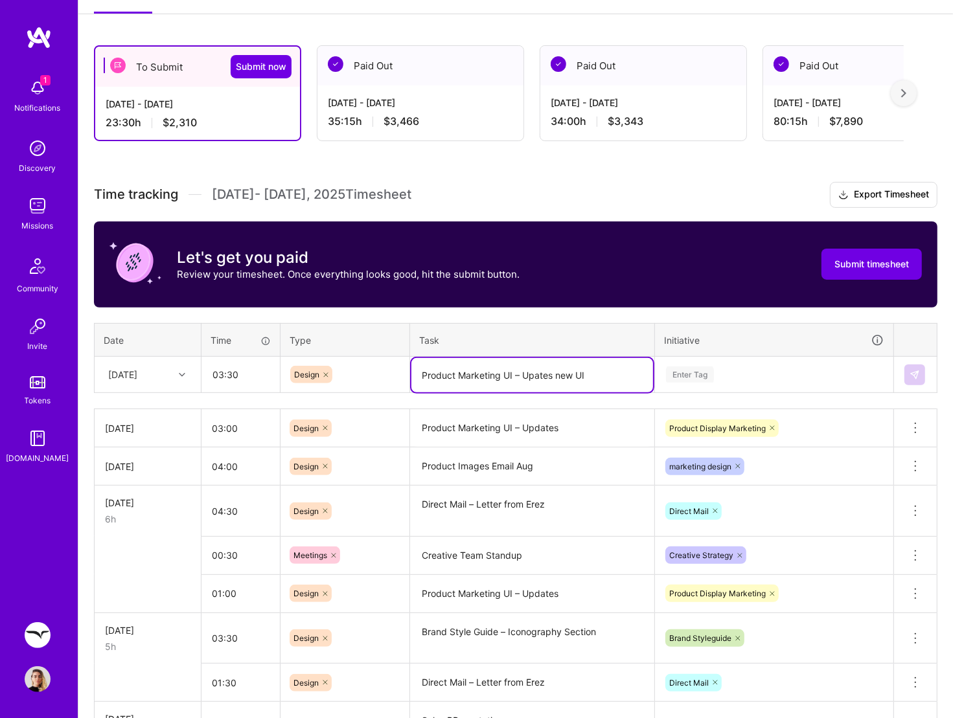
type textarea "Product Marketing UI – Upates new UI"
click at [701, 378] on div "Enter Tag" at bounding box center [690, 375] width 48 height 20
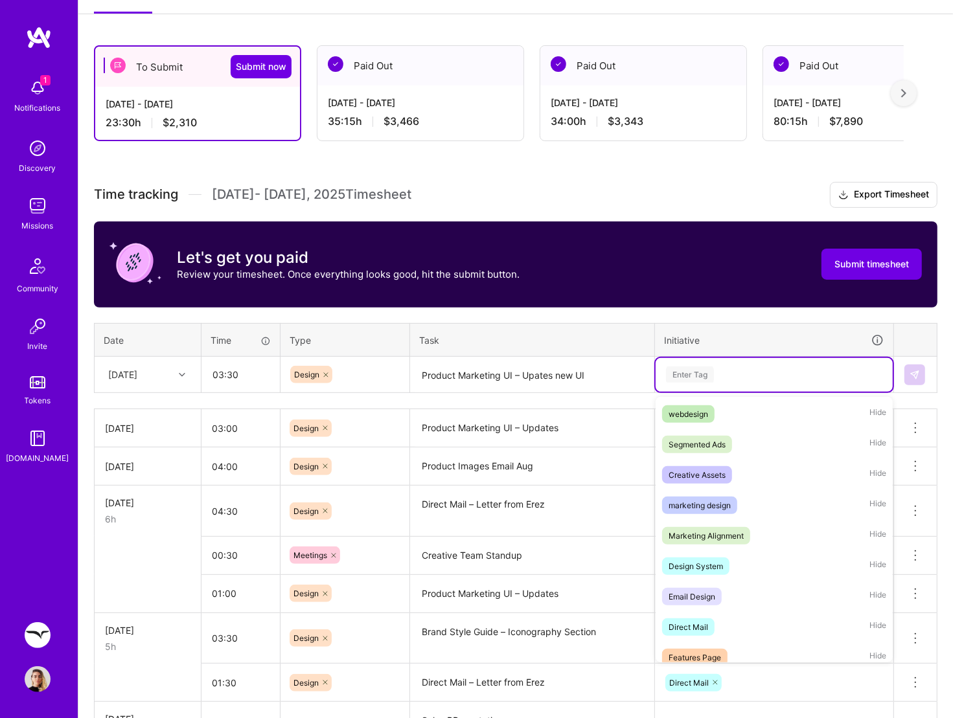
scroll to position [466, 0]
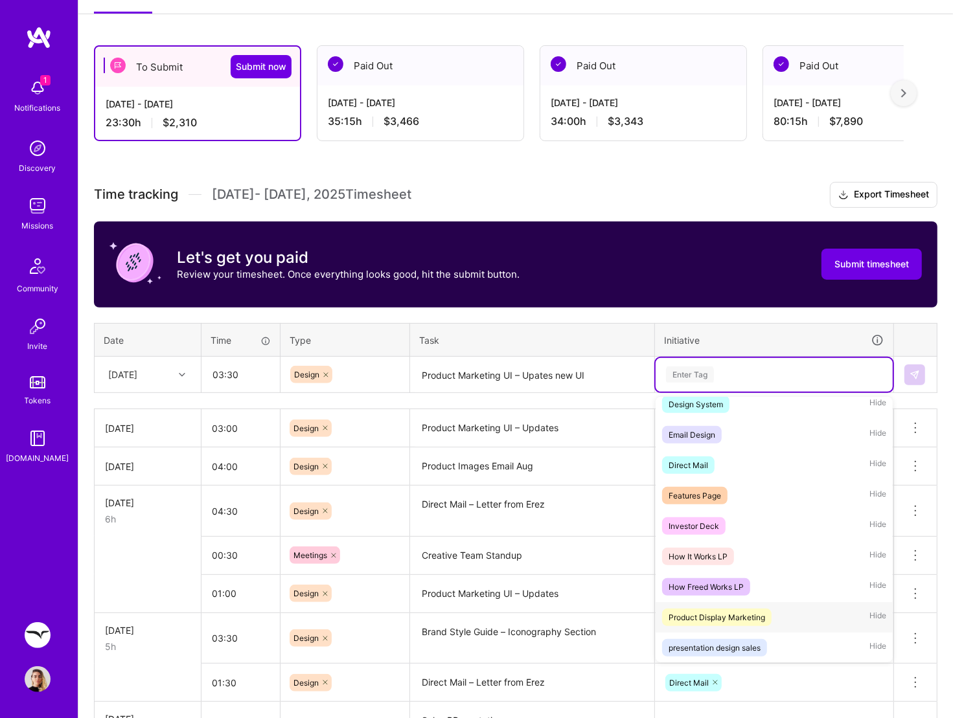
click at [729, 574] on div "Product Display Marketing" at bounding box center [716, 618] width 96 height 14
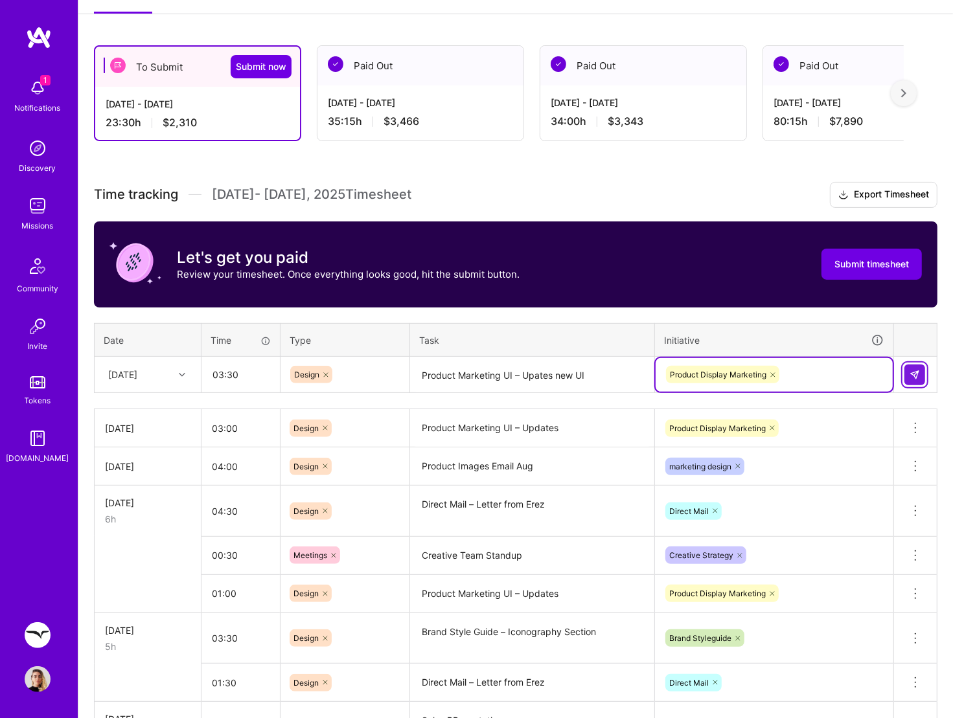
click at [920, 379] on button at bounding box center [914, 375] width 21 height 21
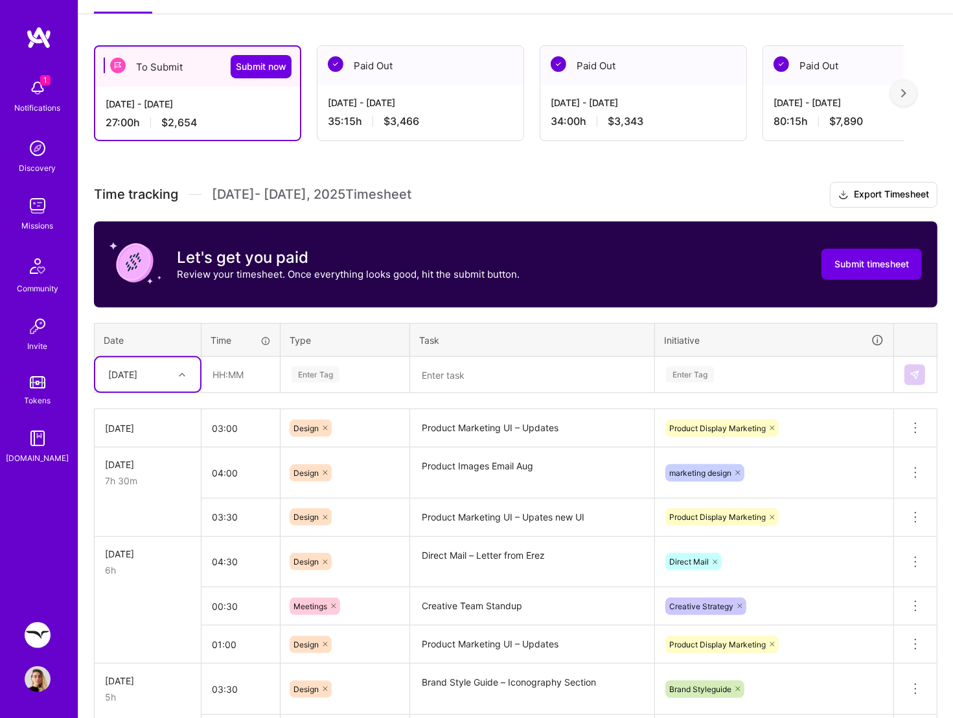
click at [182, 374] on icon at bounding box center [182, 375] width 6 height 6
click at [161, 370] on div "[DATE]" at bounding box center [138, 374] width 72 height 21
click at [232, 370] on input "text" at bounding box center [240, 374] width 77 height 34
click at [481, 456] on textarea "Product Images Email Aug" at bounding box center [532, 473] width 242 height 49
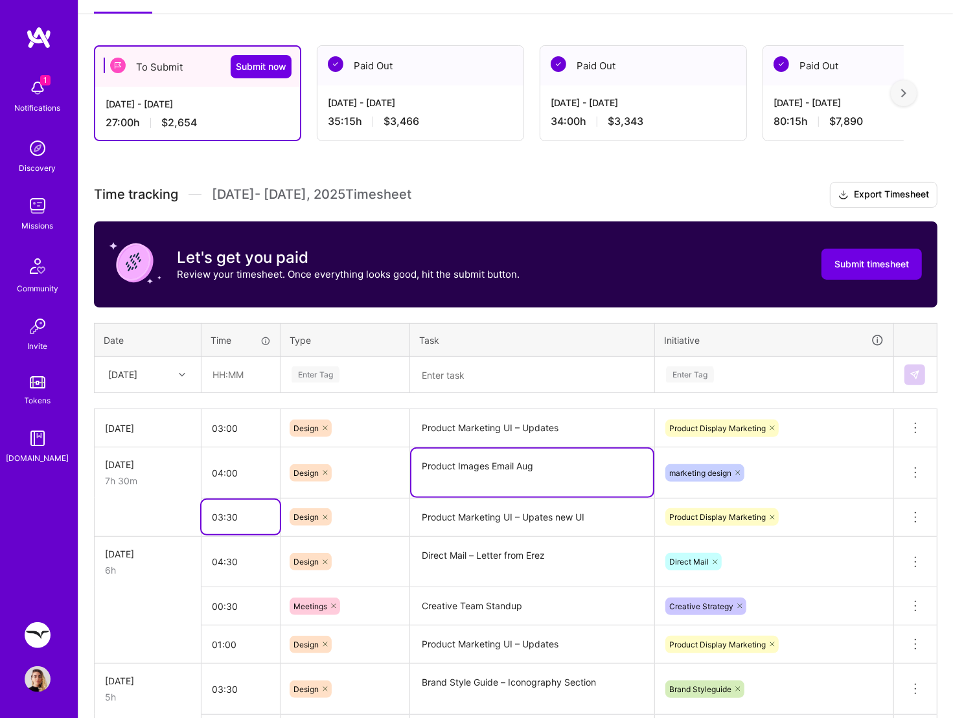
click at [219, 515] on input "03:30" at bounding box center [240, 517] width 78 height 34
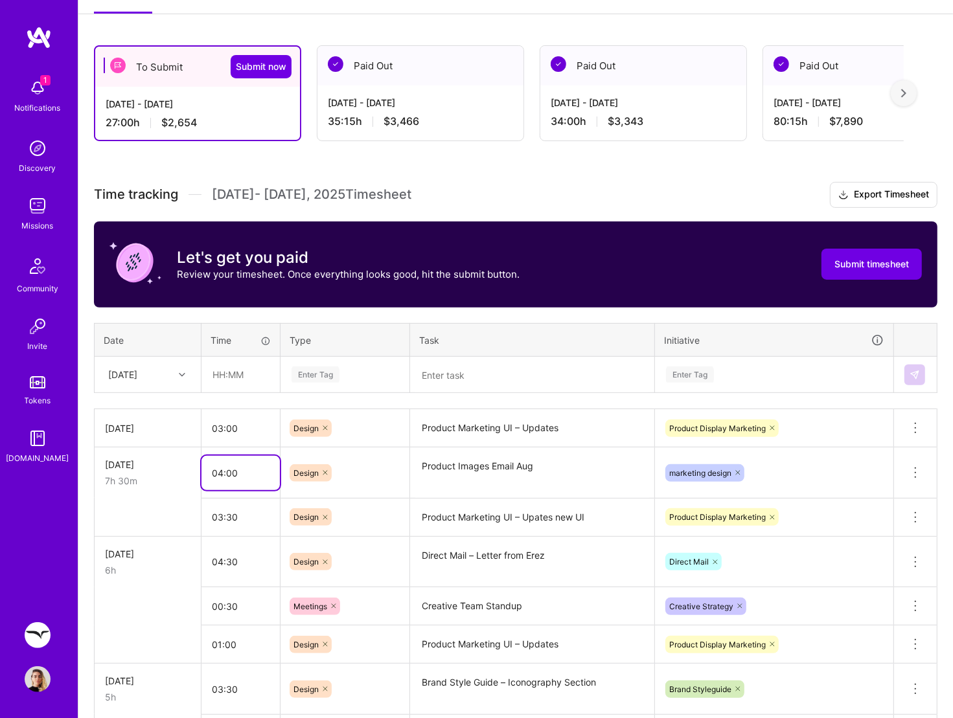
click at [223, 468] on input "04:00" at bounding box center [240, 473] width 78 height 34
drag, startPoint x: 223, startPoint y: 468, endPoint x: 216, endPoint y: 469, distance: 7.2
click at [216, 469] on input "04:00" at bounding box center [240, 473] width 78 height 34
type input "07:00"
click at [457, 471] on textarea "Product Images Email Aug" at bounding box center [532, 473] width 242 height 48
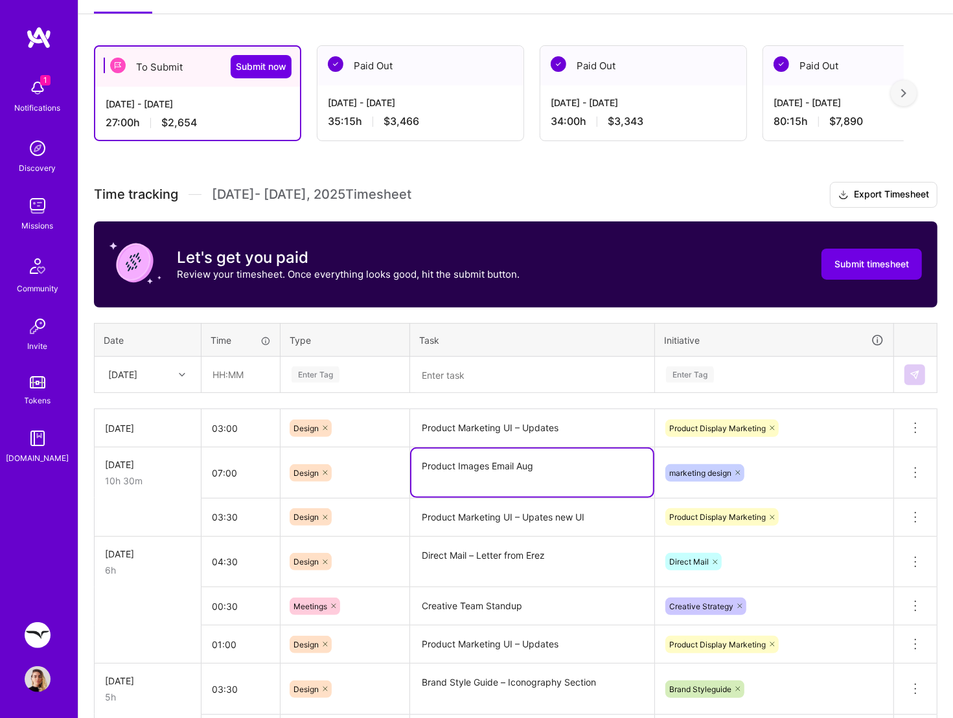
click at [457, 471] on textarea "Product Images Email Aug" at bounding box center [532, 473] width 242 height 48
click at [585, 471] on textarea "Product Images Email Aug" at bounding box center [532, 473] width 242 height 48
click at [547, 466] on textarea "Product Images Email Aug – Dark Mode" at bounding box center [532, 473] width 242 height 48
click at [533, 464] on textarea "Product Images Email Aug – Light Dark Mode" at bounding box center [532, 473] width 242 height 48
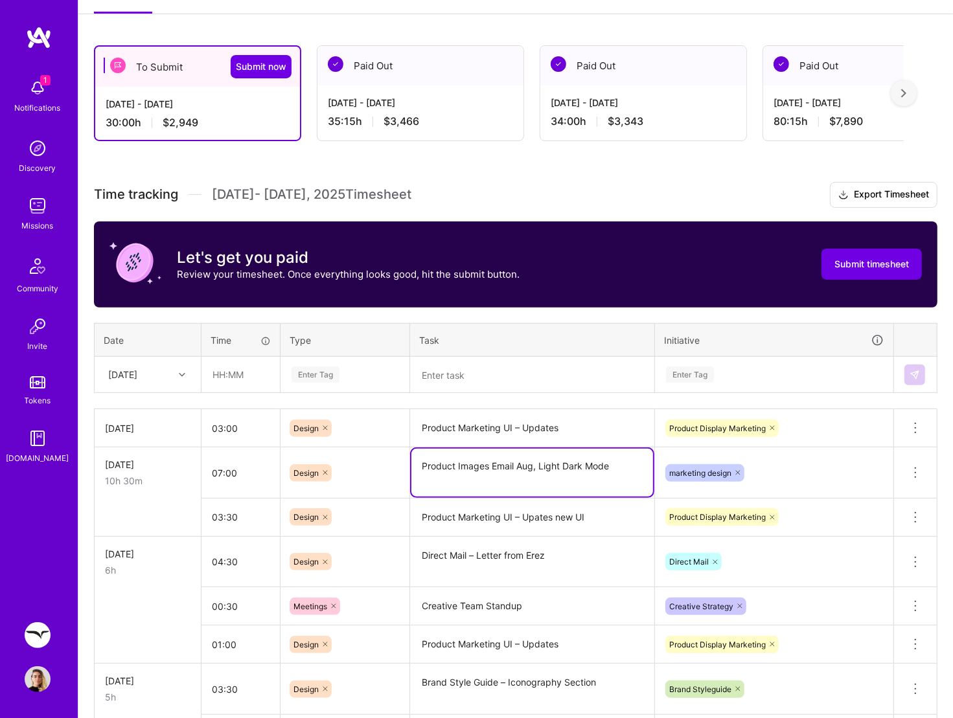
click at [561, 463] on textarea "Product Images Email Aug, Light Dark Mode" at bounding box center [532, 473] width 242 height 48
click at [620, 461] on textarea "Product Images Email Aug, Light/Dark Mode" at bounding box center [532, 473] width 242 height 48
type textarea "Product Images Email Aug, Light/Dark Mode design & test"
click at [848, 472] on div "marketing design" at bounding box center [774, 473] width 220 height 20
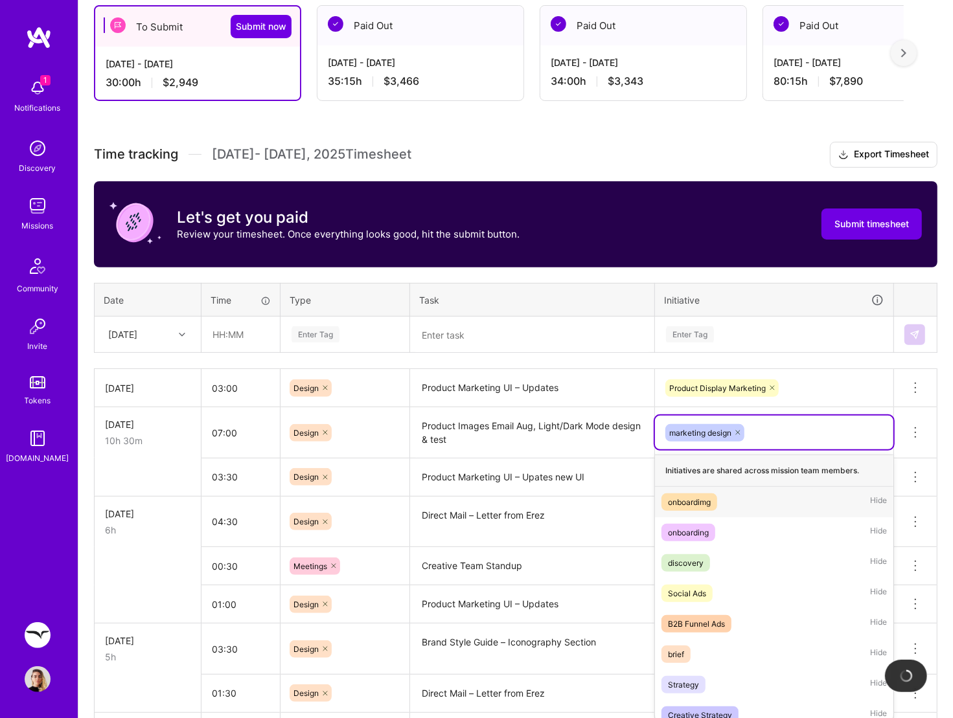
scroll to position [237, 0]
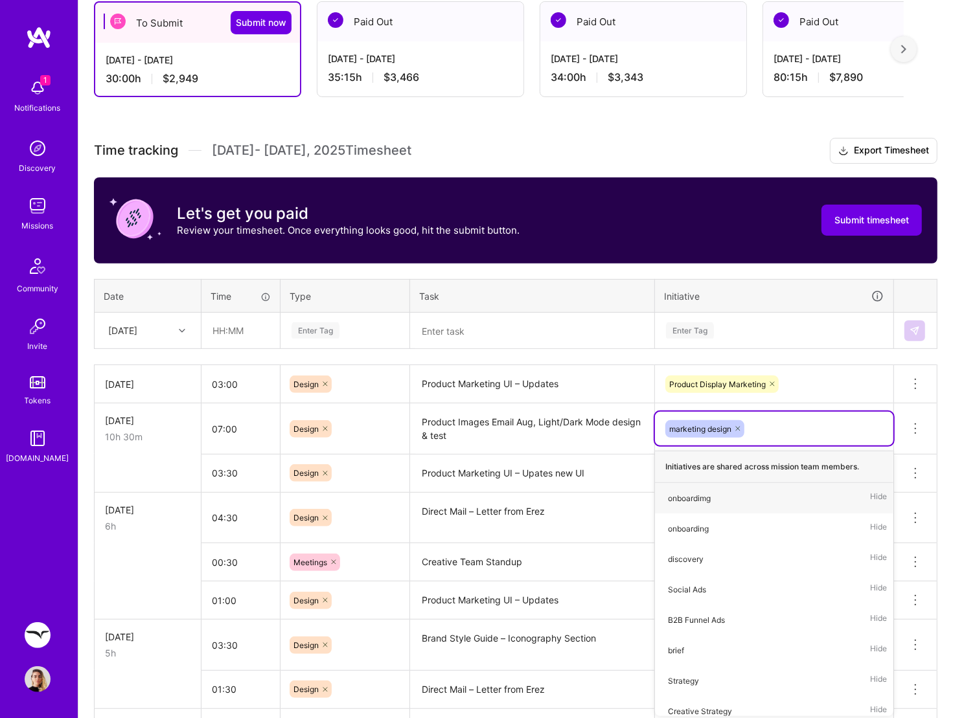
click at [523, 323] on textarea at bounding box center [532, 331] width 242 height 34
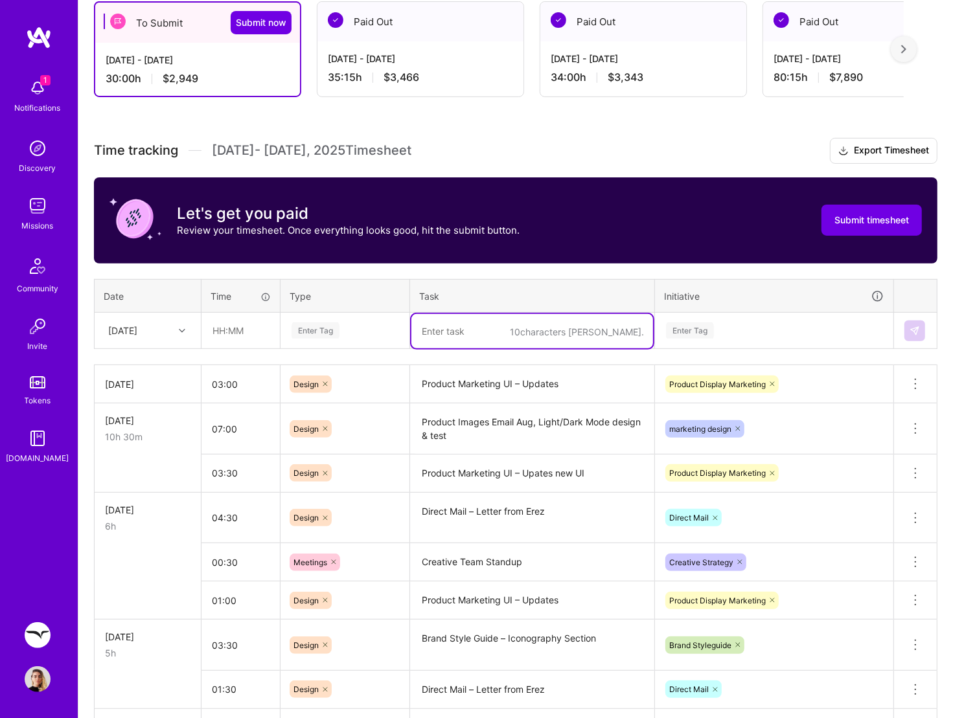
click at [179, 328] on icon at bounding box center [182, 331] width 6 height 6
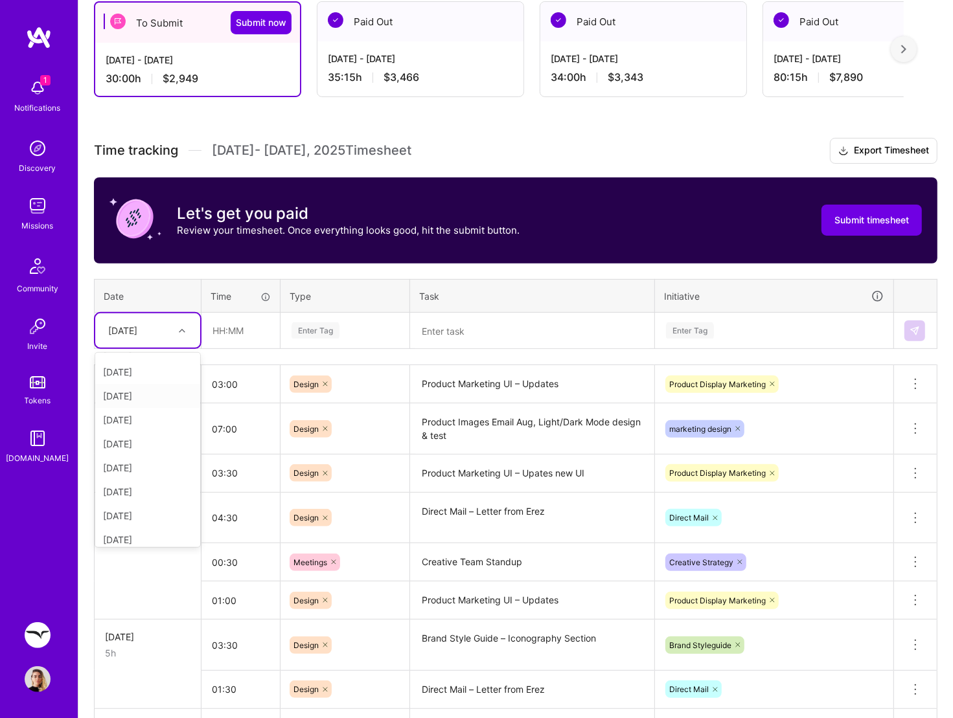
scroll to position [117, 0]
click at [155, 490] on div "[DATE]" at bounding box center [147, 490] width 105 height 24
click at [234, 319] on input "text" at bounding box center [240, 330] width 77 height 34
click at [177, 328] on div at bounding box center [184, 330] width 20 height 17
click at [251, 319] on input "text" at bounding box center [240, 330] width 77 height 34
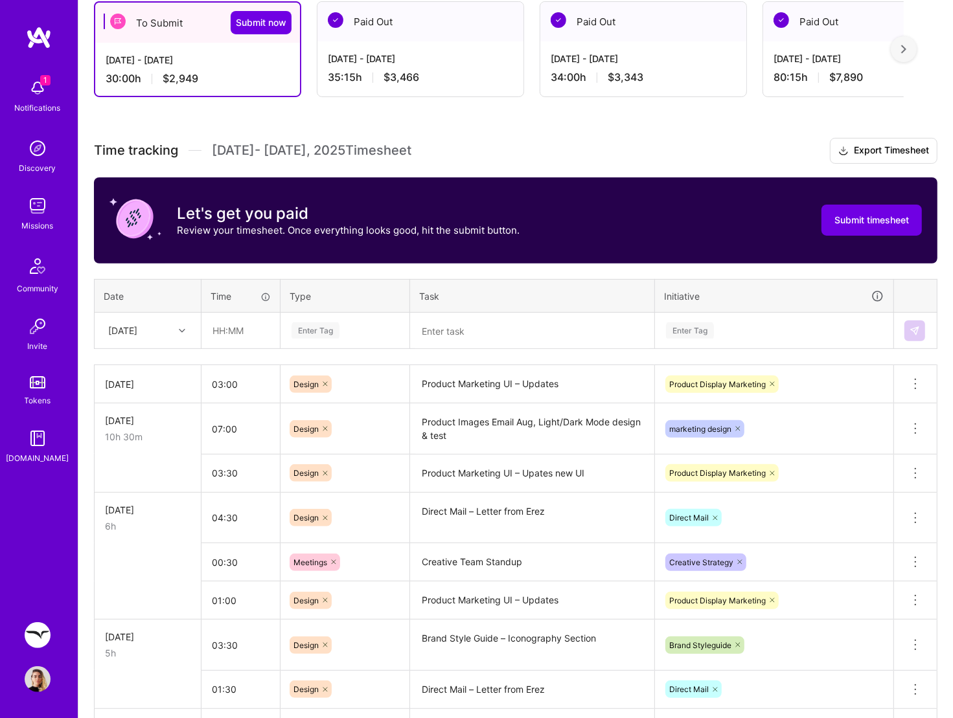
click at [169, 330] on div "[DATE]" at bounding box center [138, 330] width 72 height 21
click at [223, 339] on input "text" at bounding box center [240, 330] width 77 height 34
type input "01:00"
click at [363, 324] on div "Enter Tag" at bounding box center [344, 330] width 109 height 16
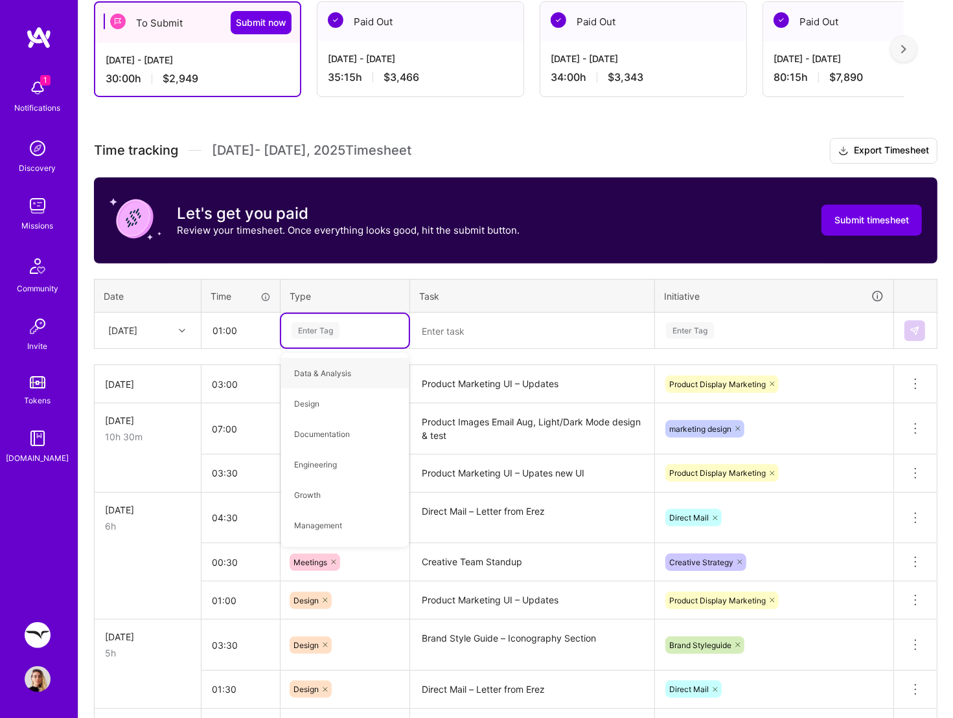
click at [504, 574] on textarea "Brand Style Guide – Iconography Section" at bounding box center [532, 645] width 242 height 49
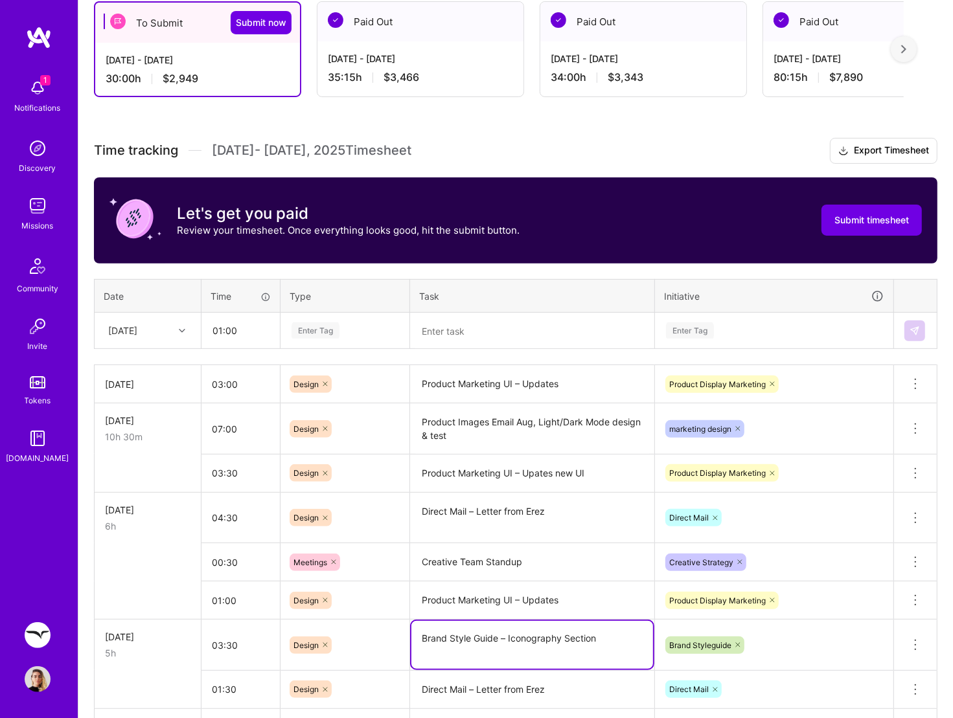
click at [499, 574] on textarea "Direct Mail – Letter from Erez" at bounding box center [532, 690] width 242 height 36
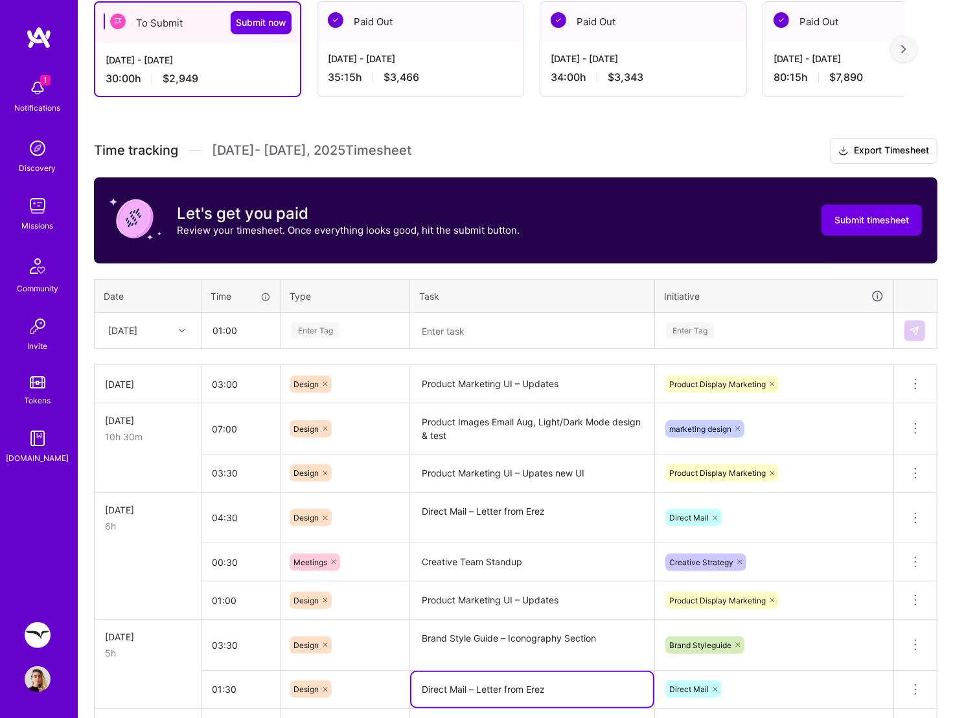
click at [499, 574] on textarea "Direct Mail – Letter from Erez" at bounding box center [532, 689] width 242 height 35
click at [459, 317] on textarea at bounding box center [532, 331] width 242 height 34
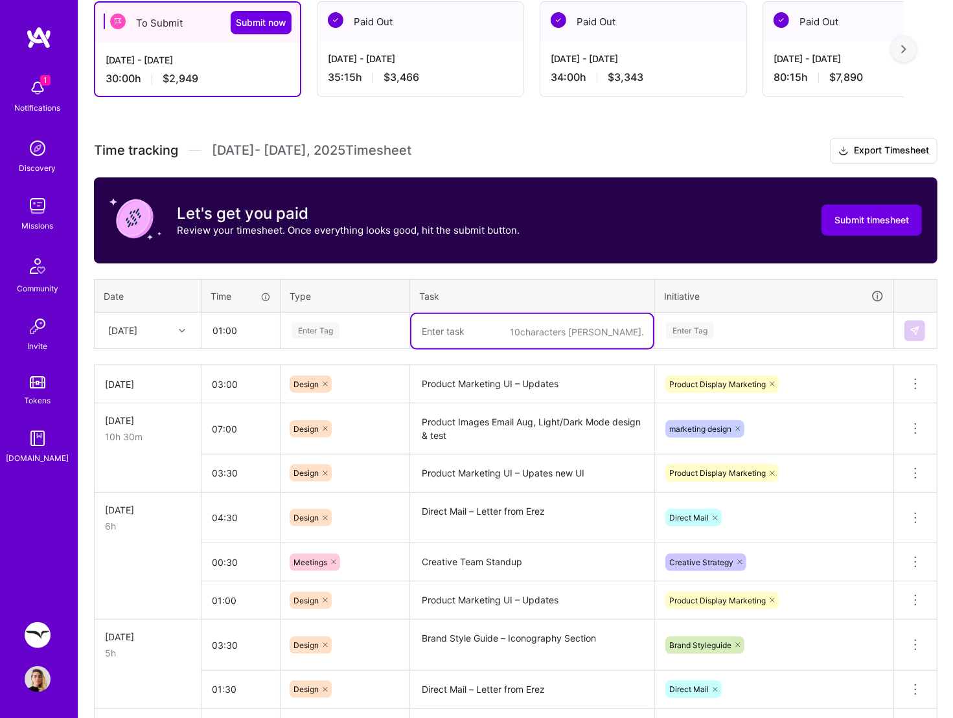
paste textarea "Direct Mail – Letter from Erez"
type textarea "Direct Mail – Letter from Erez"
click at [324, 327] on div "Enter Tag" at bounding box center [315, 331] width 48 height 20
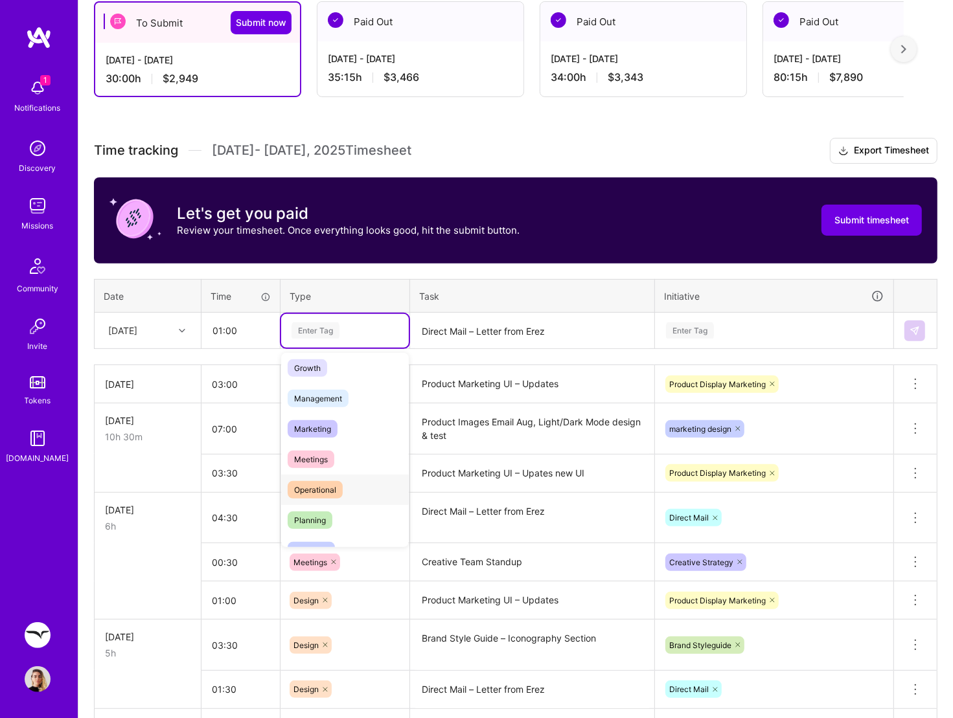
scroll to position [0, 0]
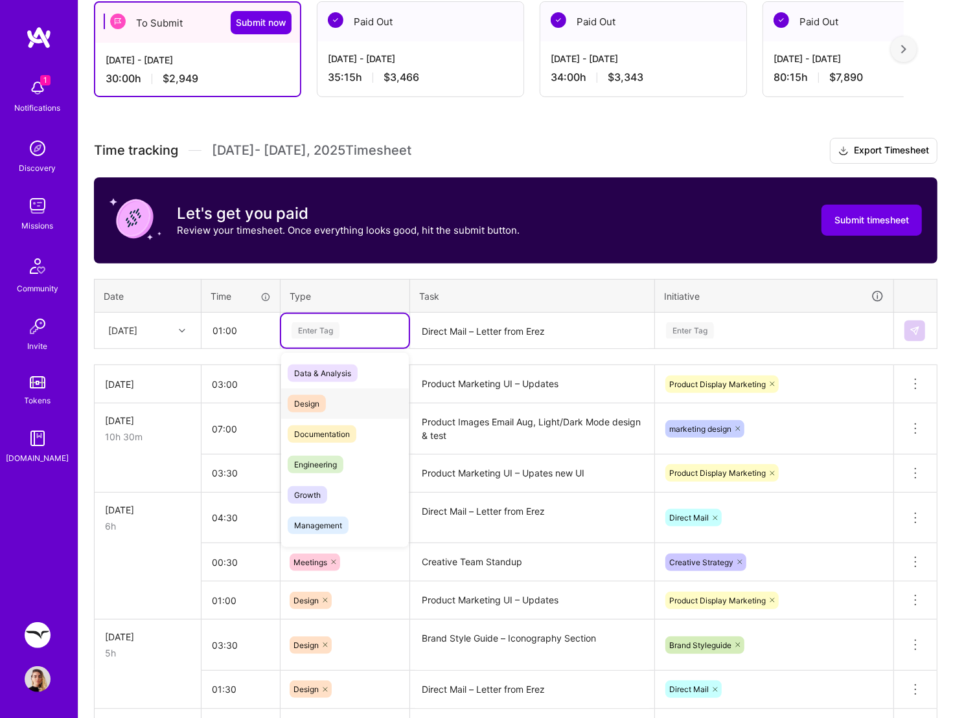
click at [315, 400] on span "Design" at bounding box center [307, 403] width 38 height 17
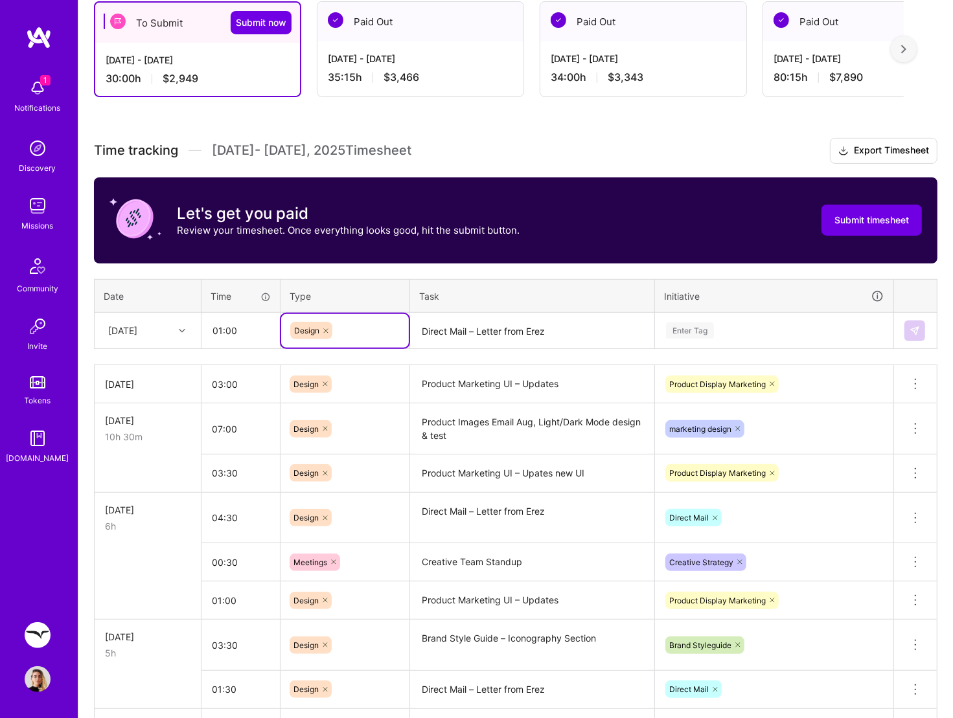
click at [770, 331] on div "Enter Tag" at bounding box center [773, 330] width 219 height 16
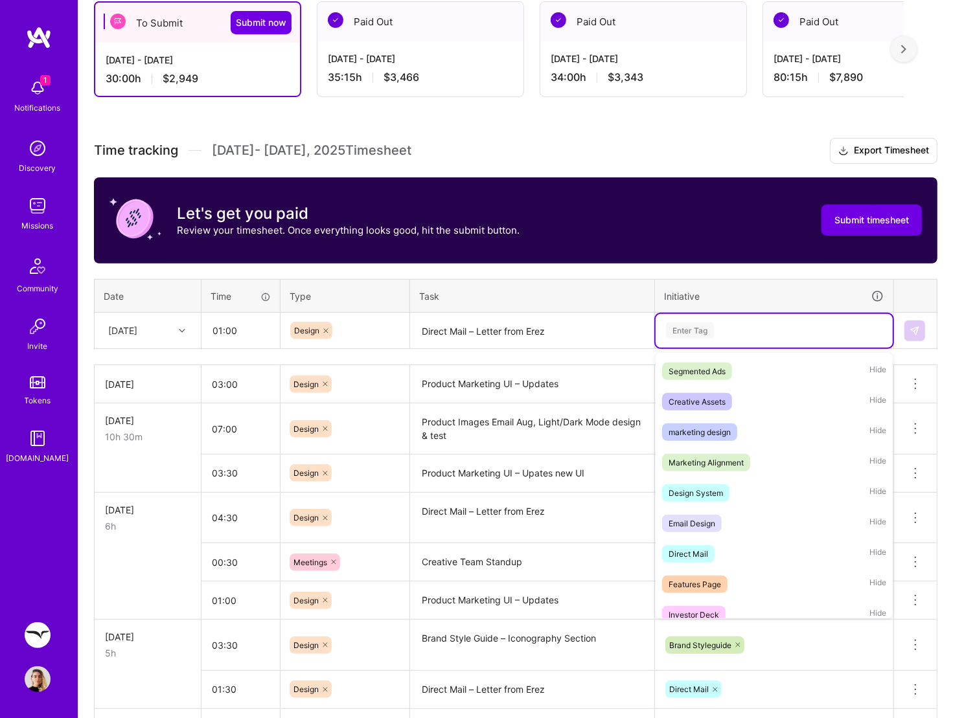
scroll to position [466, 0]
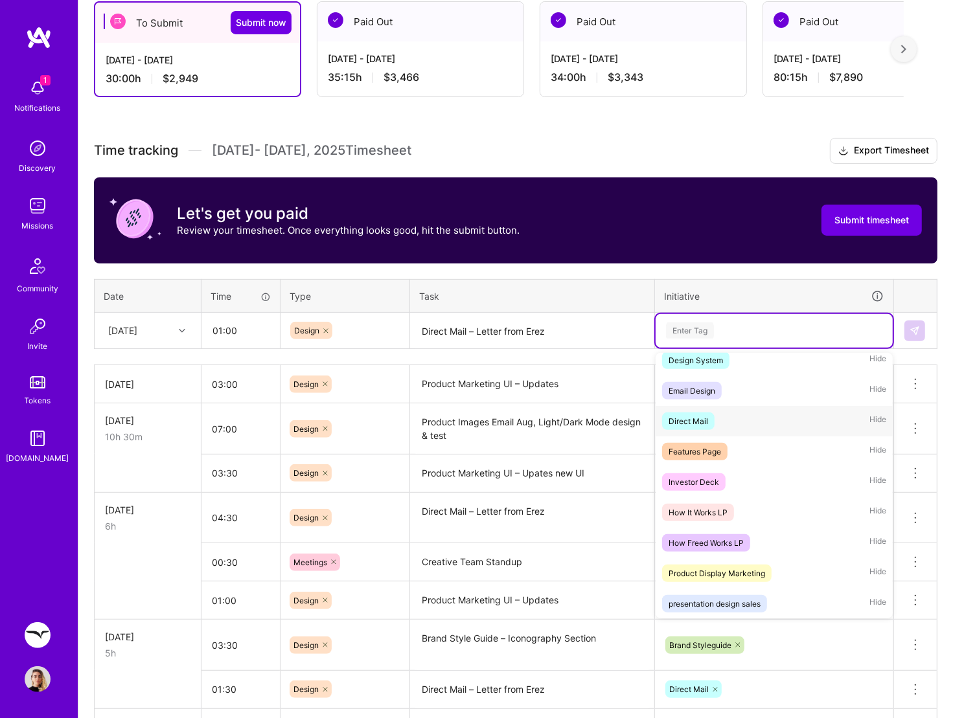
click at [688, 420] on div "Direct Mail" at bounding box center [688, 421] width 40 height 14
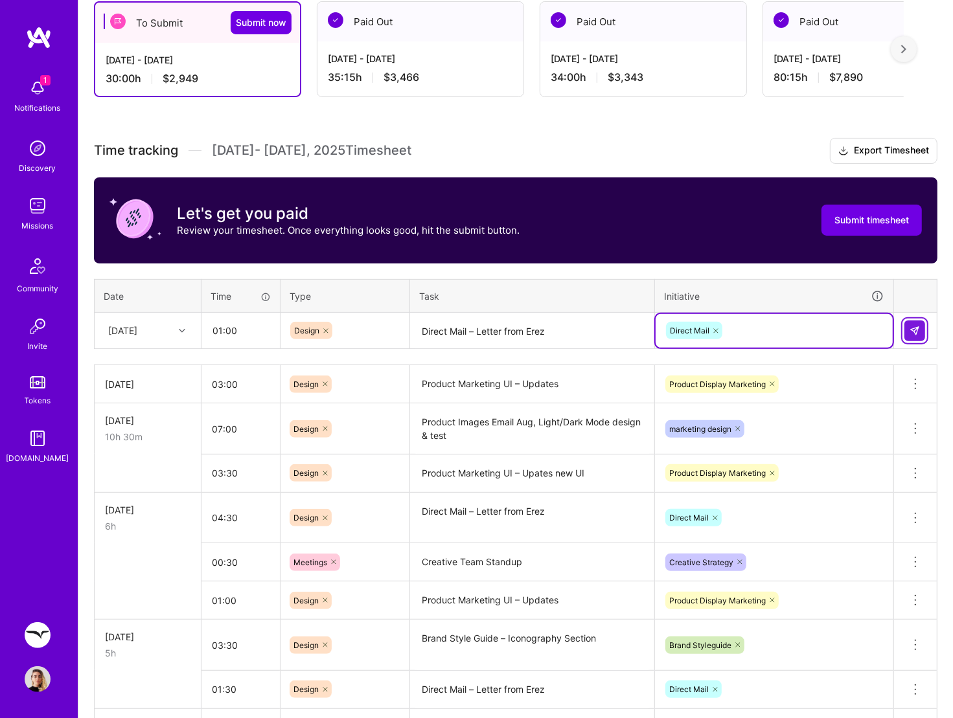
click at [911, 328] on img at bounding box center [914, 331] width 10 height 10
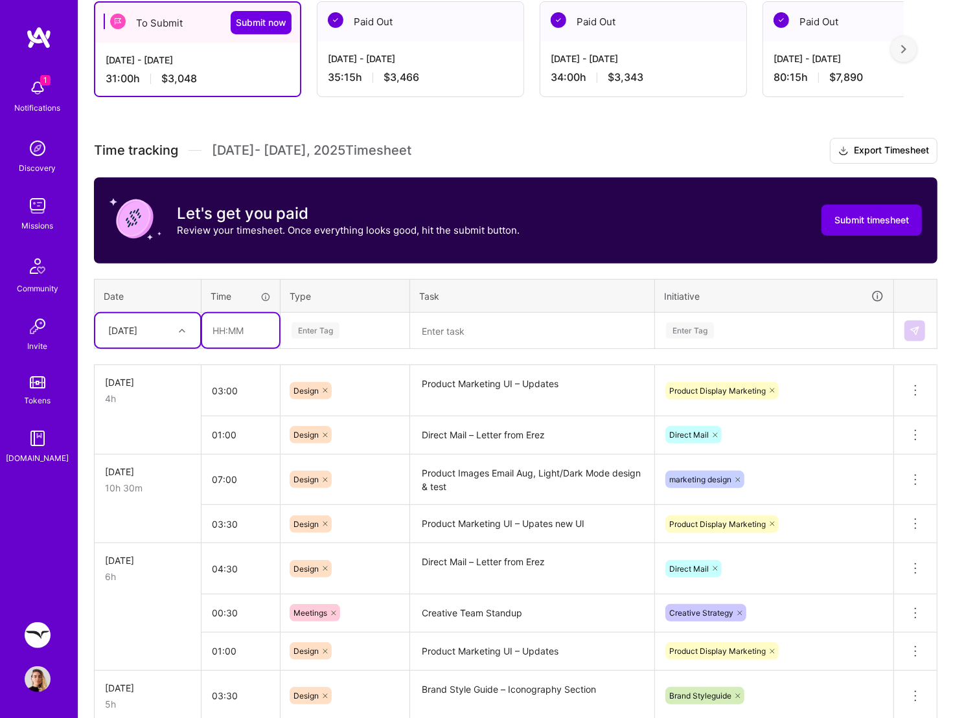
click at [242, 335] on input "text" at bounding box center [240, 330] width 77 height 34
type input "01:00"
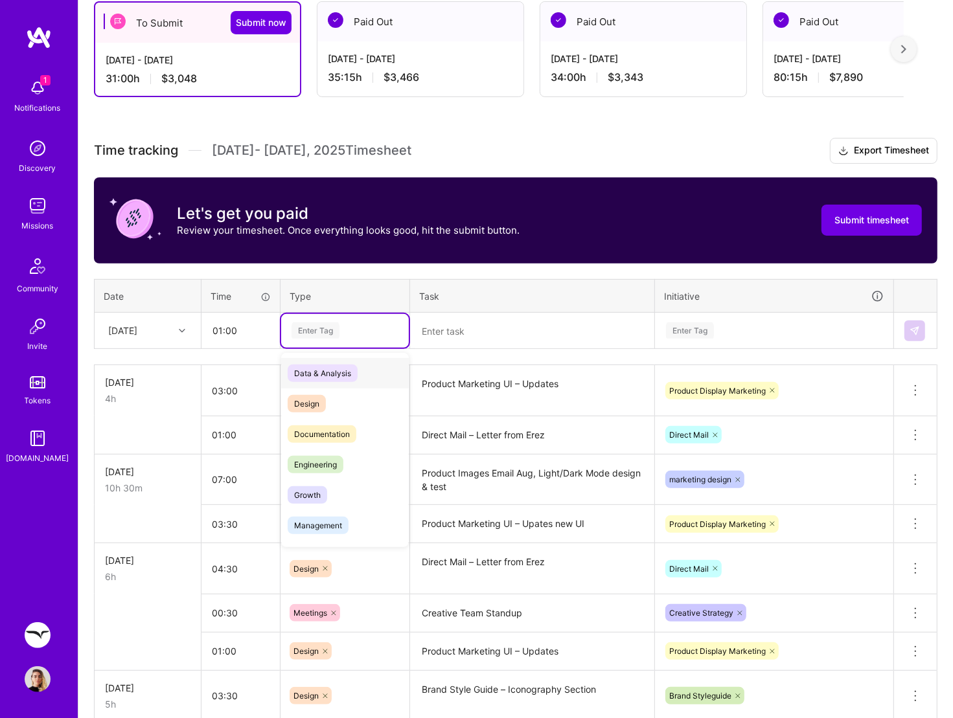
click at [333, 324] on div "Enter Tag" at bounding box center [315, 331] width 48 height 20
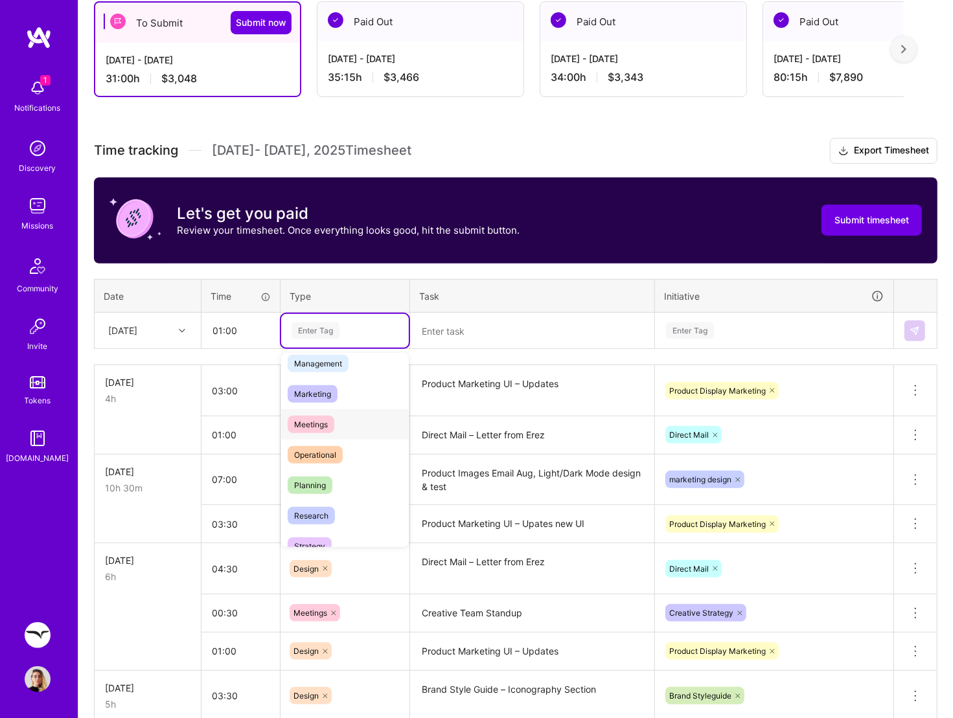
click at [323, 433] on div "Meetings" at bounding box center [345, 424] width 128 height 30
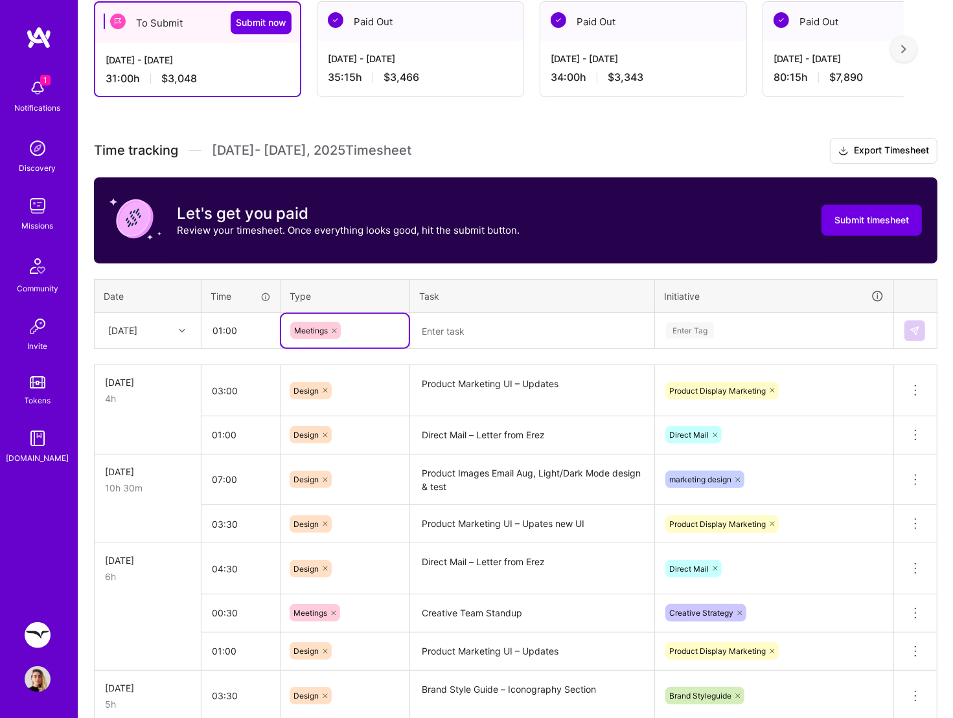
click at [483, 332] on textarea at bounding box center [532, 331] width 242 height 34
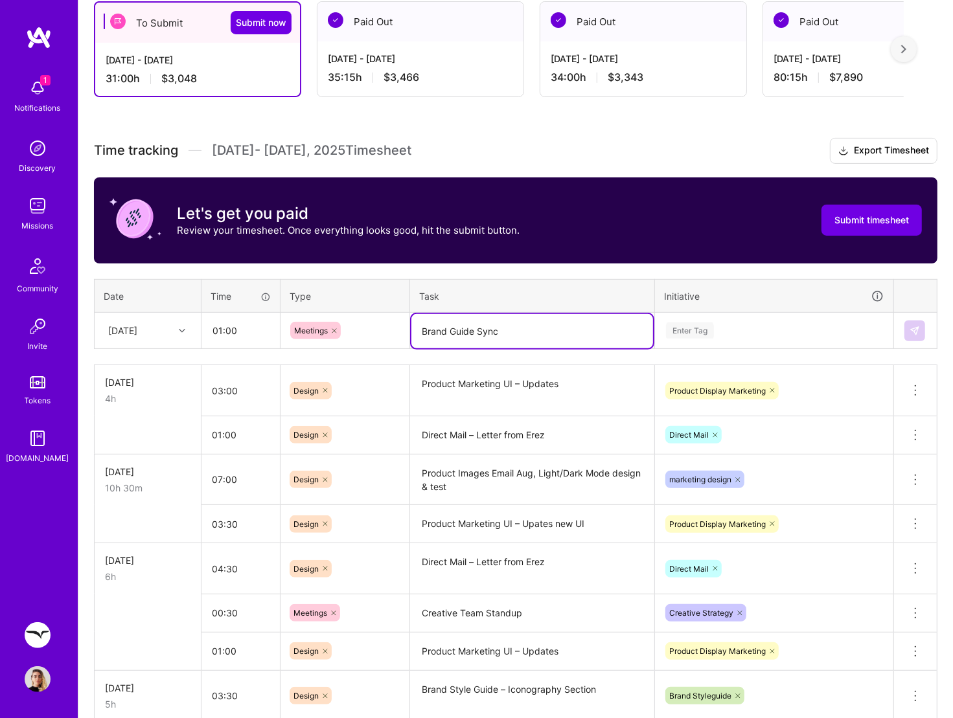
type textarea "Brand Guide Sync"
click at [697, 322] on div "Enter Tag" at bounding box center [690, 331] width 48 height 20
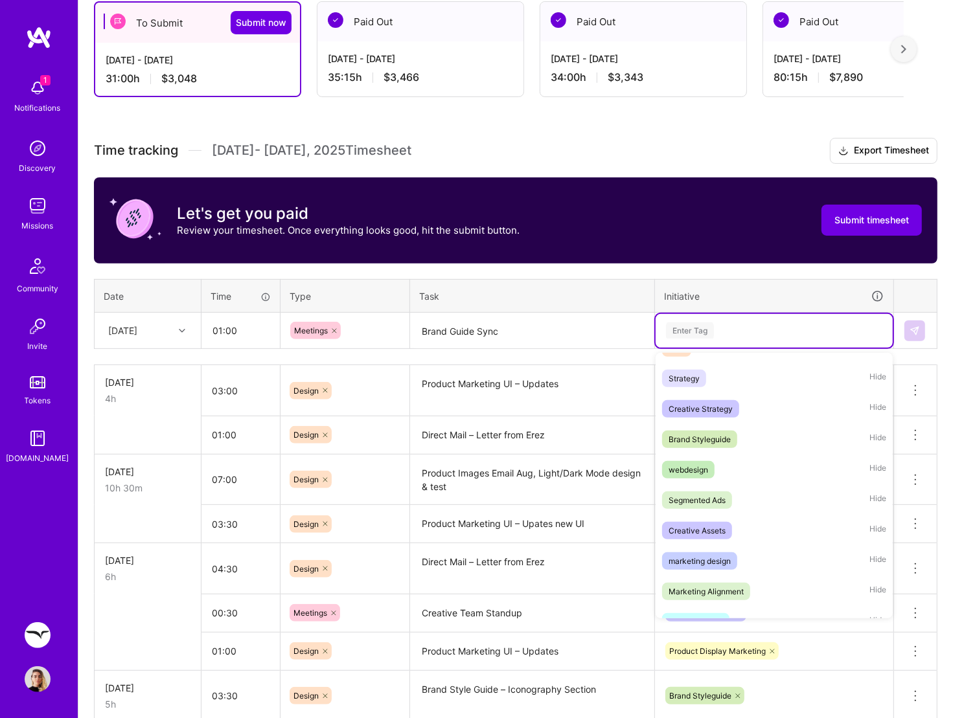
scroll to position [104, 0]
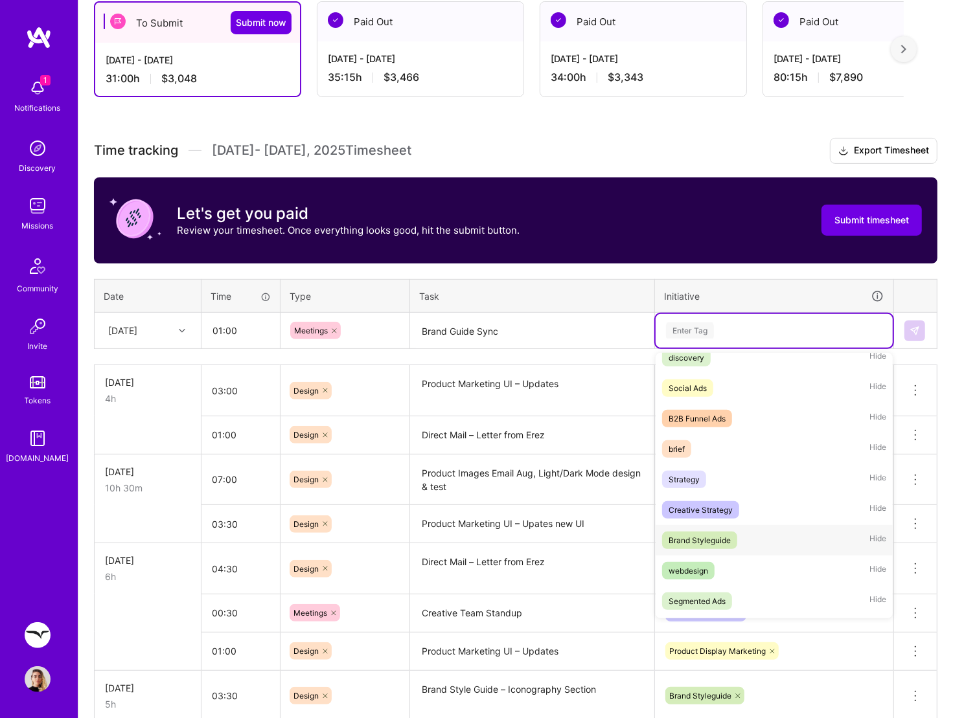
click at [728, 545] on span "Brand Styleguide" at bounding box center [699, 540] width 75 height 17
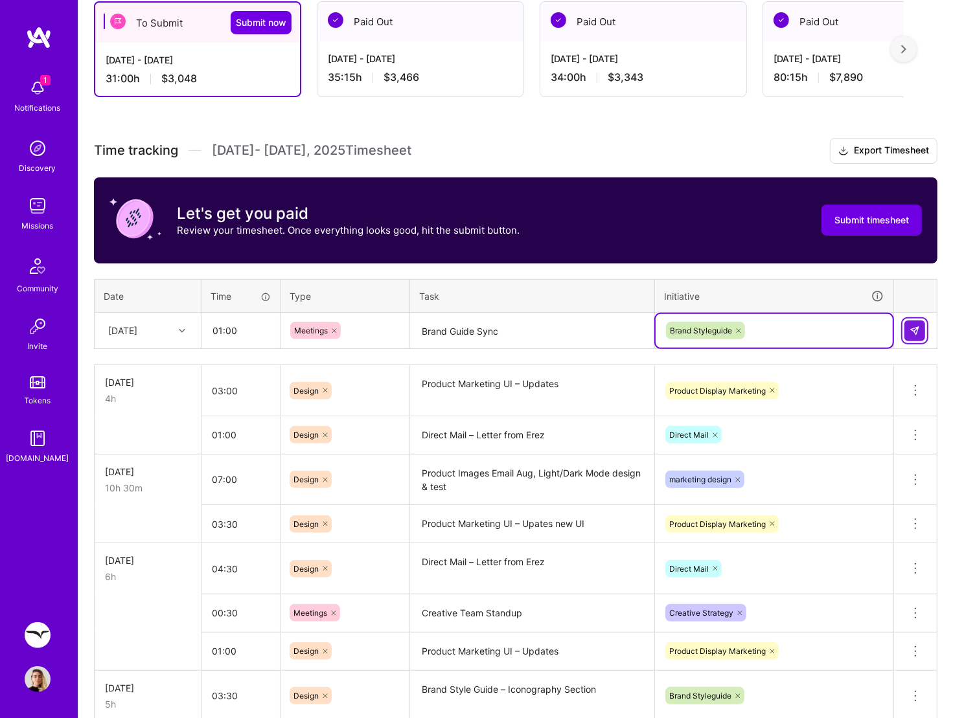
click at [909, 333] on button at bounding box center [914, 331] width 21 height 21
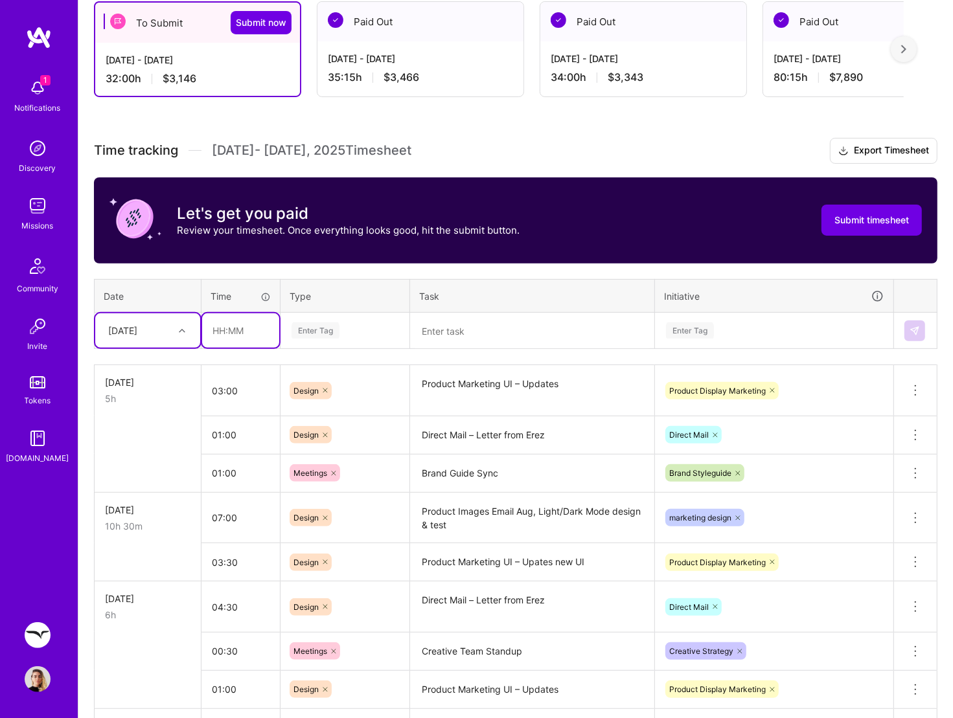
click at [223, 331] on input "text" at bounding box center [240, 330] width 77 height 34
type input "02:00"
click at [368, 322] on div "Enter Tag" at bounding box center [344, 330] width 109 height 16
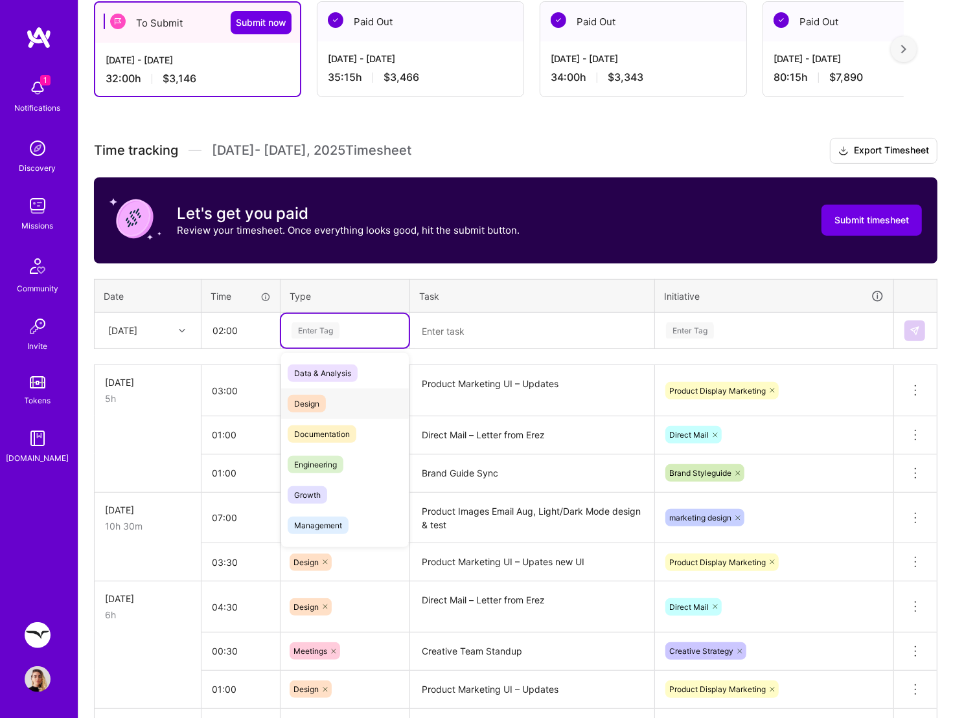
click at [322, 395] on span "Design" at bounding box center [307, 403] width 38 height 17
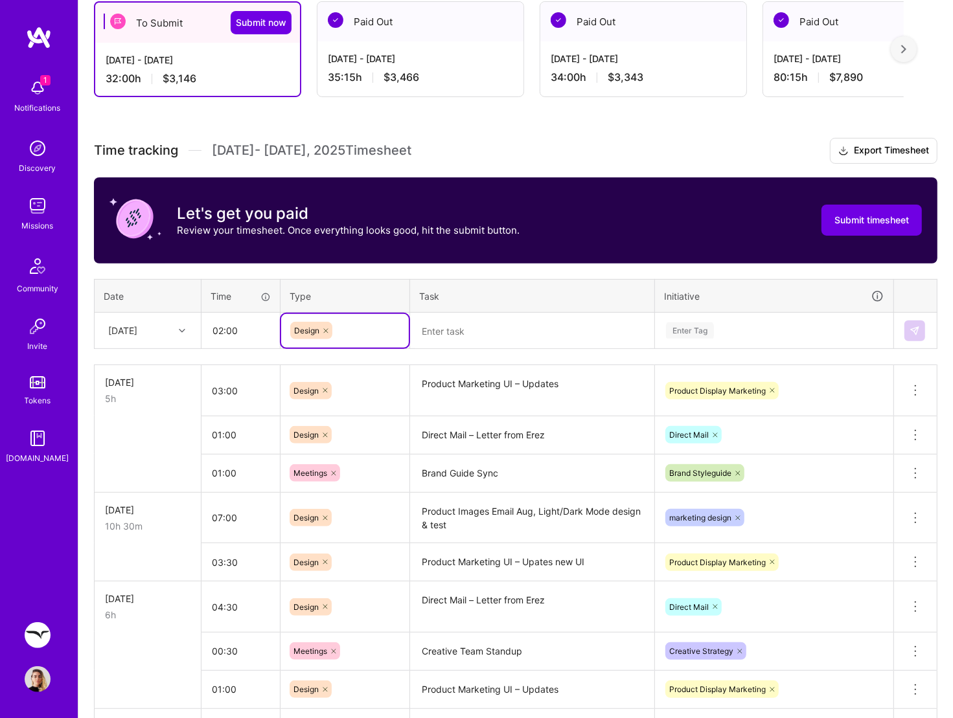
click at [532, 381] on textarea "Product Marketing UI – Updates" at bounding box center [532, 391] width 242 height 49
click at [532, 381] on textarea "Product Marketing UI – Updates" at bounding box center [532, 391] width 242 height 48
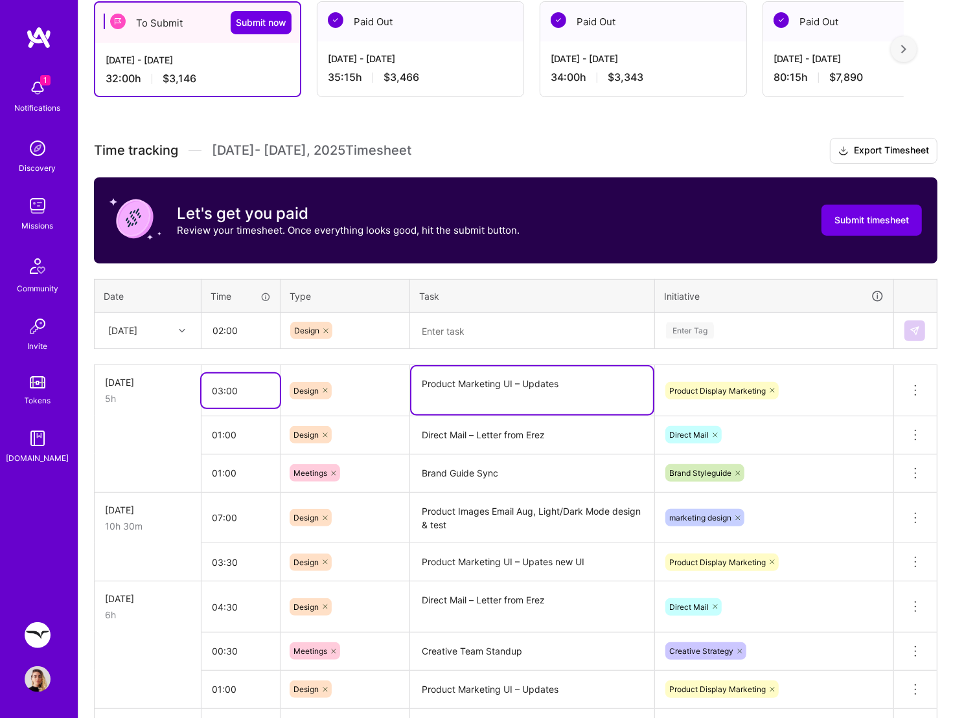
click at [221, 389] on input "03:00" at bounding box center [240, 391] width 78 height 34
drag, startPoint x: 221, startPoint y: 389, endPoint x: 214, endPoint y: 389, distance: 6.5
click at [214, 389] on input "03:00" at bounding box center [240, 391] width 78 height 34
type input "05:00"
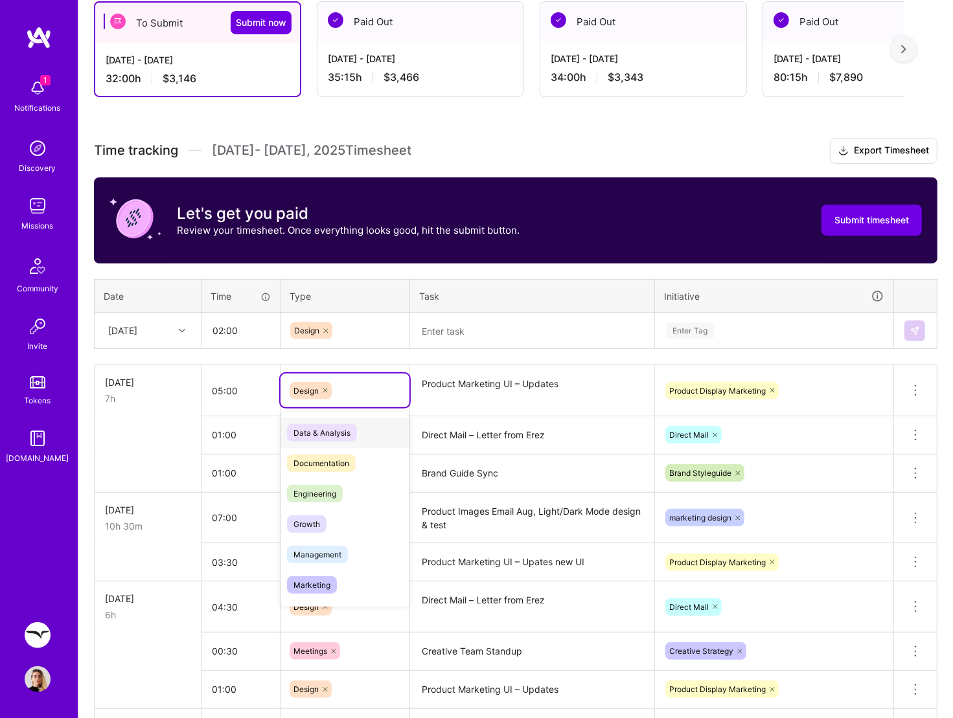
click at [394, 389] on div "Design" at bounding box center [344, 390] width 111 height 17
click at [383, 342] on div "Design" at bounding box center [345, 331] width 128 height 34
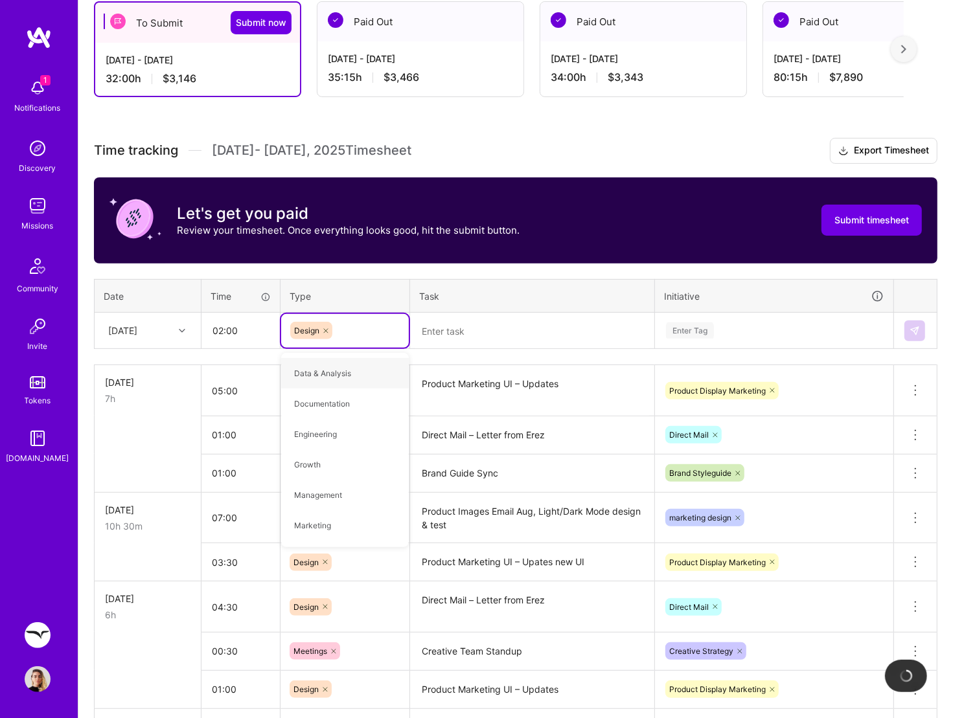
click at [496, 329] on textarea at bounding box center [532, 331] width 242 height 34
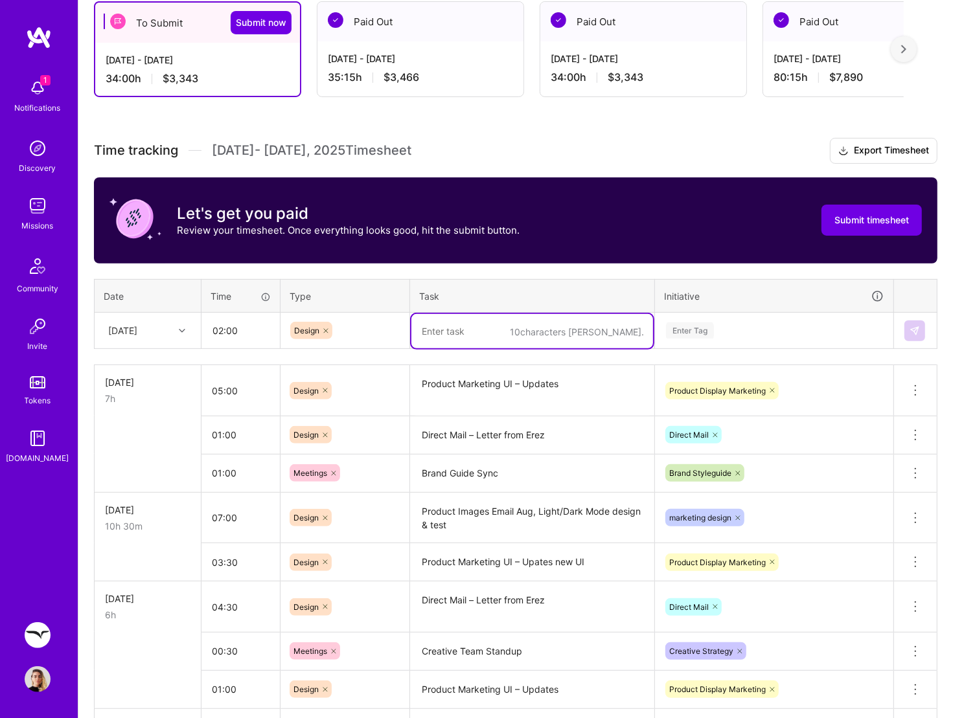
click at [183, 328] on icon at bounding box center [182, 331] width 6 height 6
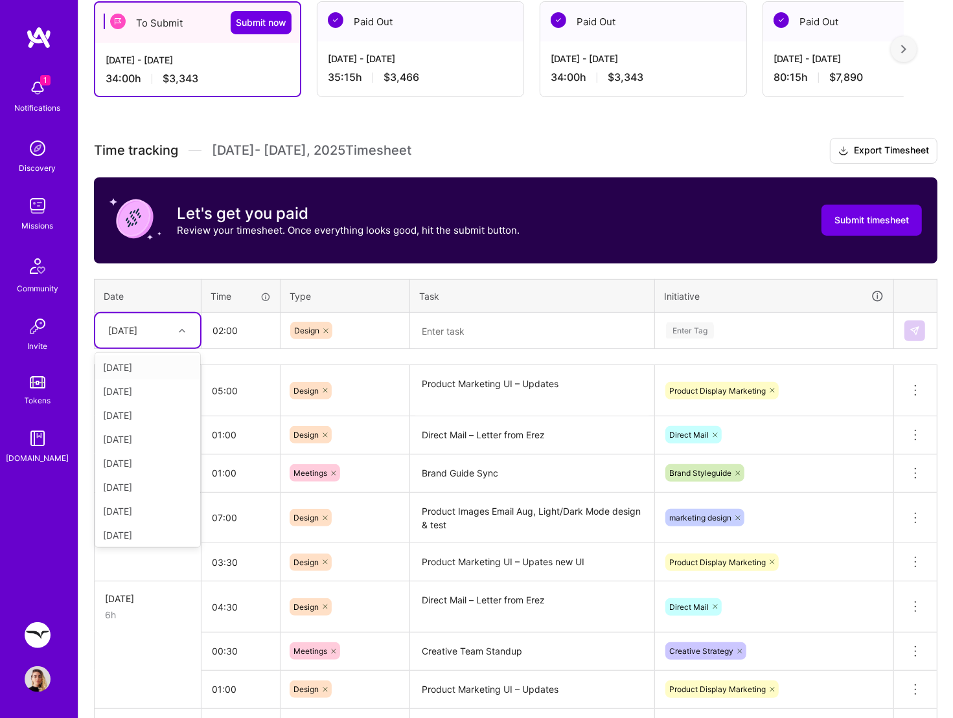
click at [183, 328] on icon at bounding box center [182, 331] width 6 height 6
click at [148, 462] on div "[DATE]" at bounding box center [147, 461] width 105 height 24
click at [231, 333] on input "02:00" at bounding box center [240, 330] width 77 height 34
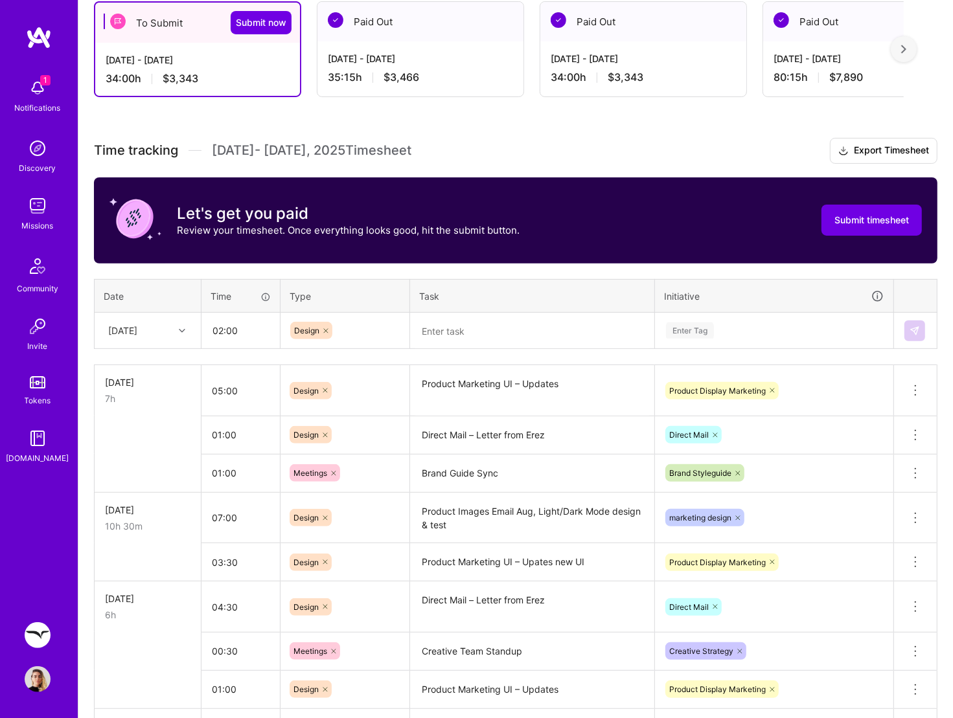
click at [471, 317] on textarea at bounding box center [532, 331] width 242 height 34
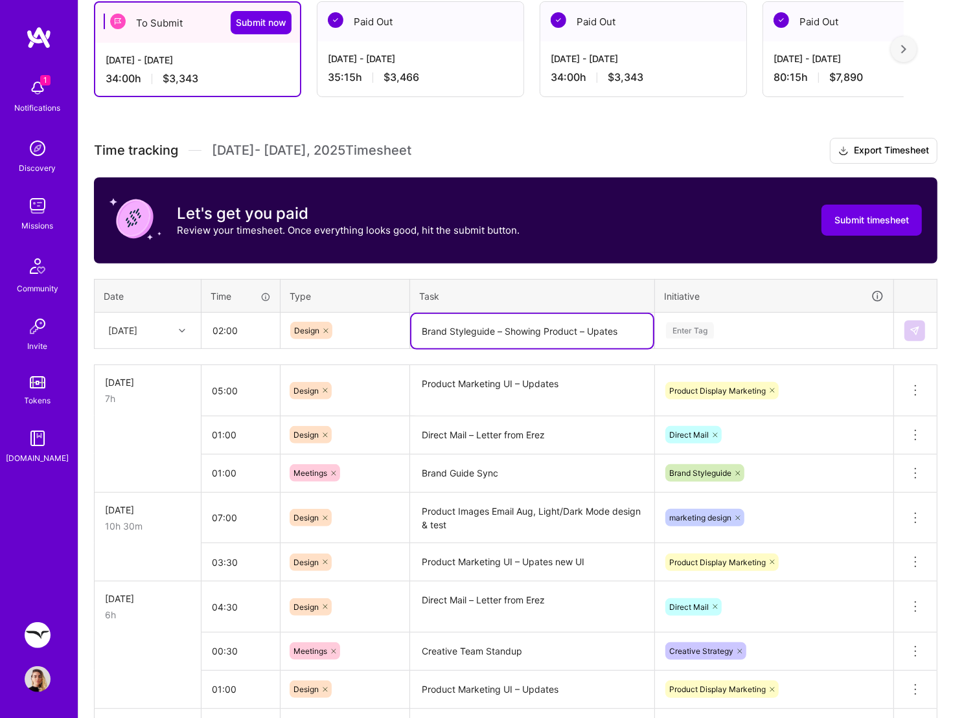
type textarea "Brand Styleguide – Showing Product – Upates"
click at [702, 333] on div "Enter Tag" at bounding box center [690, 331] width 48 height 20
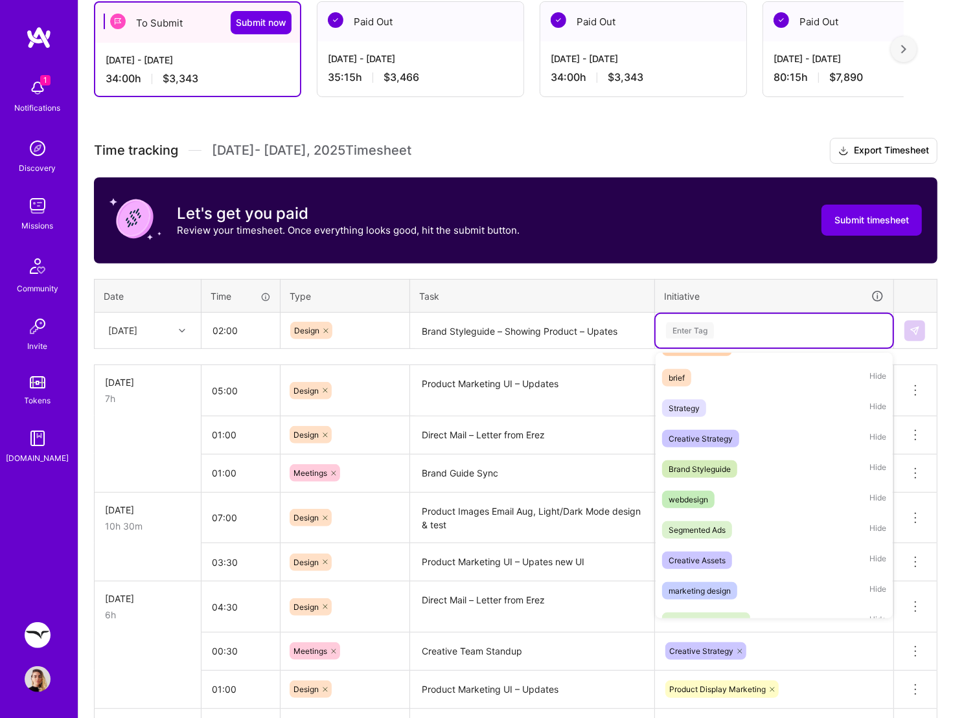
scroll to position [146, 0]
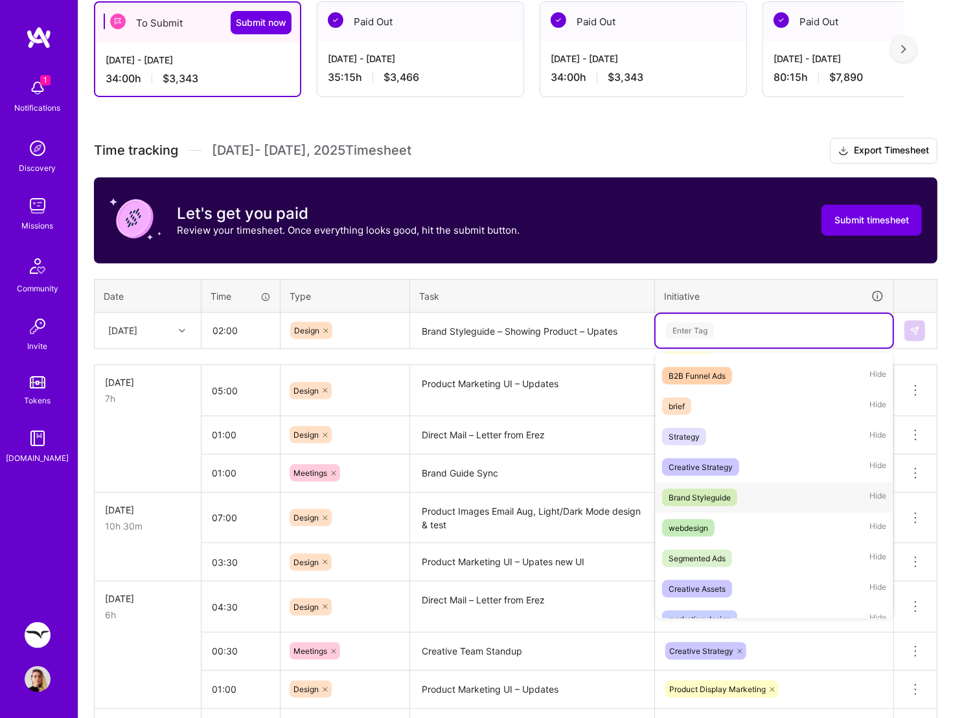
click at [722, 501] on span "Brand Styleguide" at bounding box center [699, 497] width 75 height 17
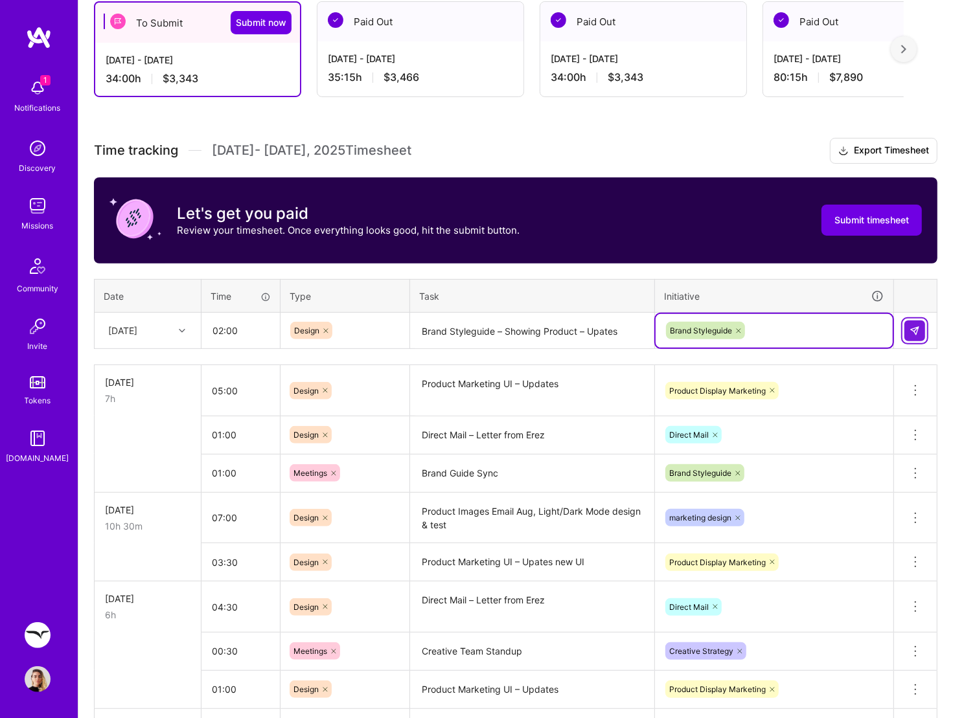
click at [915, 326] on img at bounding box center [914, 331] width 10 height 10
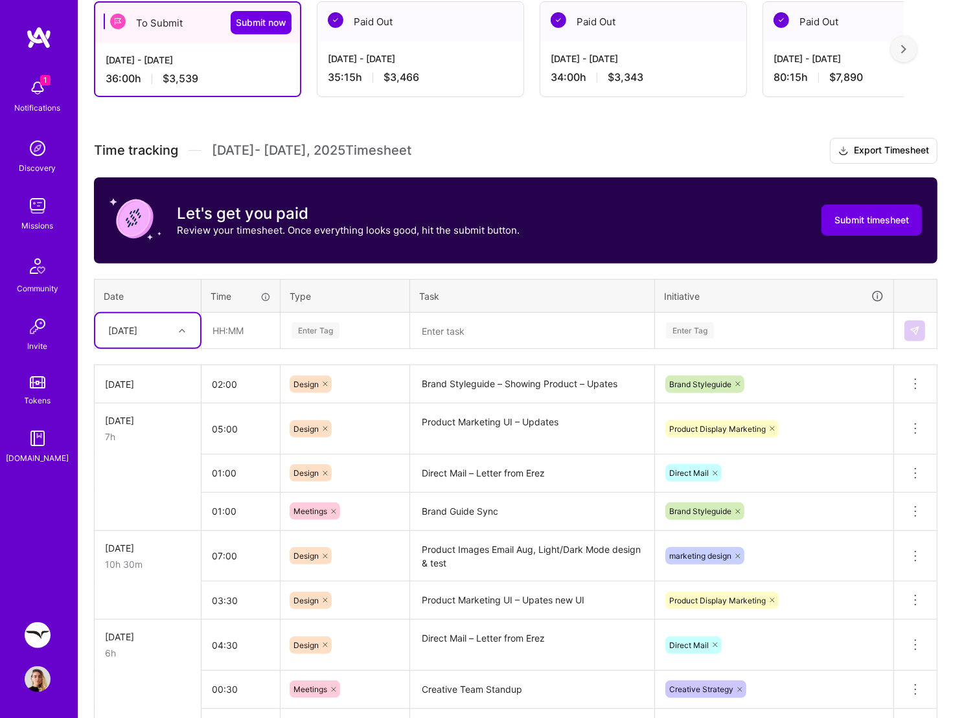
click at [184, 324] on div at bounding box center [184, 330] width 20 height 17
click at [242, 333] on input "text" at bounding box center [240, 330] width 77 height 34
type input "03:00"
click at [324, 335] on div "Enter Tag" at bounding box center [315, 331] width 48 height 20
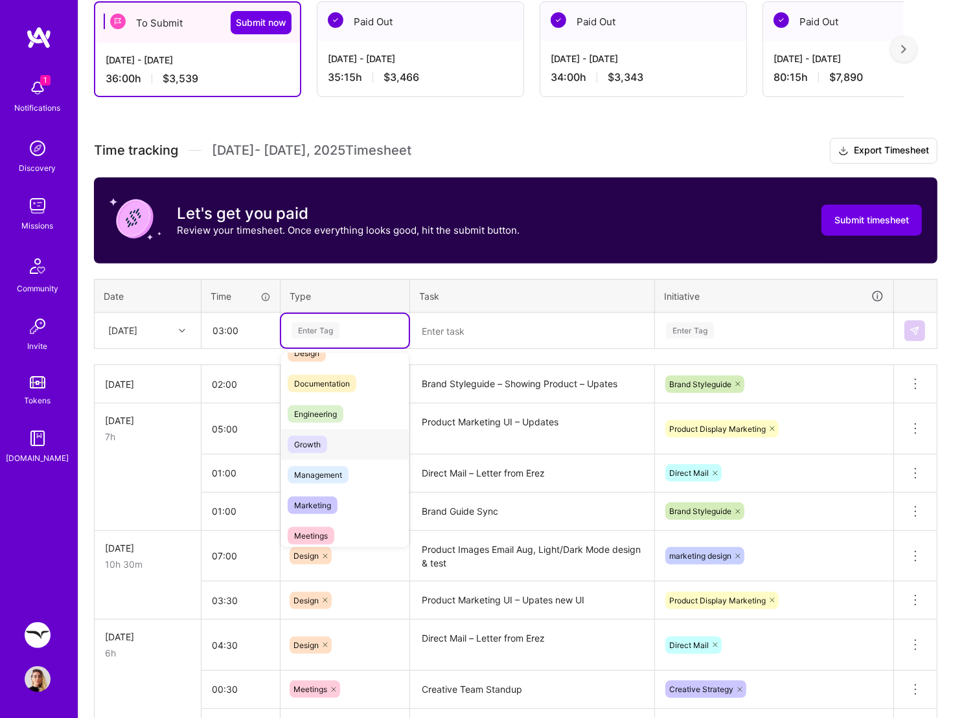
scroll to position [0, 0]
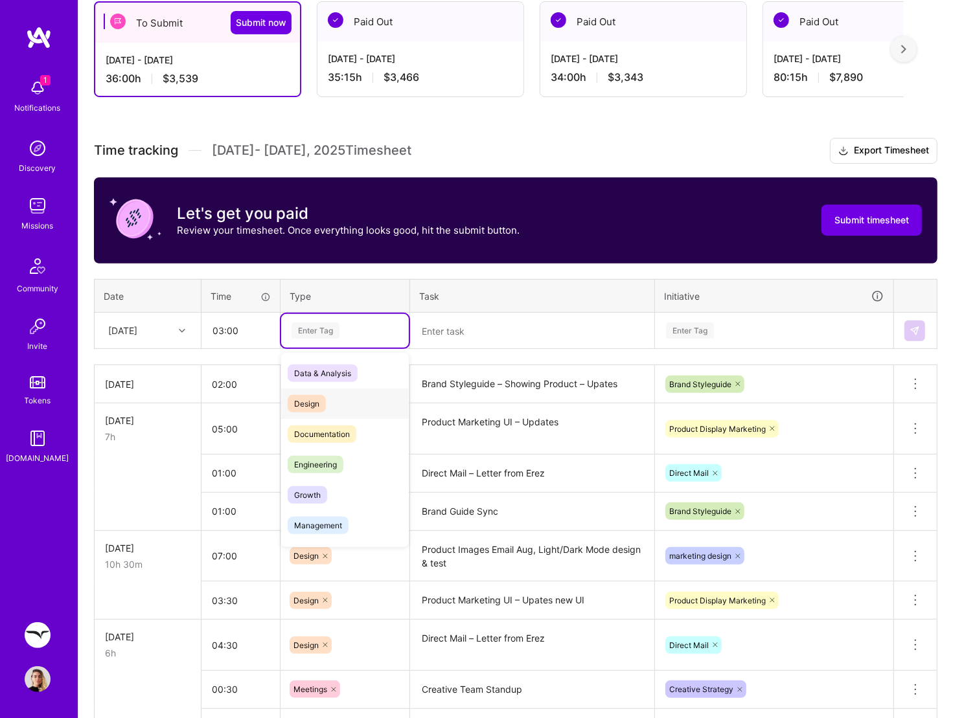
click at [331, 392] on div "Design" at bounding box center [345, 404] width 128 height 30
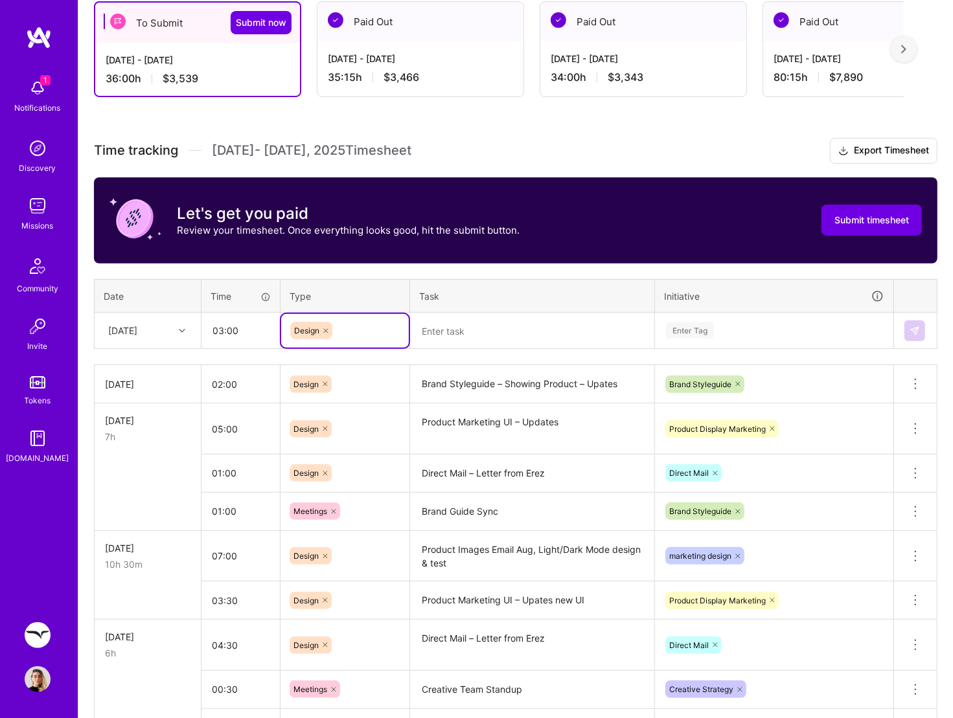
click at [571, 511] on textarea "Brand Guide Sync" at bounding box center [532, 512] width 242 height 36
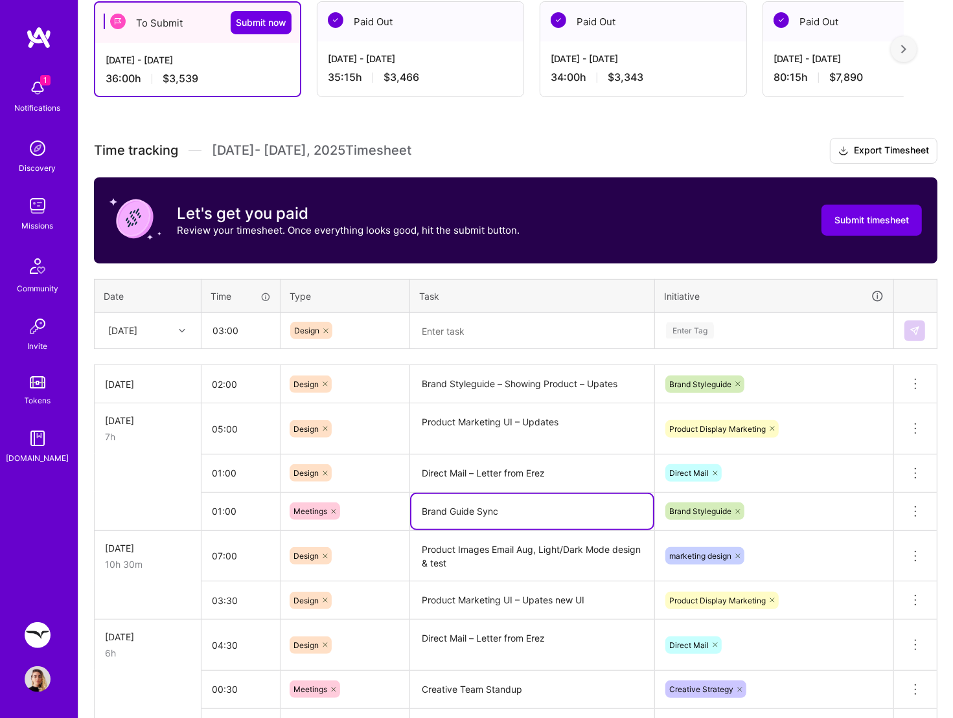
click at [531, 462] on textarea "Direct Mail – Letter from Erez" at bounding box center [532, 474] width 242 height 36
click at [531, 462] on textarea "Direct Mail – Letter from Erez" at bounding box center [532, 473] width 242 height 35
click at [505, 319] on textarea at bounding box center [532, 331] width 242 height 34
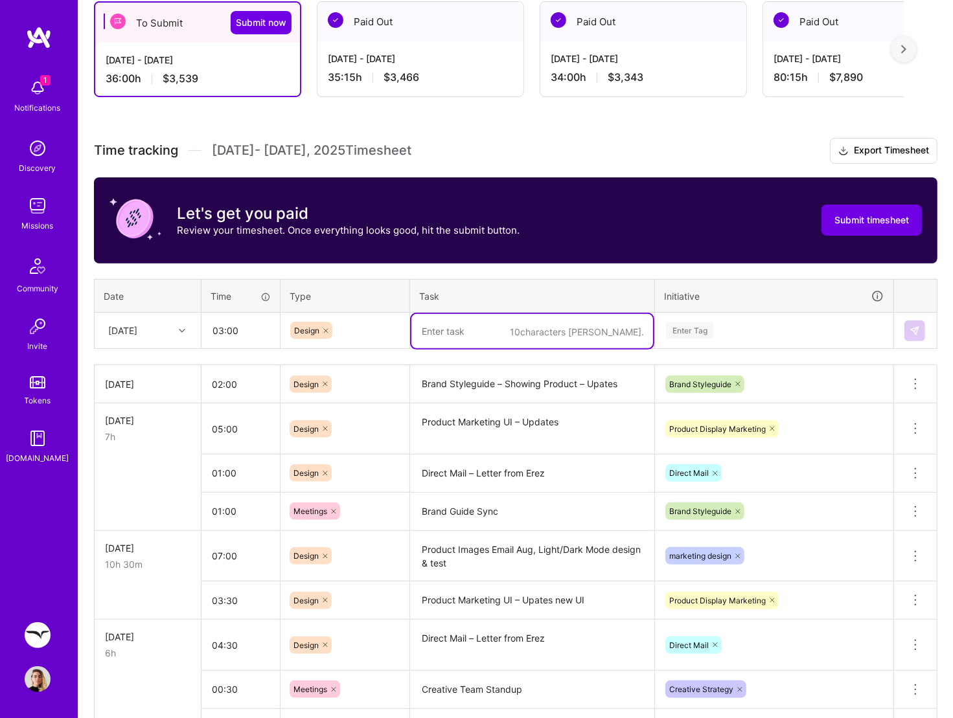
paste textarea "Direct Mail – Letter from Erez"
type textarea "Direct Mail – Letter from Erez"
click at [725, 324] on div "Enter Tag" at bounding box center [773, 330] width 219 height 16
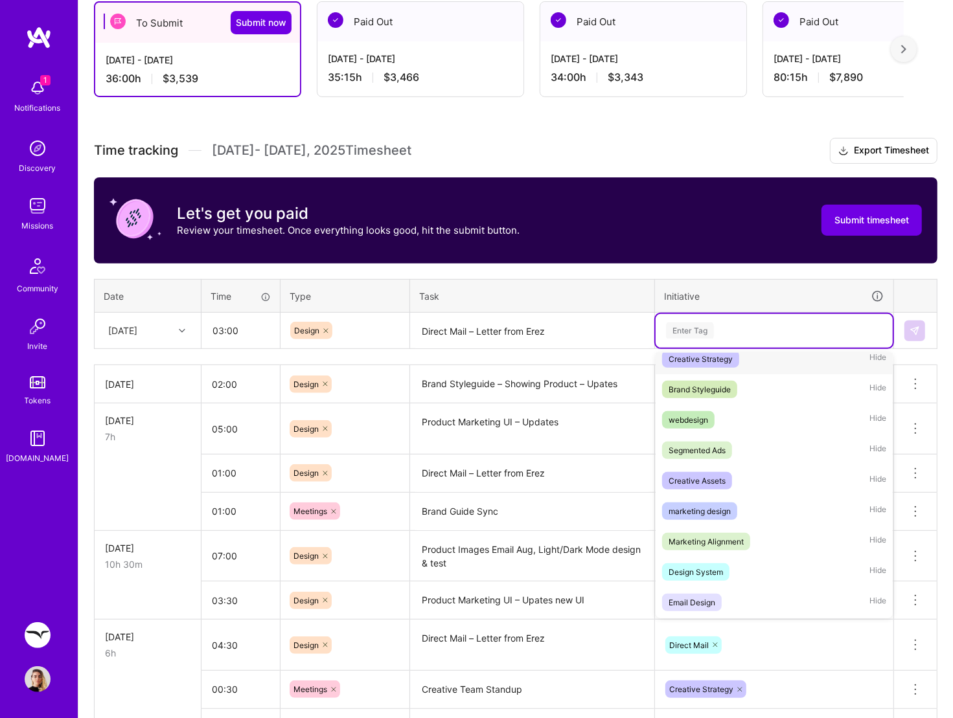
scroll to position [466, 0]
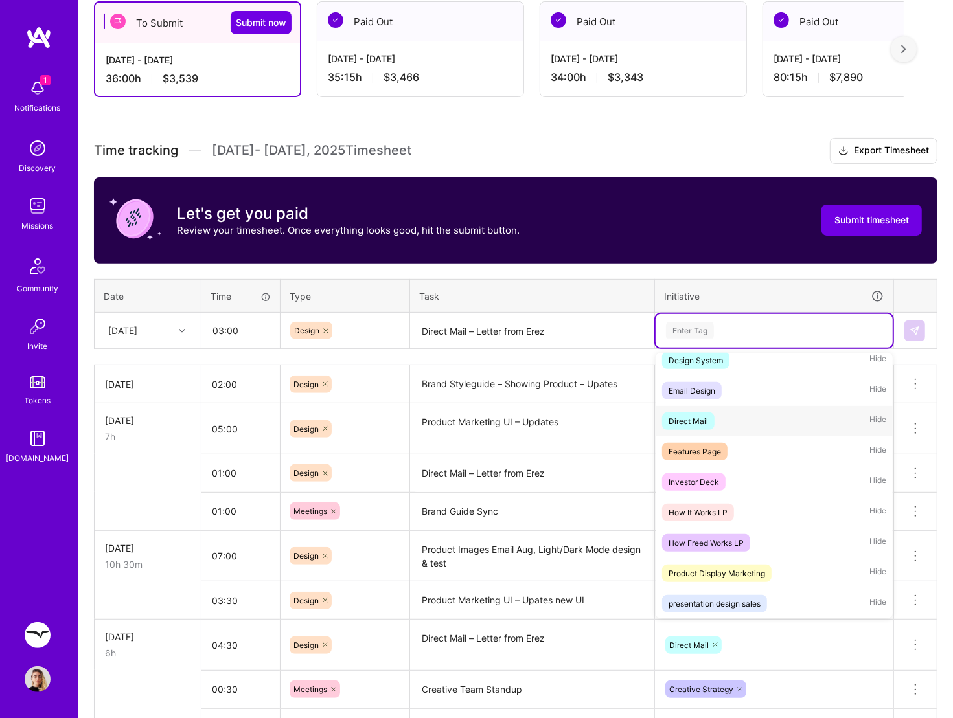
click at [709, 419] on span "Direct Mail" at bounding box center [688, 420] width 52 height 17
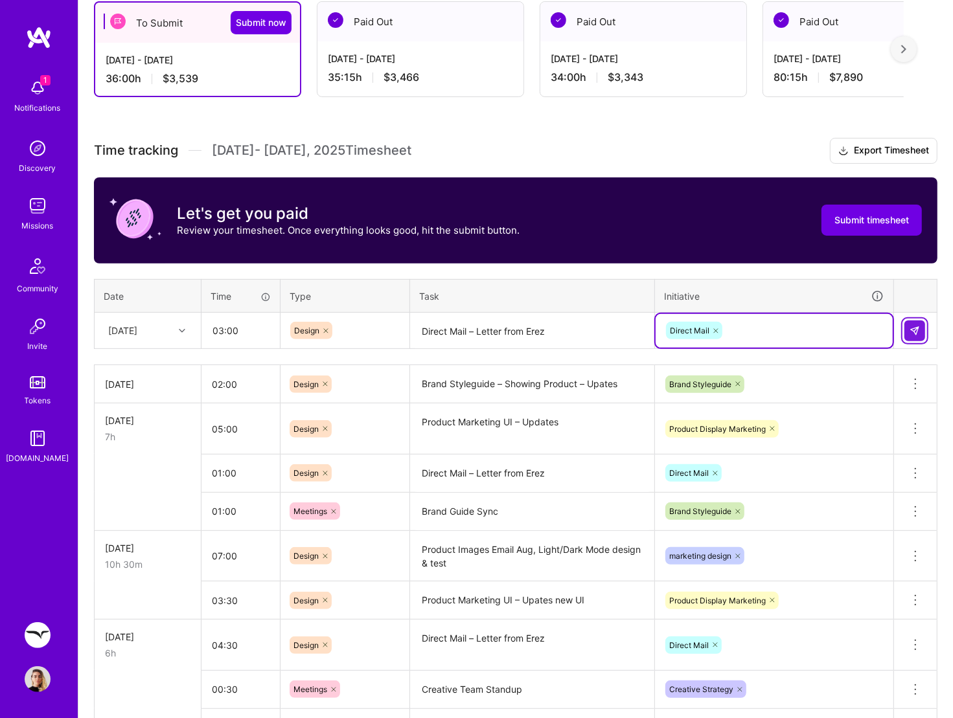
click at [923, 323] on button at bounding box center [914, 331] width 21 height 21
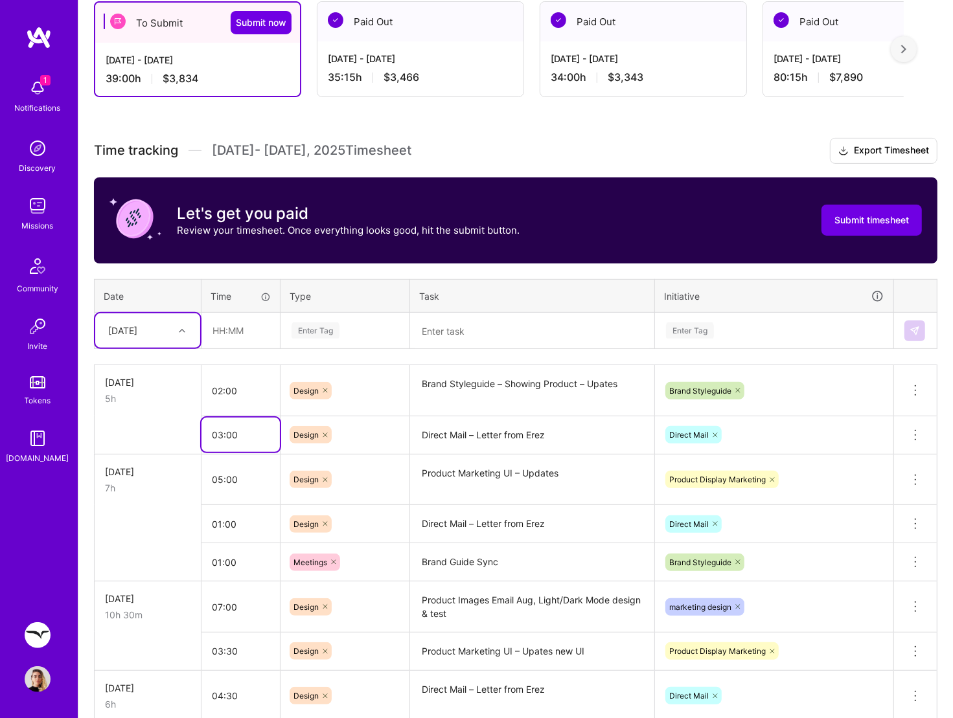
click at [225, 429] on input "03:00" at bounding box center [240, 435] width 78 height 34
click at [218, 431] on input "03:00" at bounding box center [240, 435] width 78 height 34
type input "05:00"
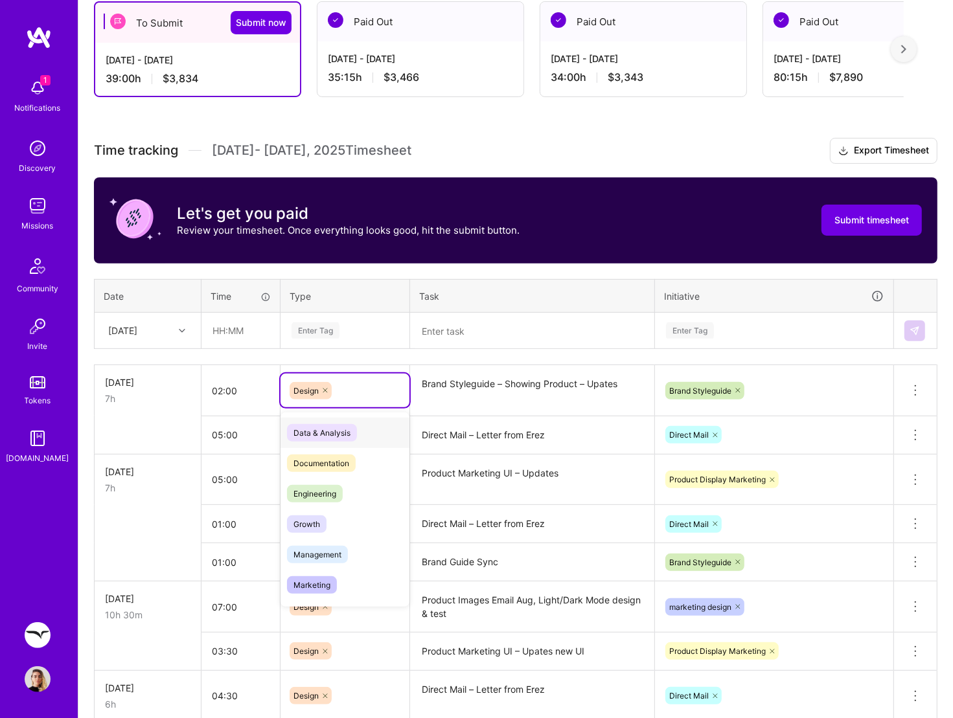
click at [371, 390] on div "Design" at bounding box center [344, 390] width 111 height 17
click at [178, 355] on div "Time tracking [DATE] - [DATE] Timesheet Export Timesheet Let's get you paid Rev…" at bounding box center [515, 574] width 843 height 873
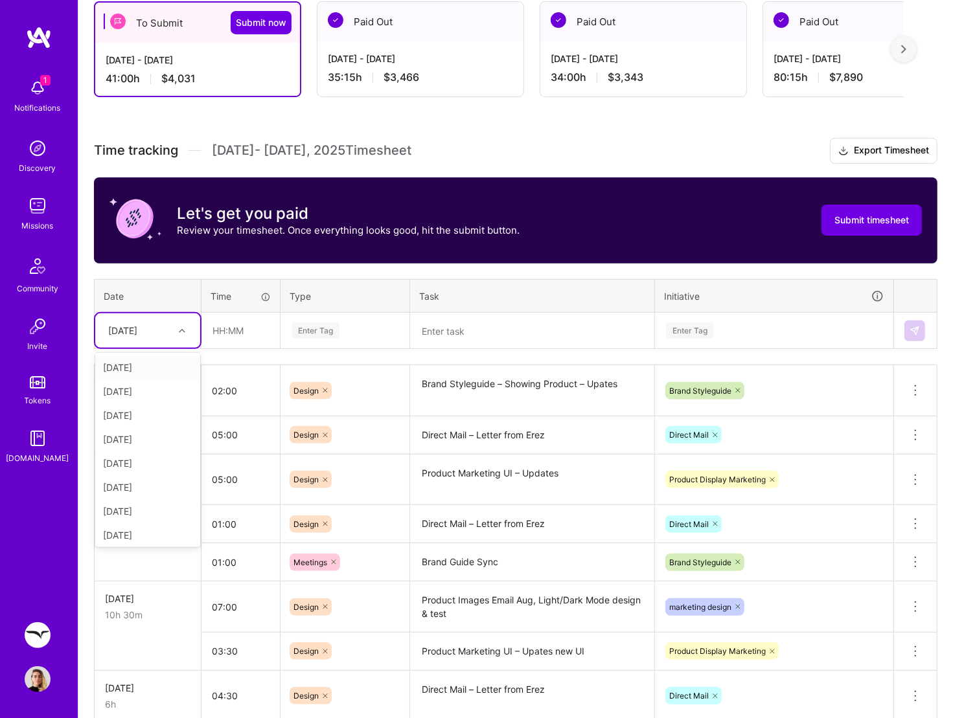
click at [183, 333] on div at bounding box center [184, 330] width 20 height 17
click at [151, 480] on div "[DATE]" at bounding box center [147, 485] width 105 height 24
click at [230, 331] on input "text" at bounding box center [240, 330] width 77 height 34
type input "00:30"
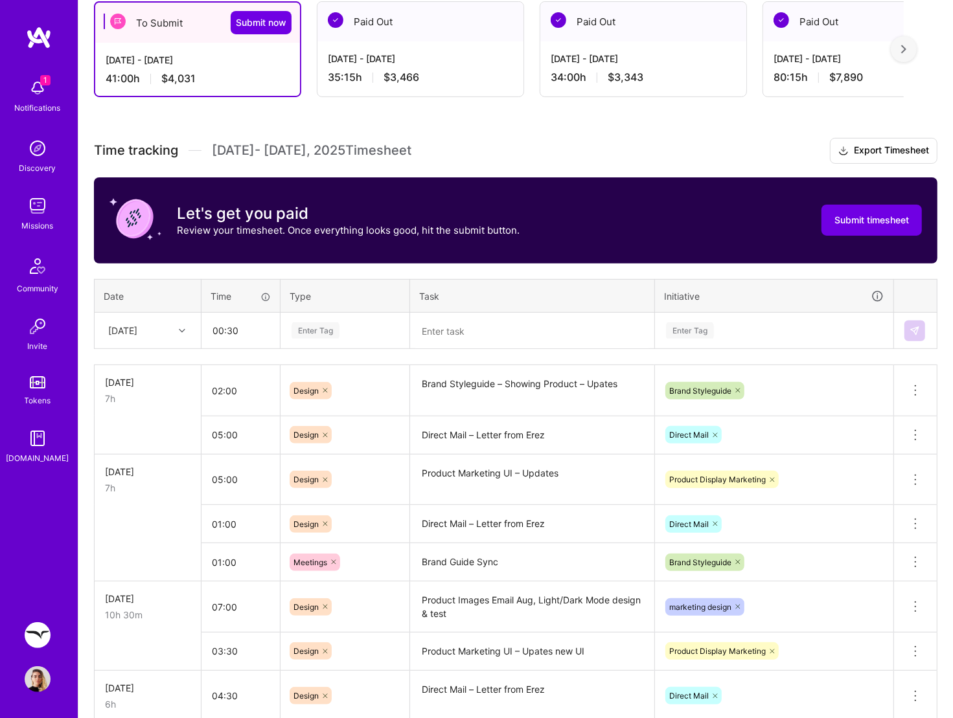
click at [318, 335] on div "Enter Tag" at bounding box center [315, 331] width 48 height 20
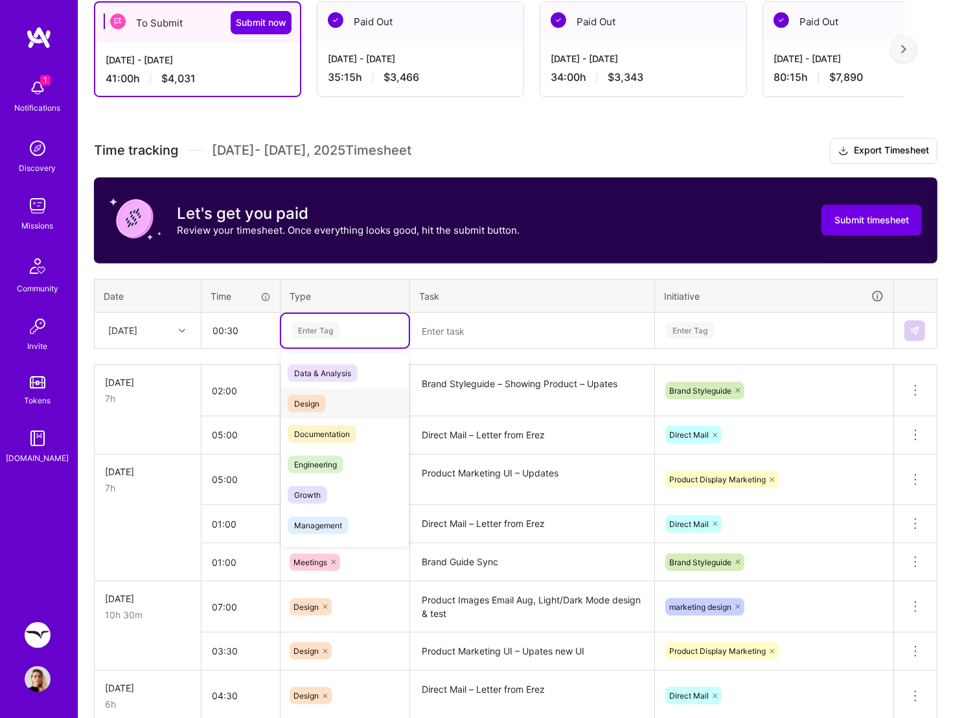
click at [321, 400] on span "Design" at bounding box center [307, 403] width 38 height 17
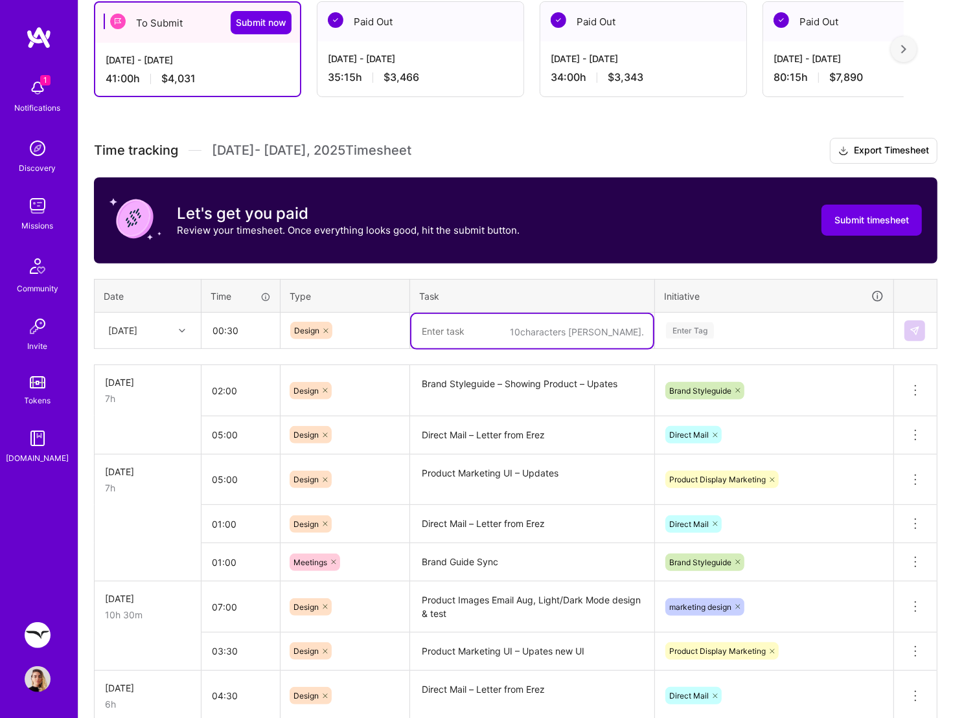
click at [462, 321] on textarea at bounding box center [532, 331] width 242 height 34
type textarea "Newsletter Images Revision"
click at [680, 332] on div "Enter Tag" at bounding box center [690, 331] width 48 height 20
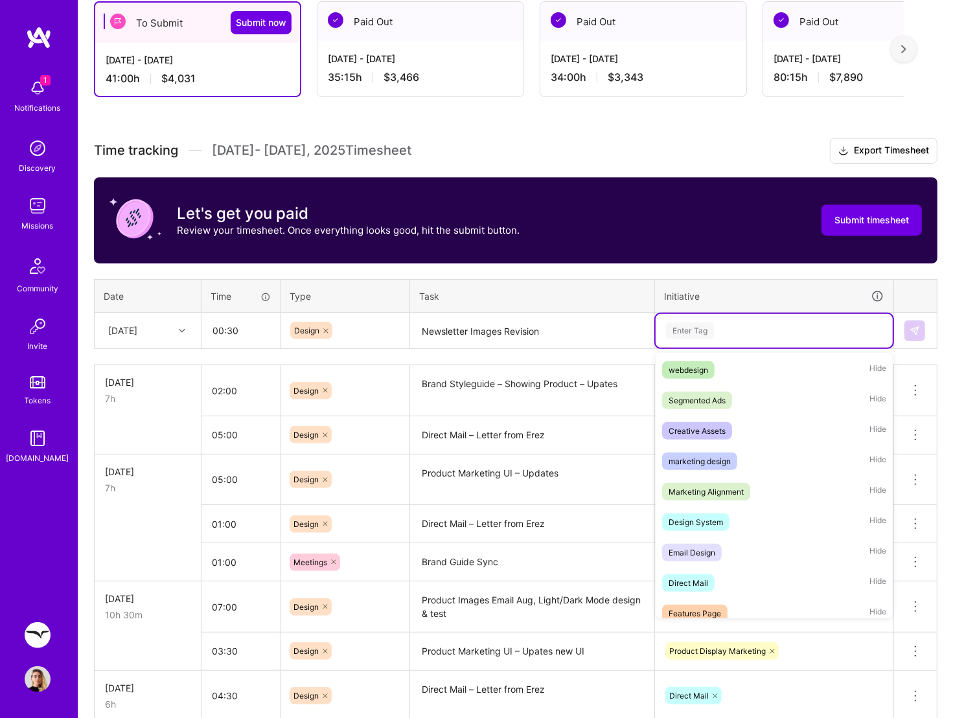
scroll to position [284, 0]
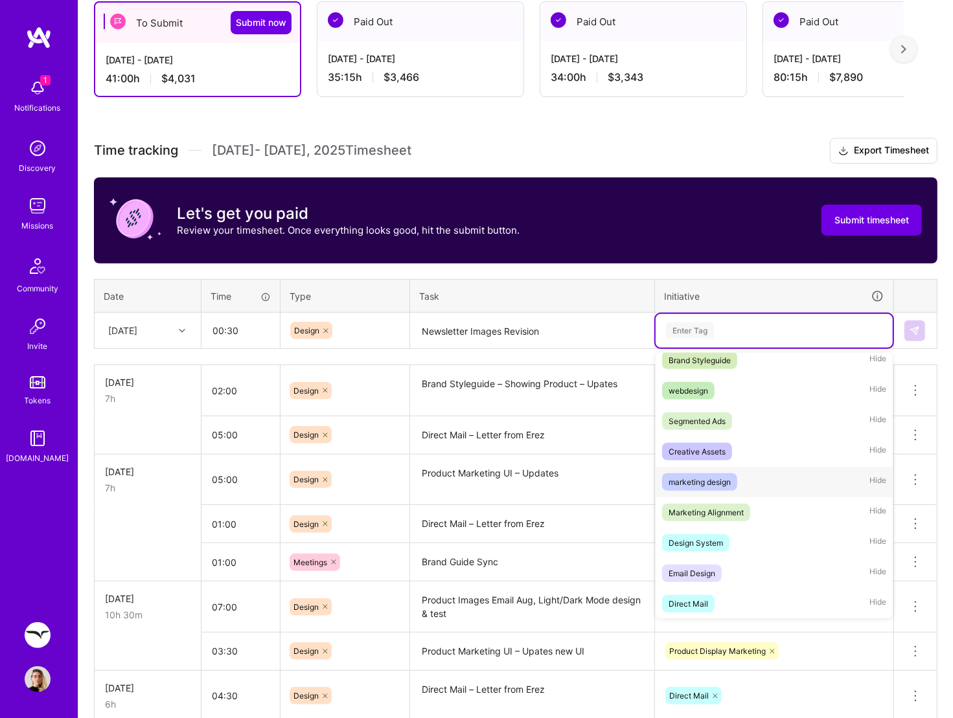
click at [721, 482] on div "marketing design" at bounding box center [699, 482] width 62 height 14
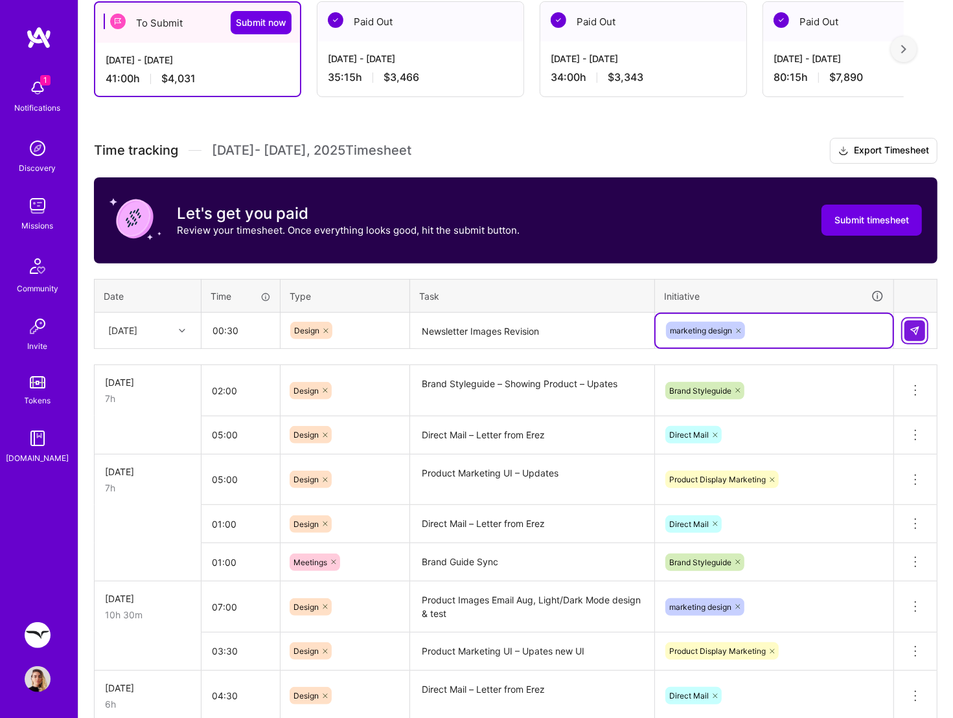
click at [921, 330] on button at bounding box center [914, 331] width 21 height 21
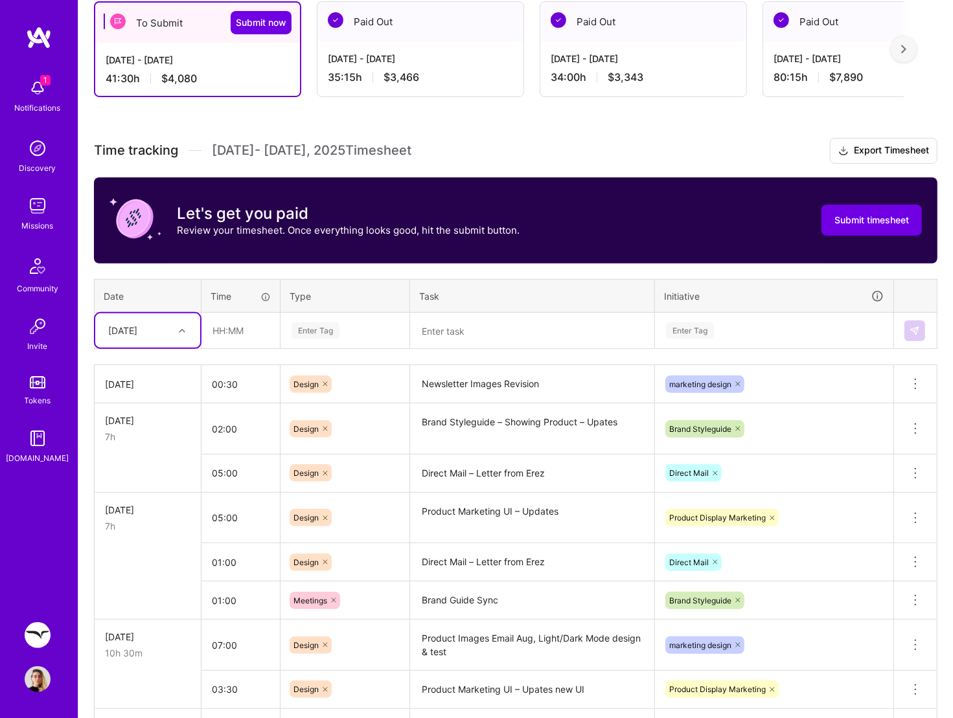
click at [195, 327] on div "[DATE]" at bounding box center [147, 330] width 105 height 34
click at [161, 412] on div "[DATE]" at bounding box center [147, 419] width 105 height 24
click at [224, 325] on input "text" at bounding box center [240, 330] width 77 height 34
type input "00:30"
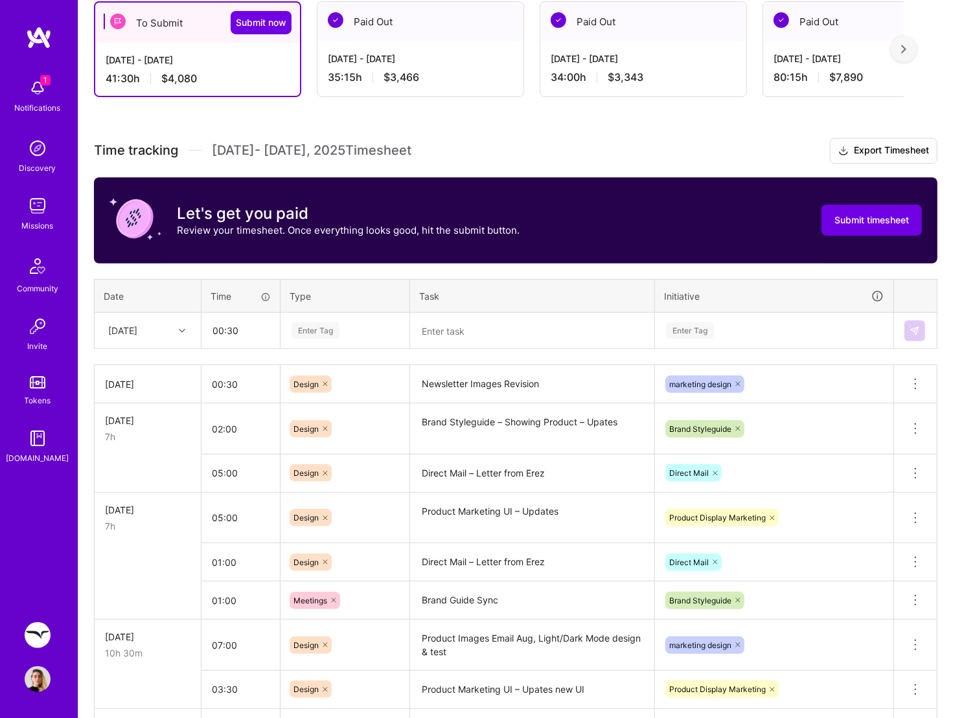
click at [319, 333] on div "Enter Tag" at bounding box center [315, 331] width 48 height 20
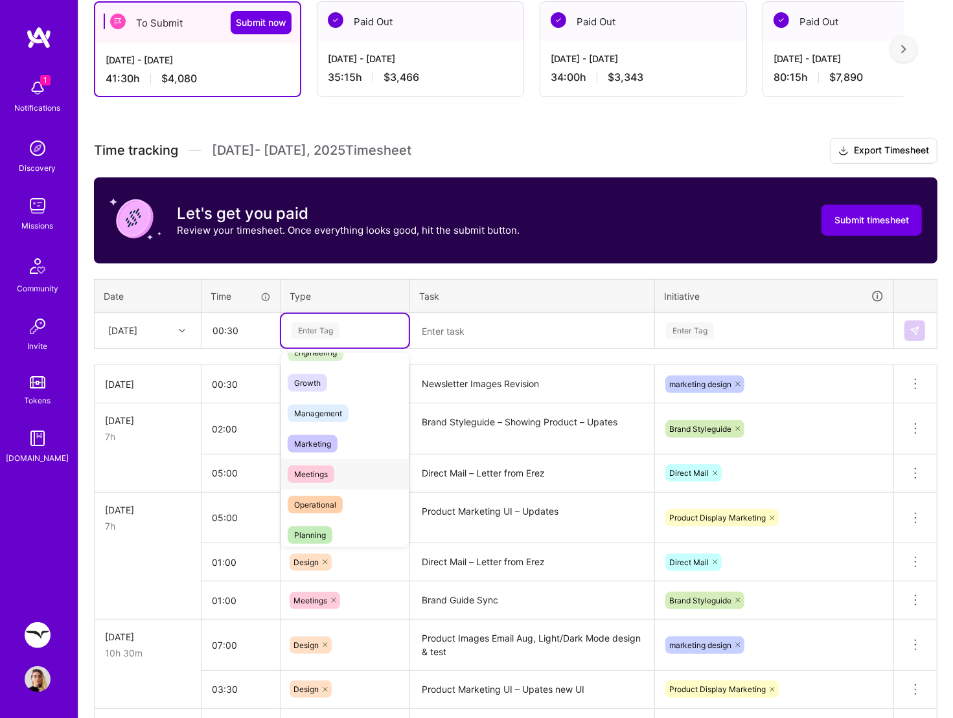
scroll to position [117, 0]
click at [341, 464] on div "Meetings" at bounding box center [345, 470] width 128 height 30
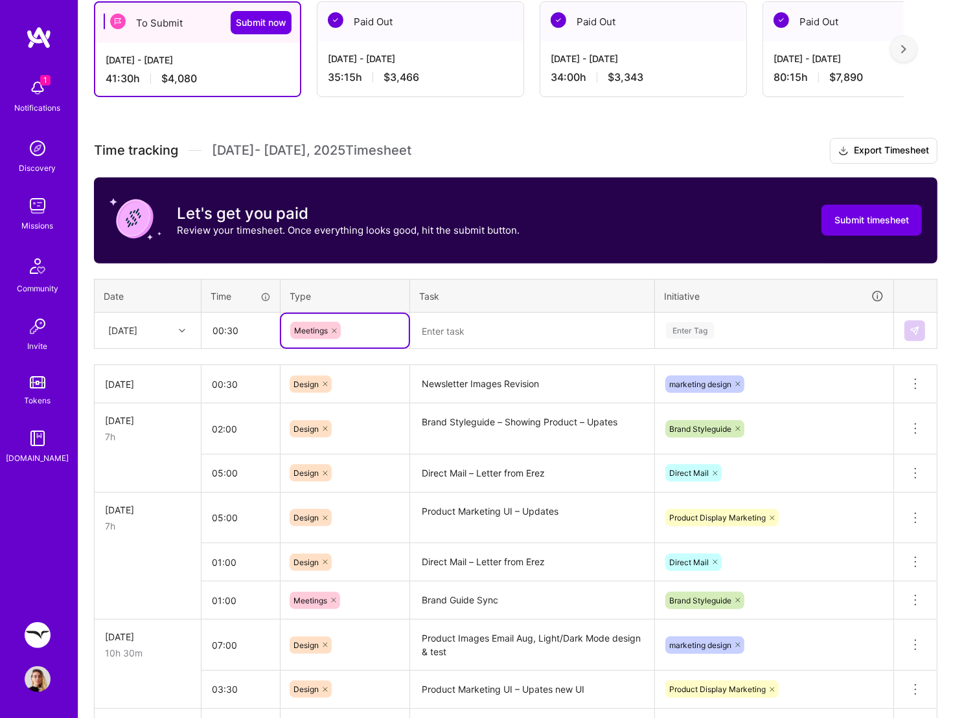
click at [471, 330] on textarea at bounding box center [532, 331] width 242 height 34
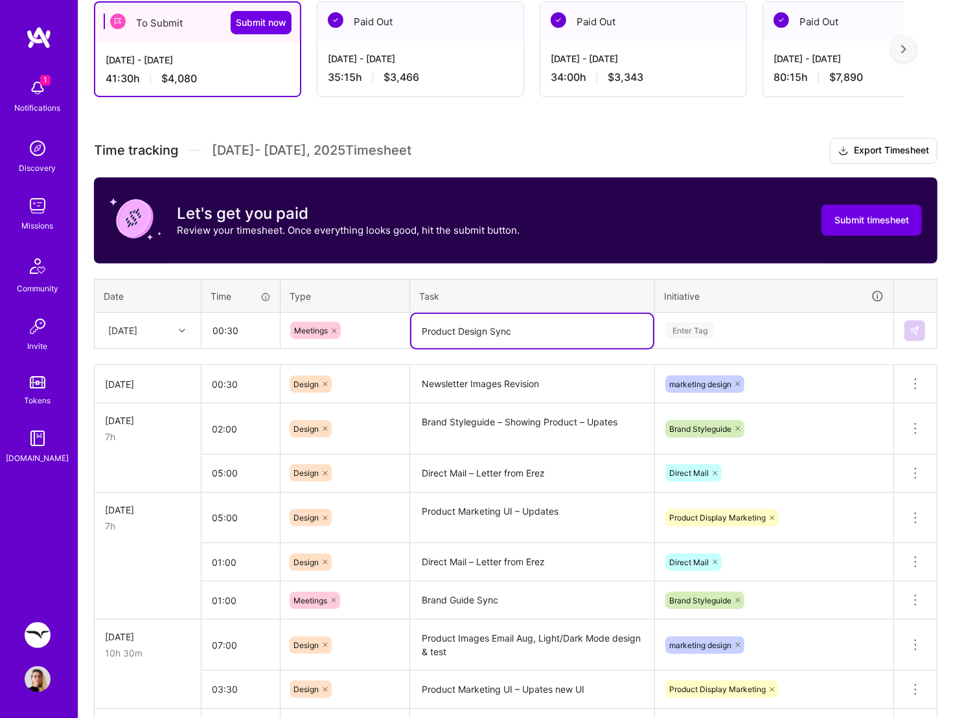
type textarea "Product Design Sync"
click at [705, 335] on div "Enter Tag" at bounding box center [690, 331] width 48 height 20
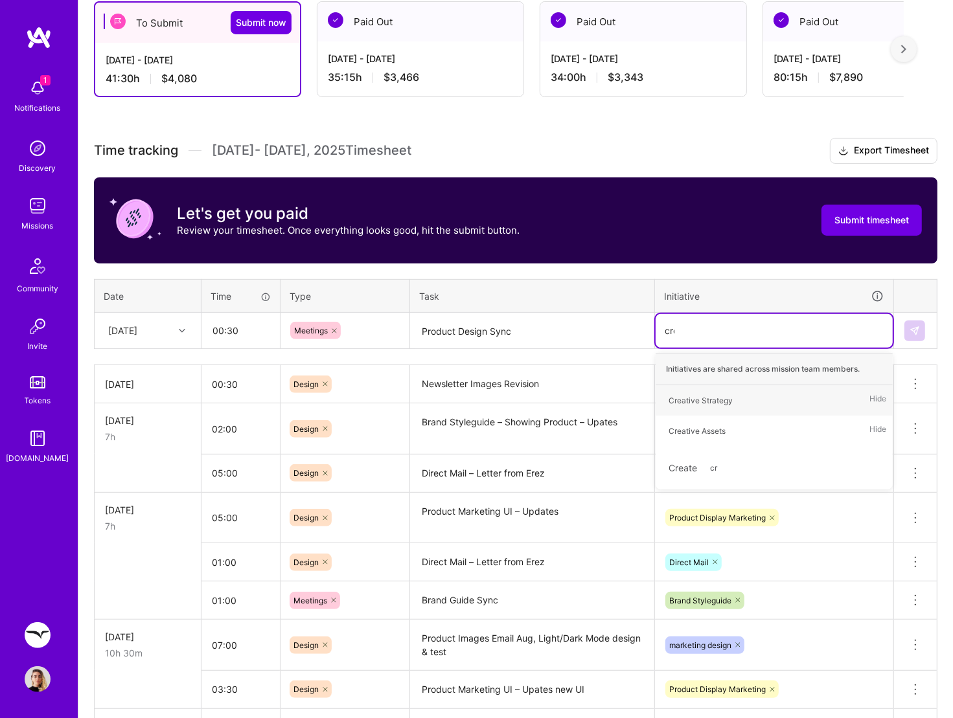
type input "crea"
click at [723, 394] on div "Creative Strategy" at bounding box center [700, 401] width 64 height 14
type input "Prod"
click at [727, 388] on div "Product Display Marketing Hide" at bounding box center [773, 400] width 237 height 30
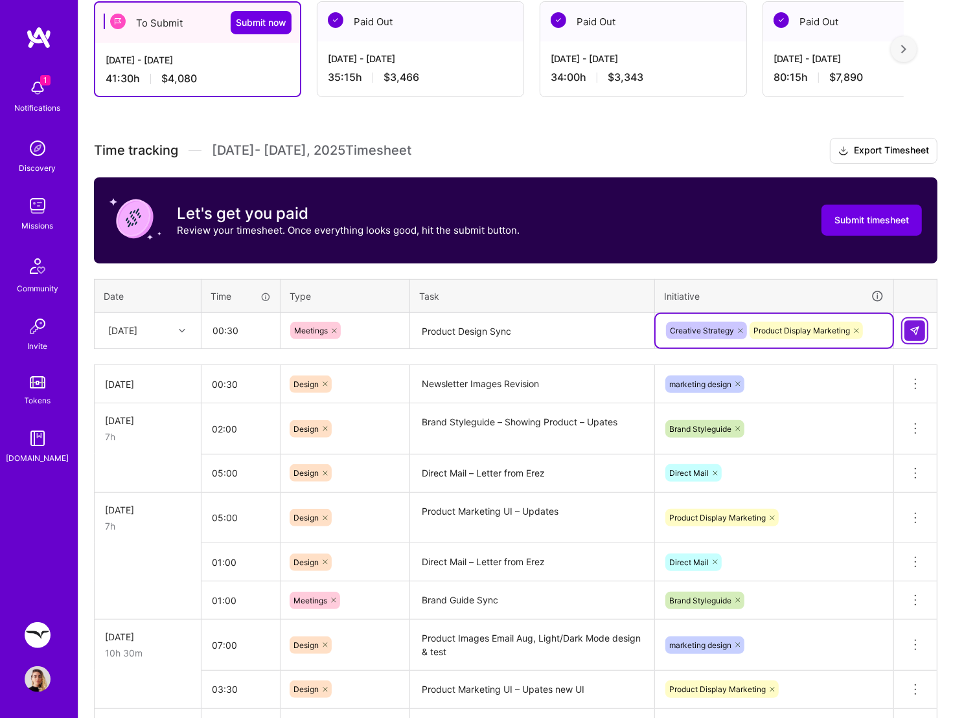
click at [917, 326] on img at bounding box center [914, 331] width 10 height 10
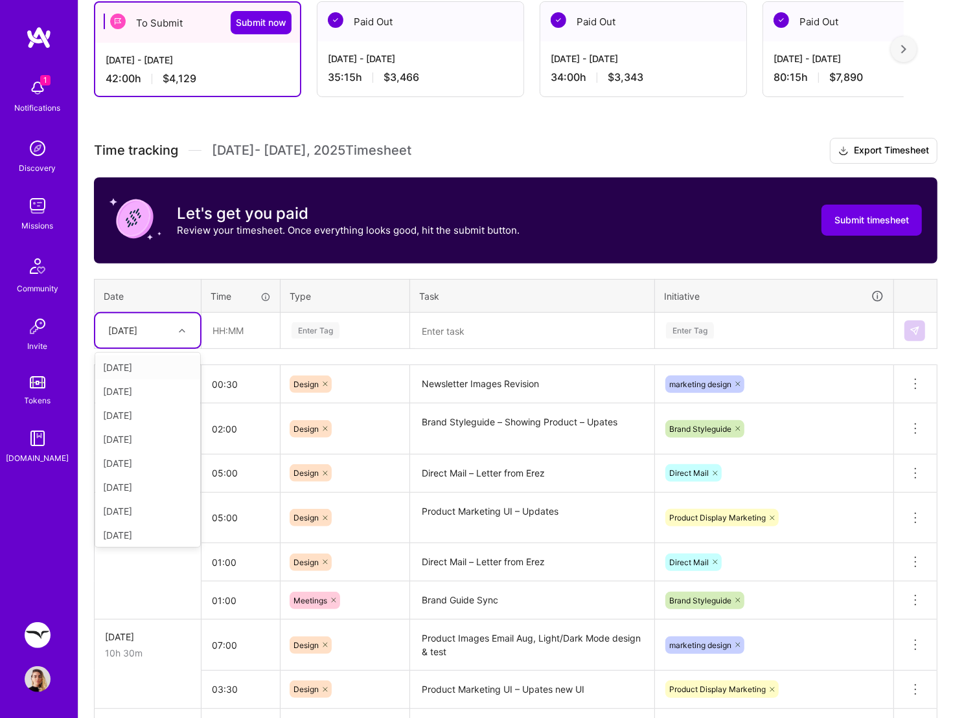
click at [179, 328] on icon at bounding box center [182, 331] width 6 height 6
click at [157, 455] on div "[DATE]" at bounding box center [147, 463] width 105 height 24
click at [237, 323] on input "text" at bounding box center [240, 330] width 77 height 34
type input "01:00"
click at [333, 335] on div "Enter Tag" at bounding box center [315, 331] width 48 height 20
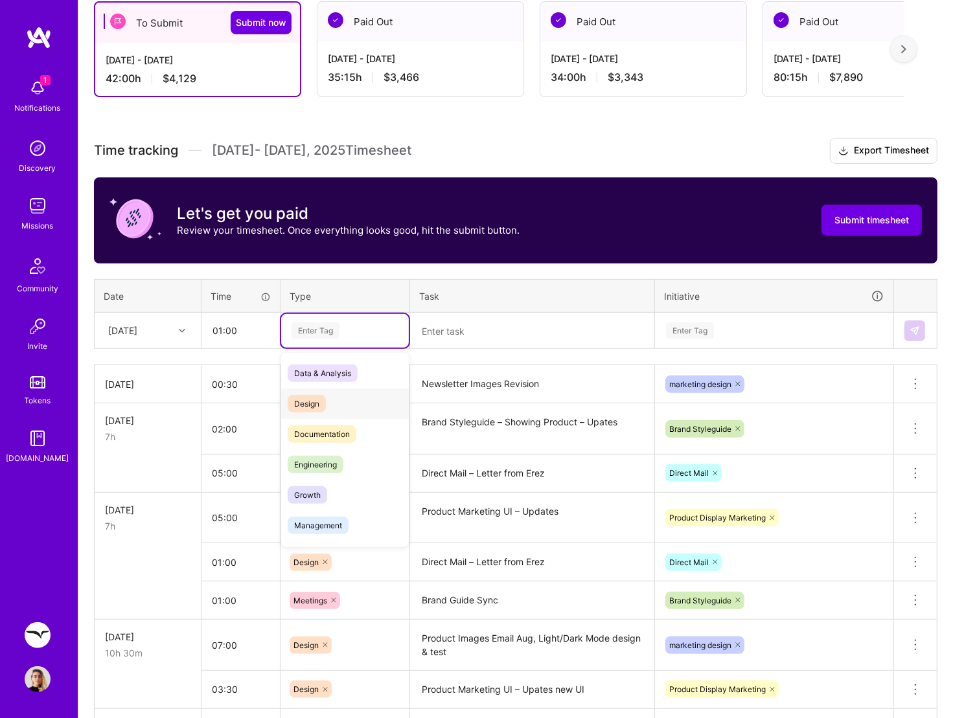
click at [307, 395] on span "Design" at bounding box center [307, 403] width 38 height 17
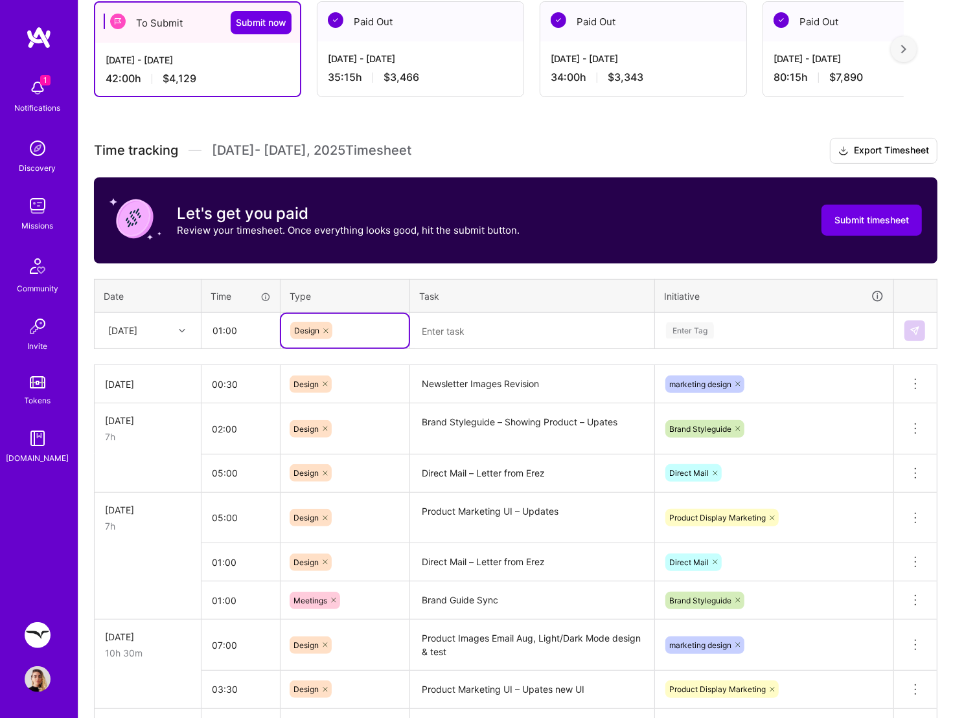
click at [459, 332] on textarea at bounding box center [532, 331] width 242 height 34
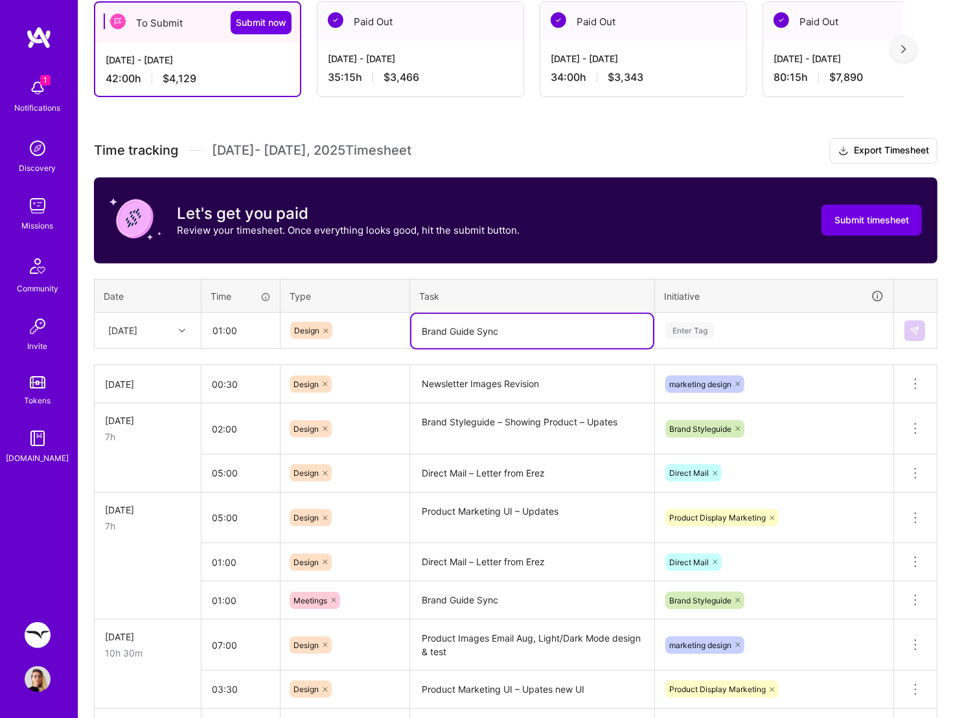
type textarea "Brand Guide Sync"
click at [677, 326] on div "Enter Tag" at bounding box center [690, 331] width 48 height 20
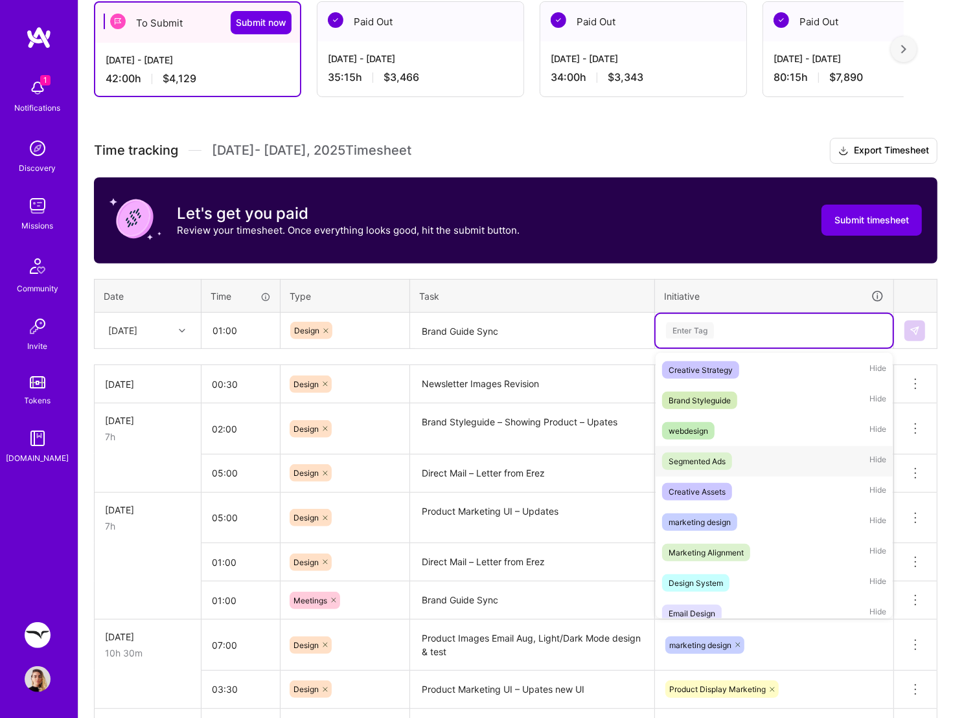
scroll to position [250, 0]
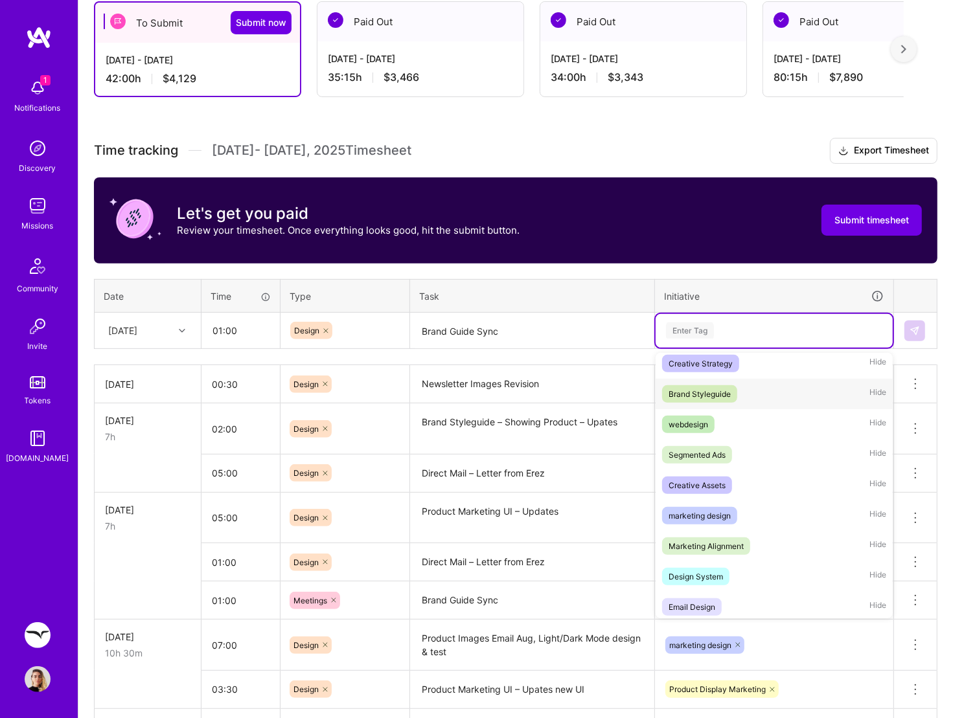
click at [708, 396] on div "Brand Styleguide" at bounding box center [699, 394] width 62 height 14
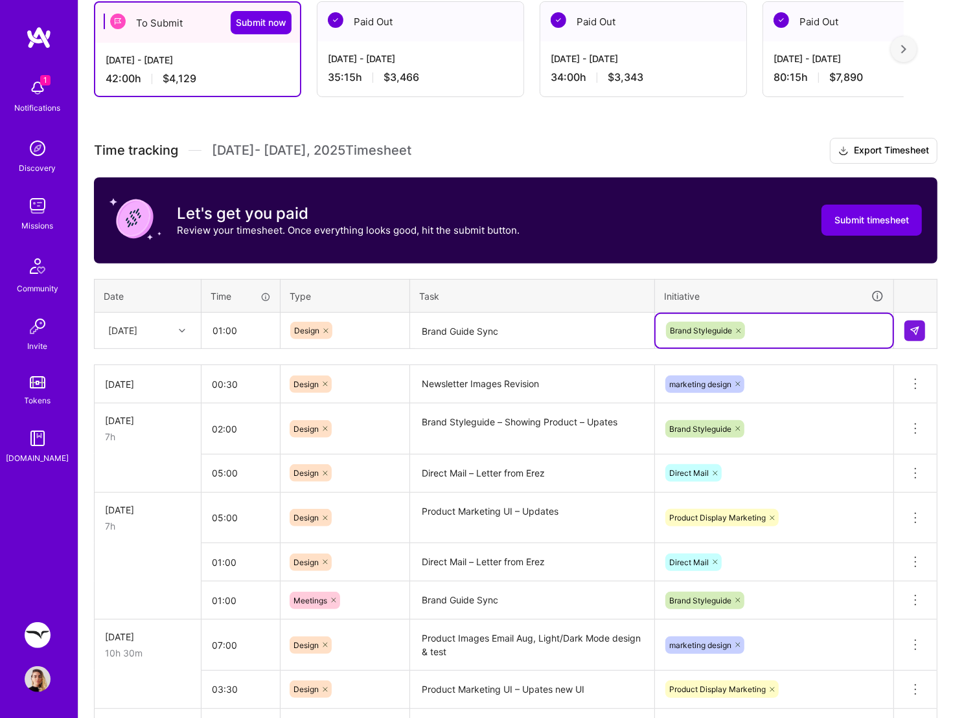
click at [324, 329] on icon at bounding box center [326, 331] width 8 height 8
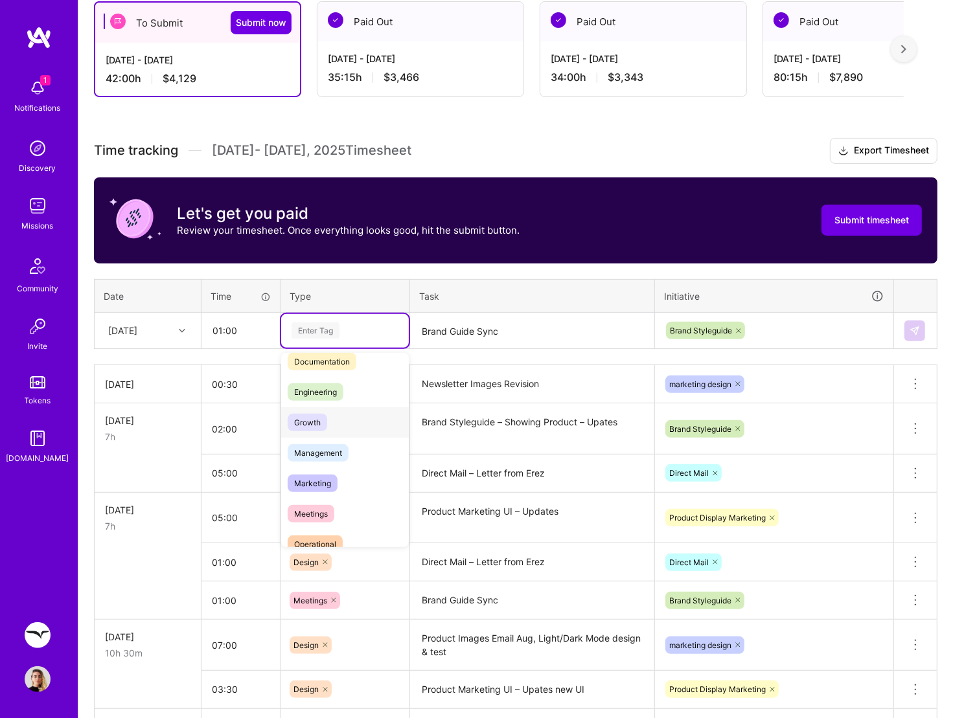
scroll to position [74, 0]
click at [337, 505] on div "Meetings" at bounding box center [345, 512] width 128 height 30
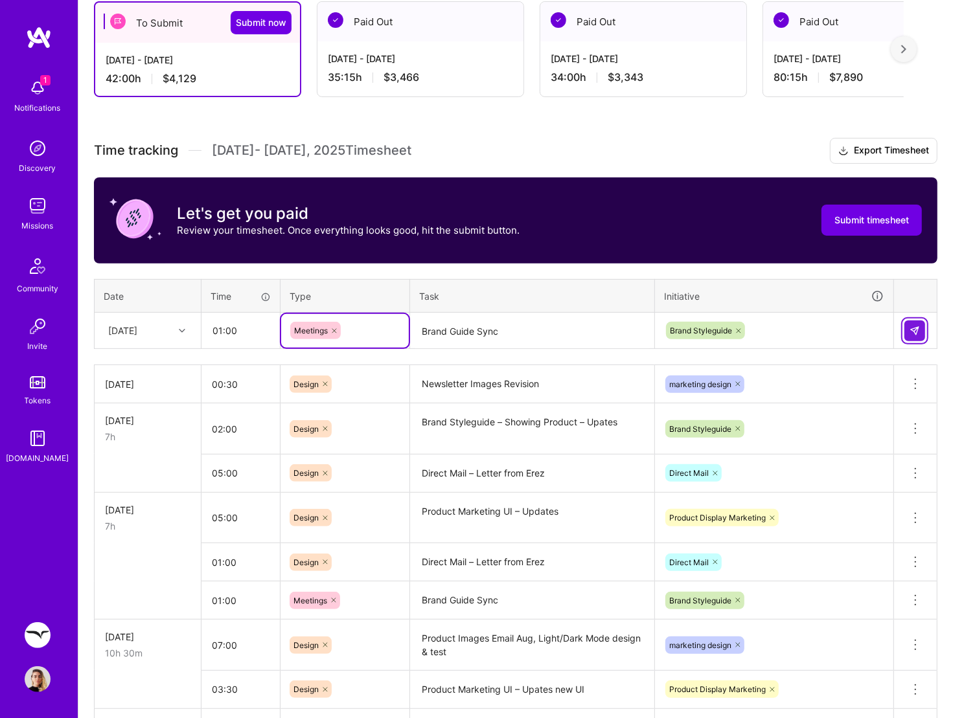
click at [920, 333] on button at bounding box center [914, 331] width 21 height 21
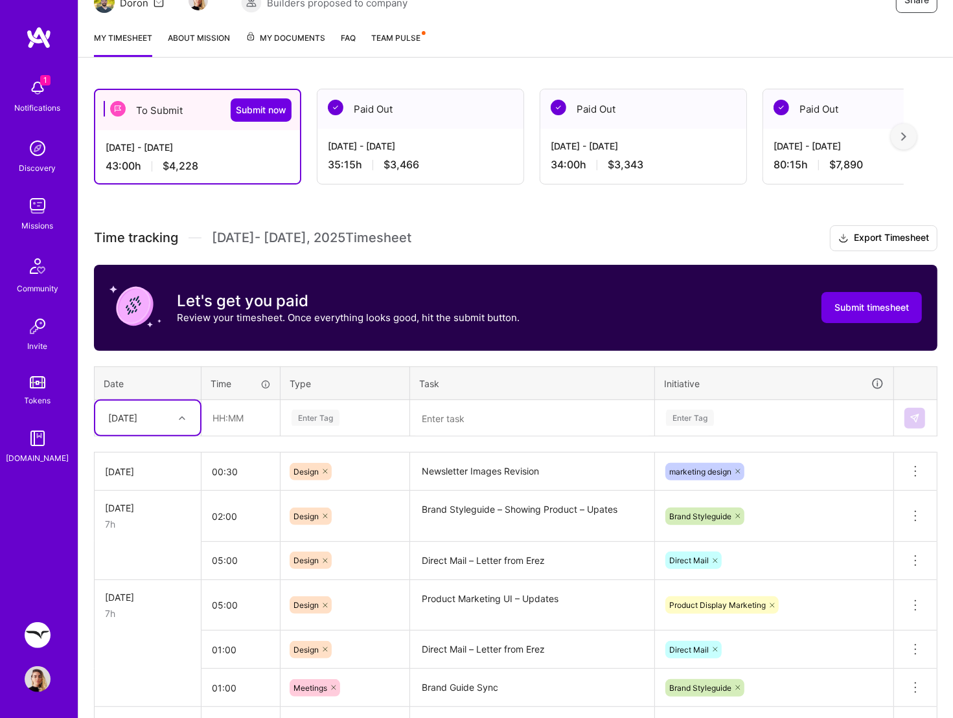
scroll to position [178, 0]
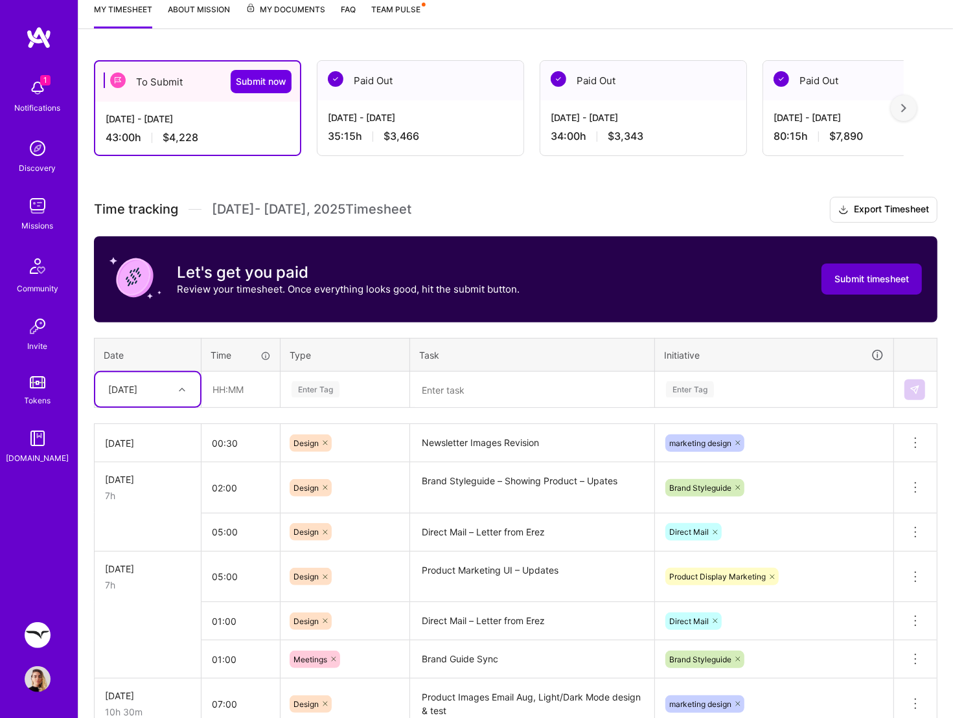
click at [892, 281] on span "Submit timesheet" at bounding box center [871, 279] width 74 height 13
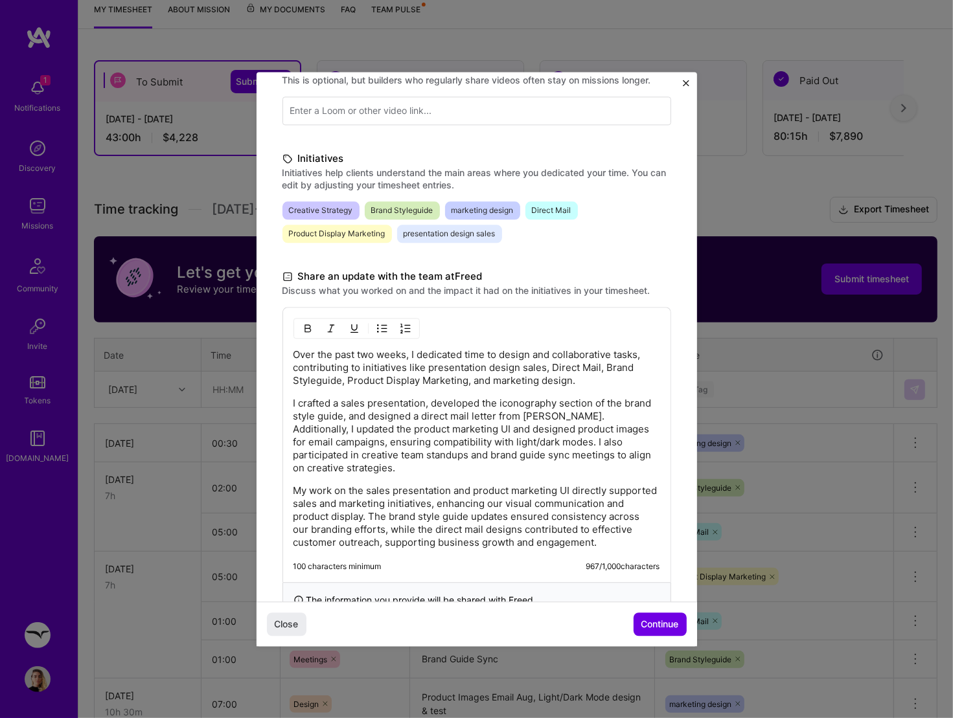
scroll to position [238, 0]
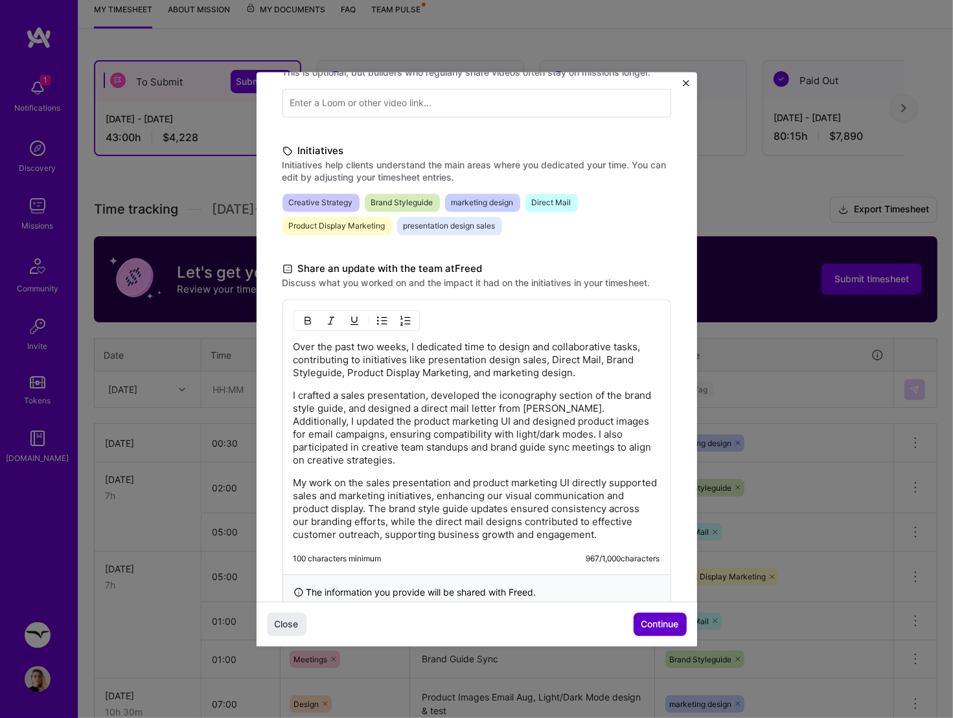
click at [660, 574] on span "Continue" at bounding box center [660, 624] width 38 height 13
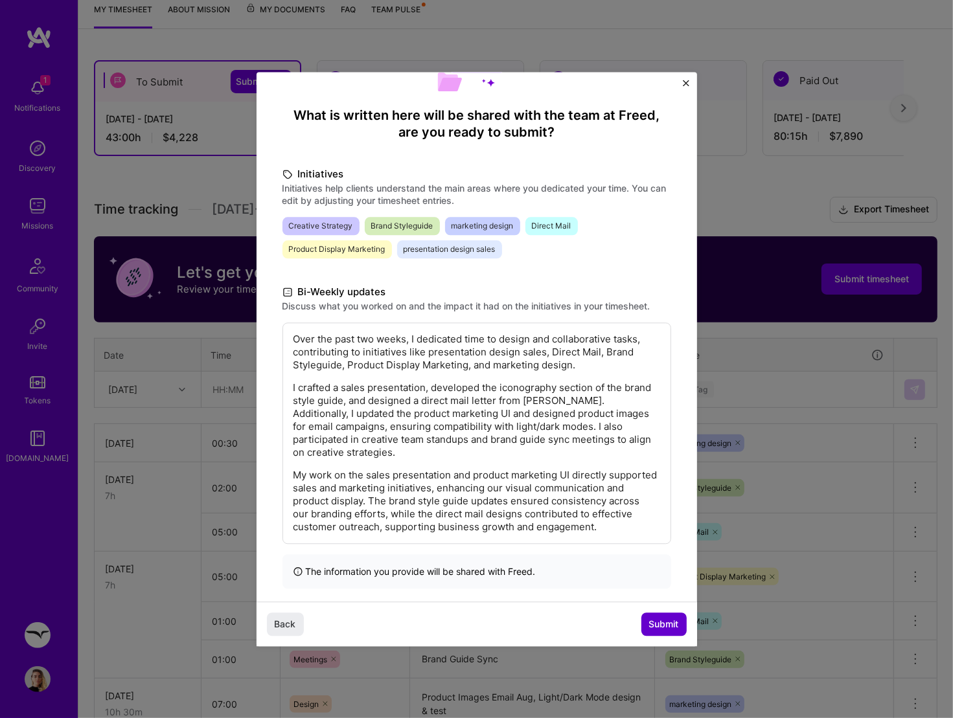
click at [660, 574] on span "Submit" at bounding box center [664, 624] width 30 height 13
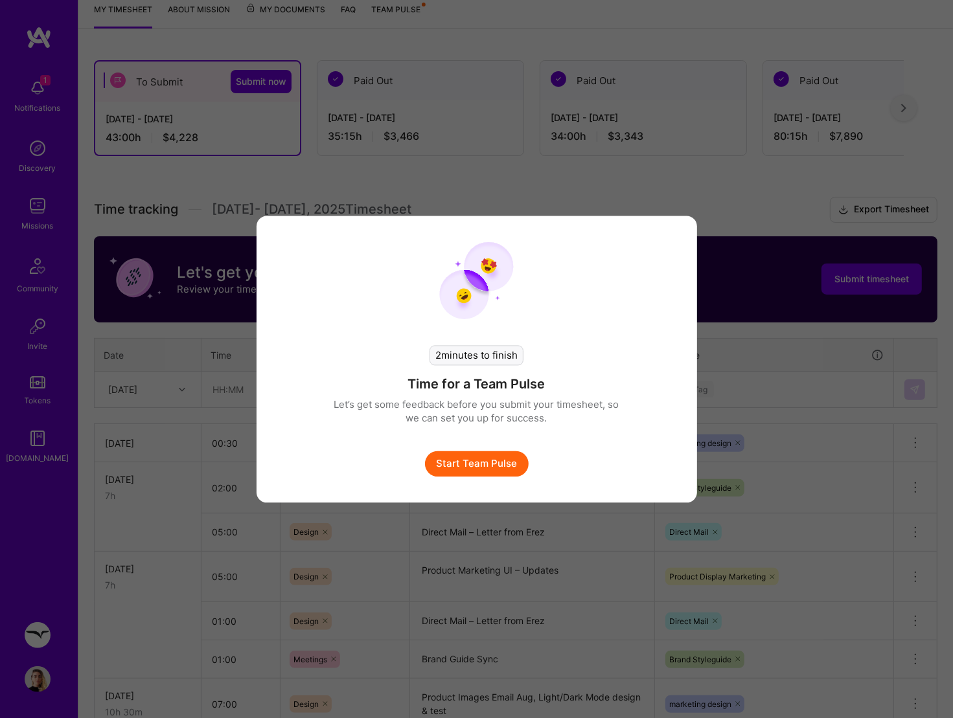
click at [489, 464] on button "Start Team Pulse" at bounding box center [477, 464] width 104 height 26
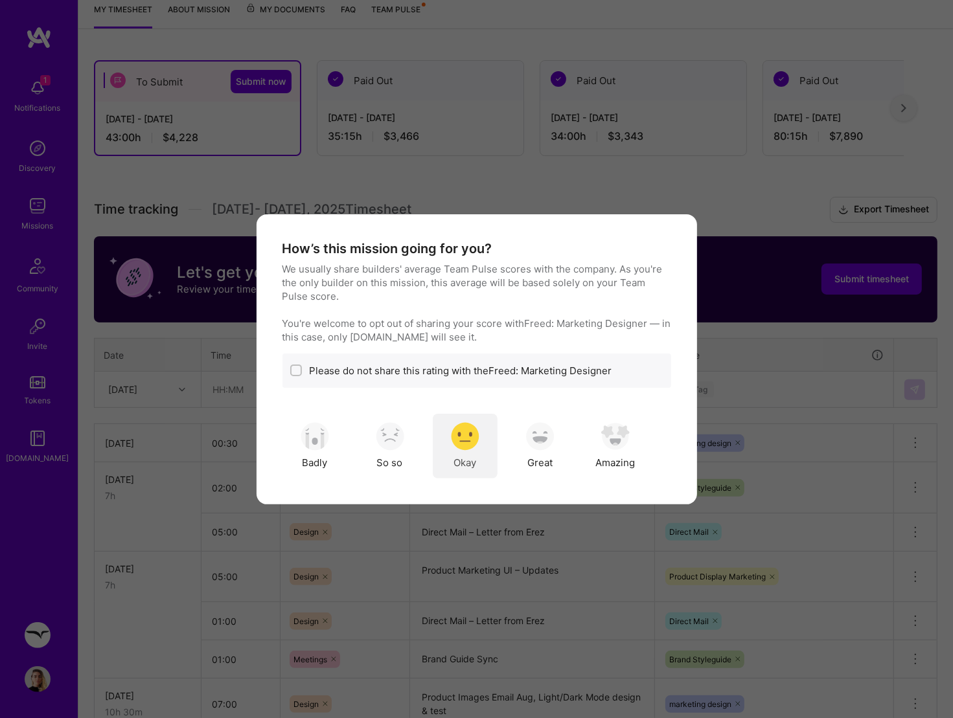
click at [462, 443] on img "modal" at bounding box center [465, 436] width 28 height 28
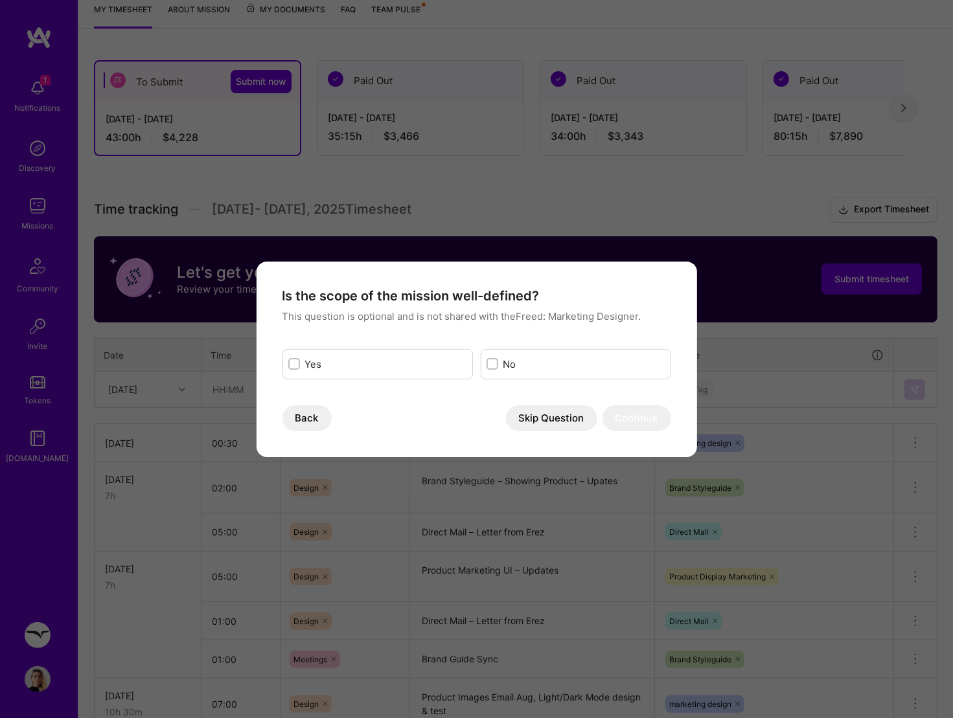
click at [397, 367] on label "Yes" at bounding box center [386, 364] width 162 height 14
click at [300, 367] on input "modal" at bounding box center [295, 364] width 9 height 9
checkbox input "true"
click at [629, 409] on button "Continue" at bounding box center [636, 418] width 69 height 26
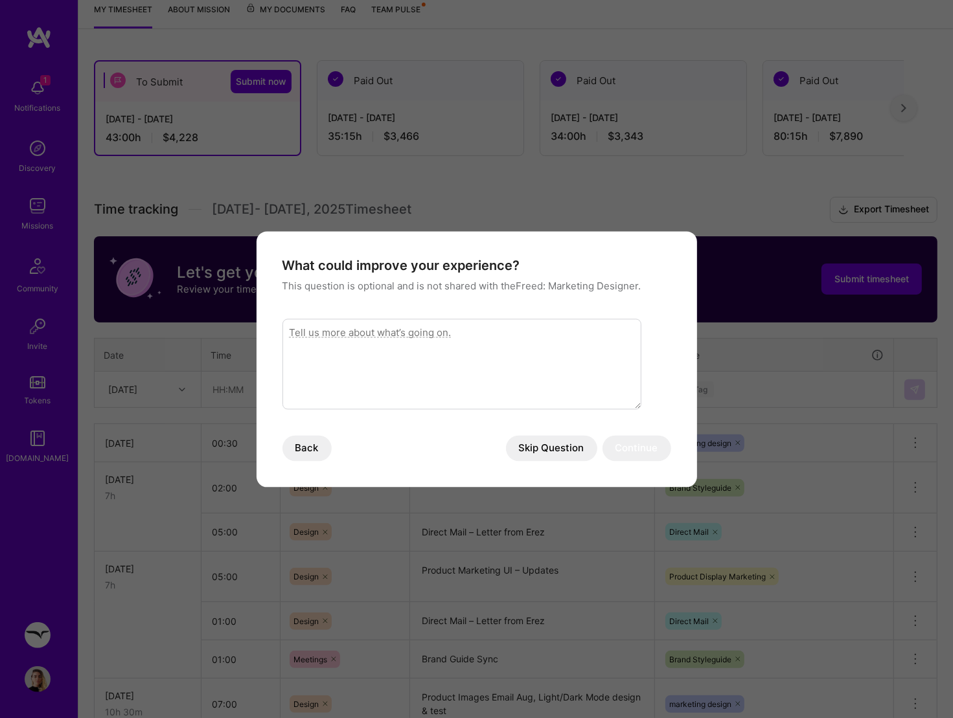
click at [556, 457] on button "Skip Question" at bounding box center [551, 448] width 91 height 26
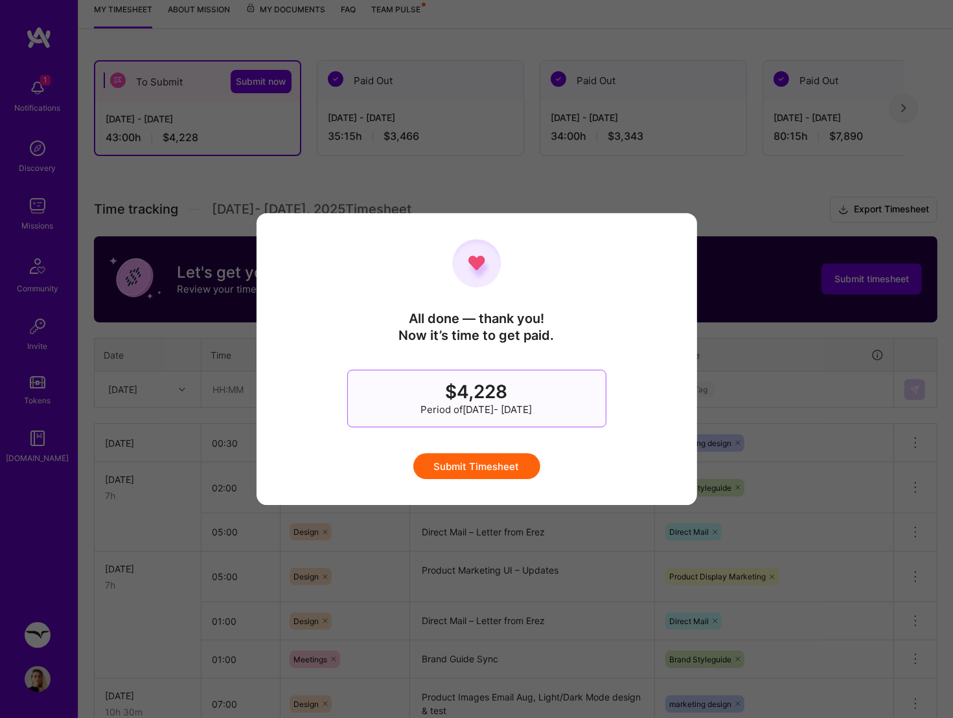
click at [507, 464] on button "Submit Timesheet" at bounding box center [476, 466] width 127 height 26
